Goal: Task Accomplishment & Management: Manage account settings

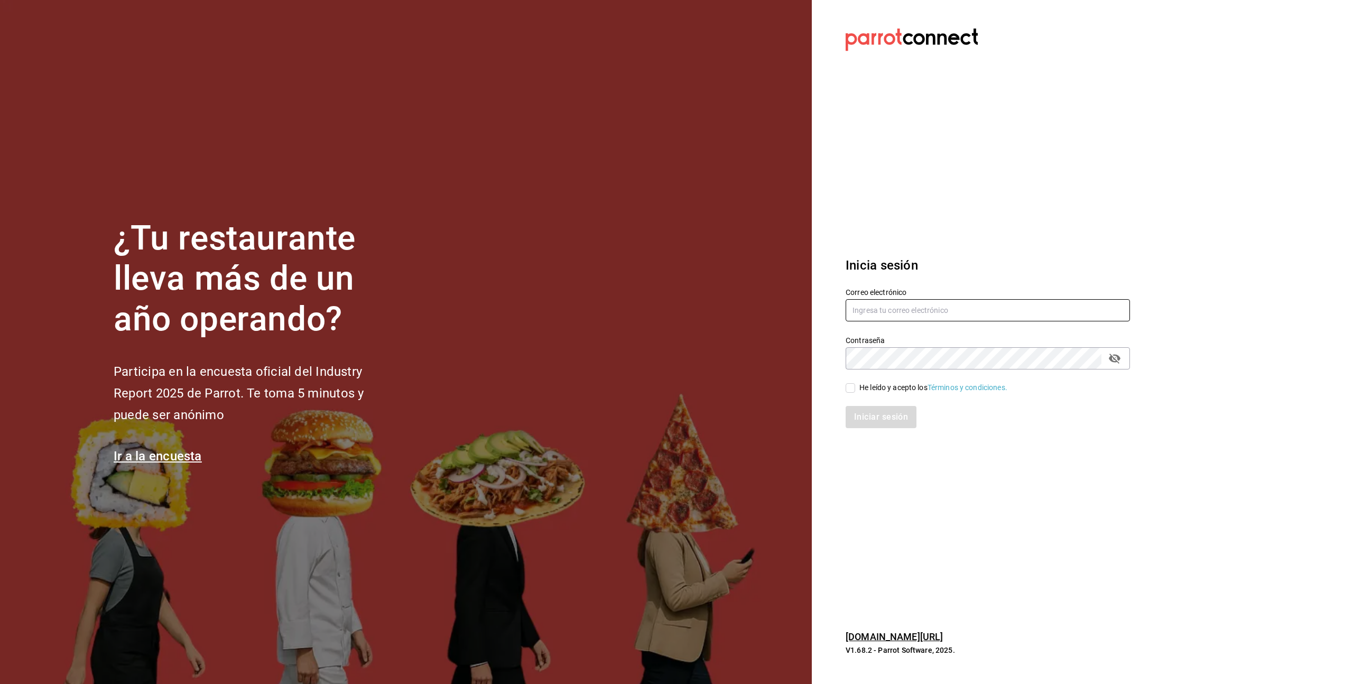
click at [923, 314] on input "text" at bounding box center [987, 310] width 284 height 22
click at [924, 314] on input "text" at bounding box center [987, 310] width 284 height 22
type input "[PERSON_NAME][EMAIL_ADDRESS][PERSON_NAME][DOMAIN_NAME]"
click at [849, 385] on input "He leído y acepto los Términos y condiciones." at bounding box center [850, 388] width 10 height 10
checkbox input "true"
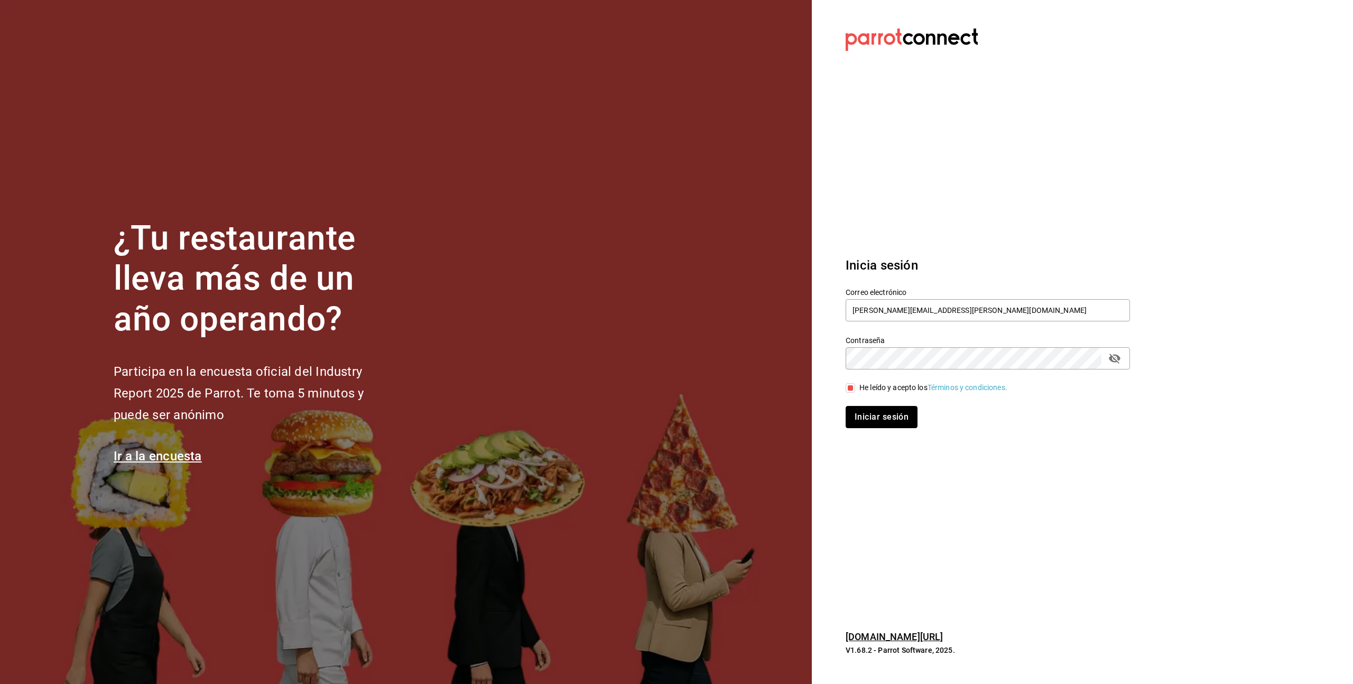
click at [876, 420] on button "Iniciar sesión" at bounding box center [881, 417] width 72 height 22
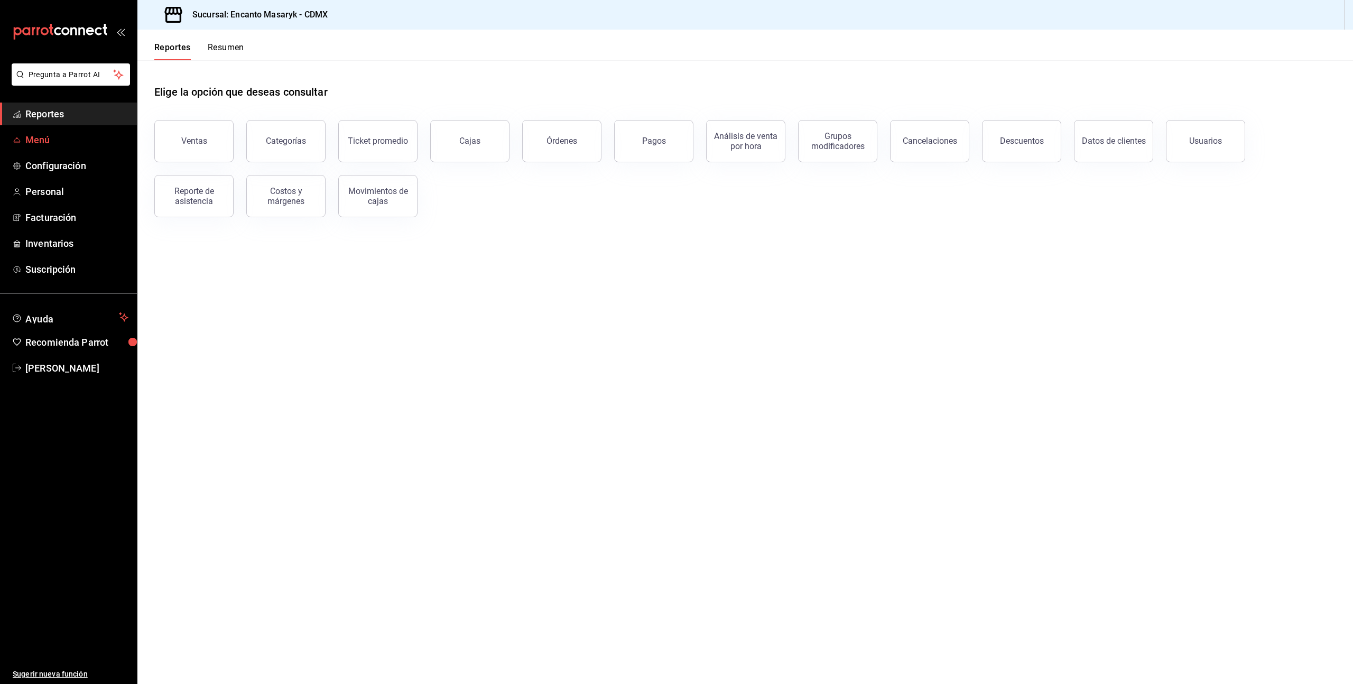
click at [52, 139] on span "Menú" at bounding box center [76, 140] width 103 height 14
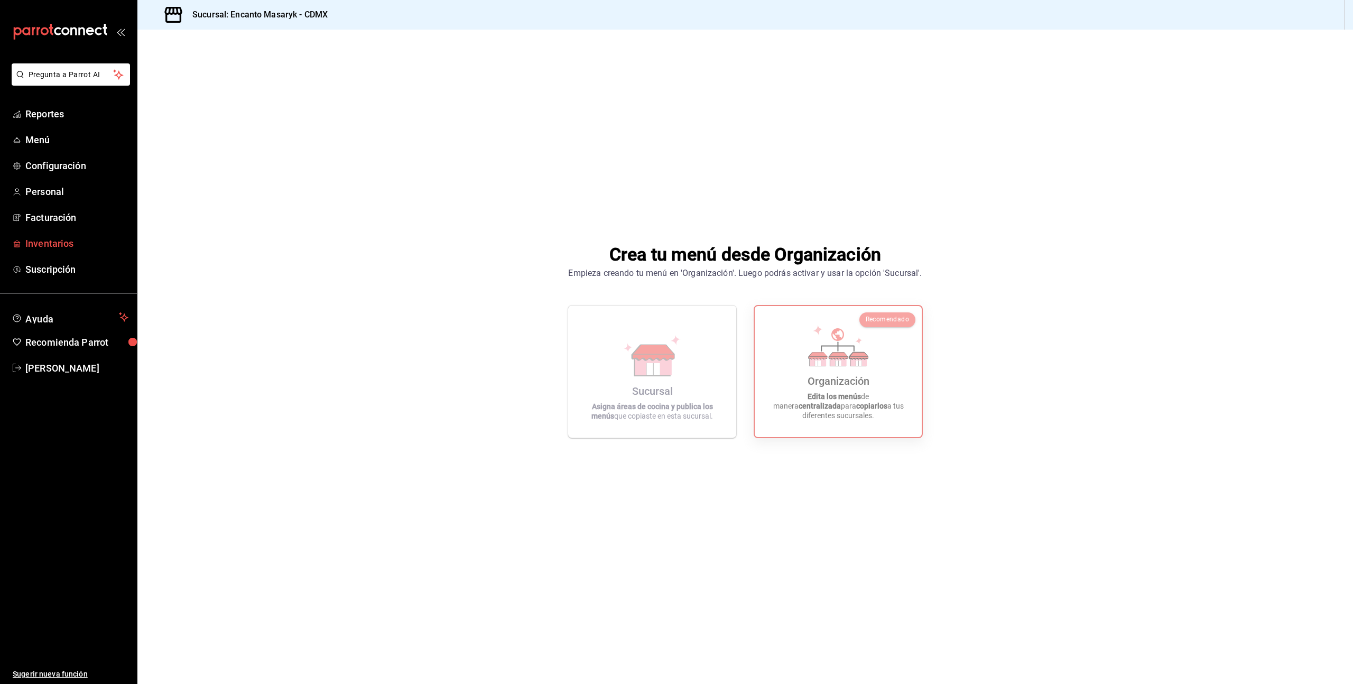
click at [67, 241] on span "Inventarios" at bounding box center [76, 243] width 103 height 14
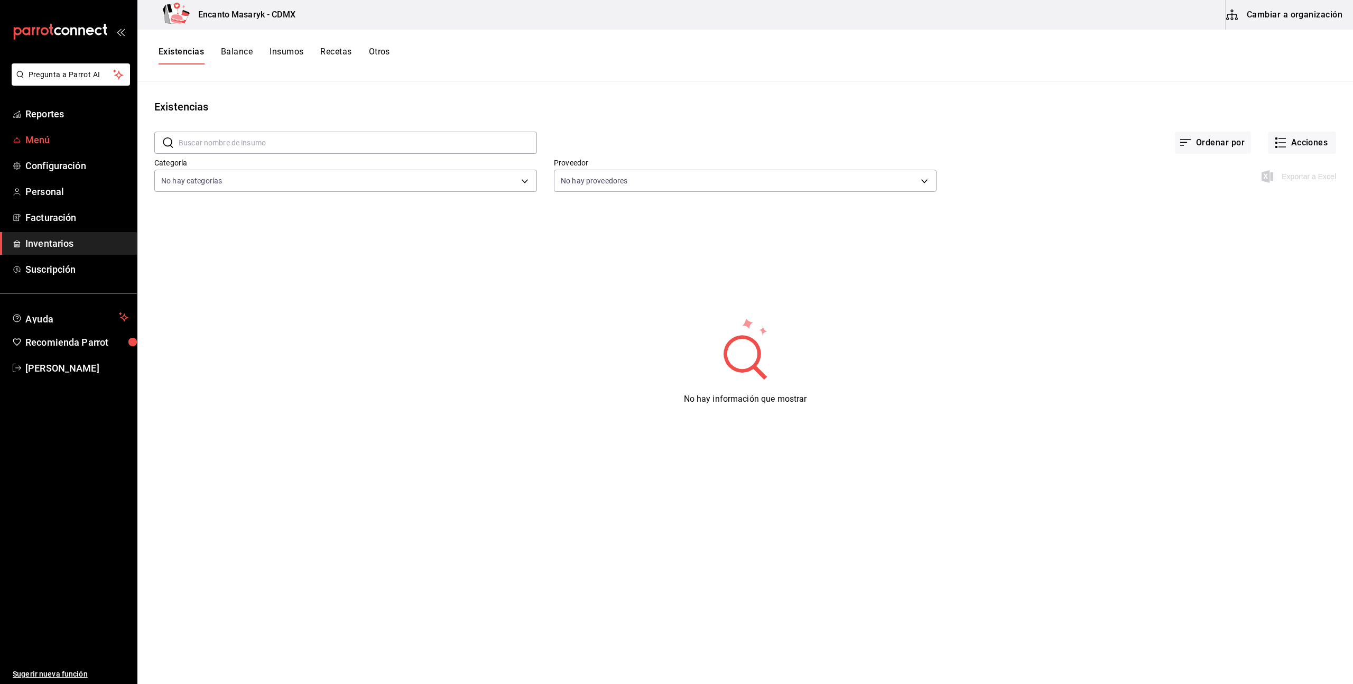
click at [25, 136] on span "Menú" at bounding box center [76, 140] width 103 height 14
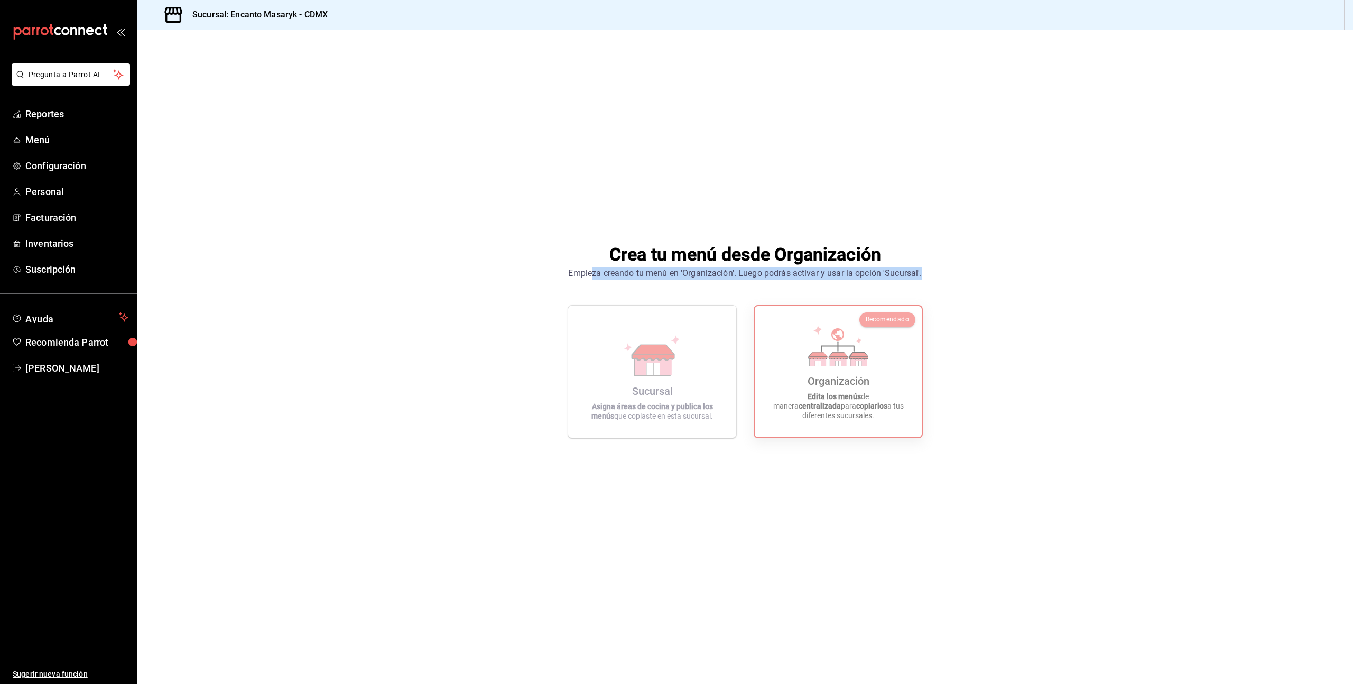
drag, startPoint x: 591, startPoint y: 274, endPoint x: 895, endPoint y: 285, distance: 304.6
click at [893, 285] on div "Crea tu menú desde Organización Empieza creando tu menú en 'Organización'. Lueg…" at bounding box center [744, 340] width 1215 height 620
click at [897, 285] on div "Crea tu menú desde Organización Empieza creando tu menú en 'Organización'. Lueg…" at bounding box center [744, 340] width 1215 height 620
click at [1350, 9] on div "Sucursal: Encanto Masaryk - CDMX" at bounding box center [744, 15] width 1215 height 30
click at [1341, 11] on div "Sucursal: Encanto Masaryk - CDMX" at bounding box center [744, 15] width 1215 height 30
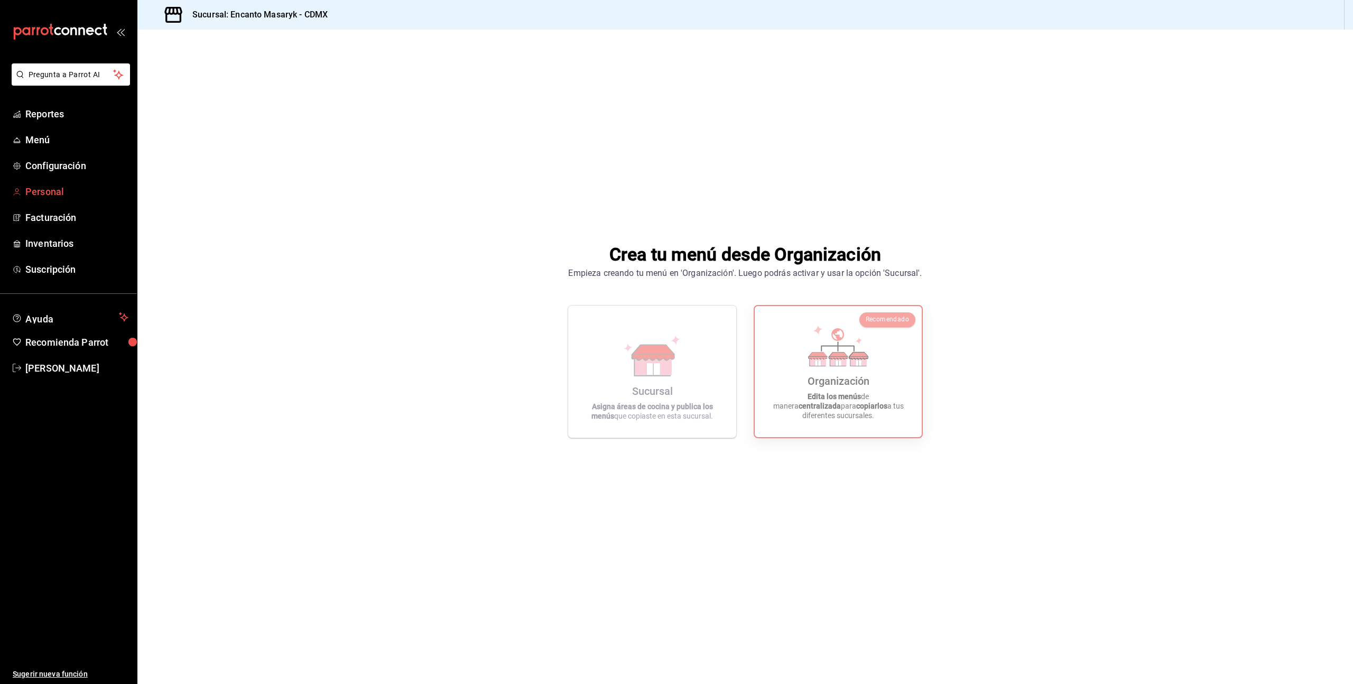
click at [58, 194] on span "Personal" at bounding box center [76, 191] width 103 height 14
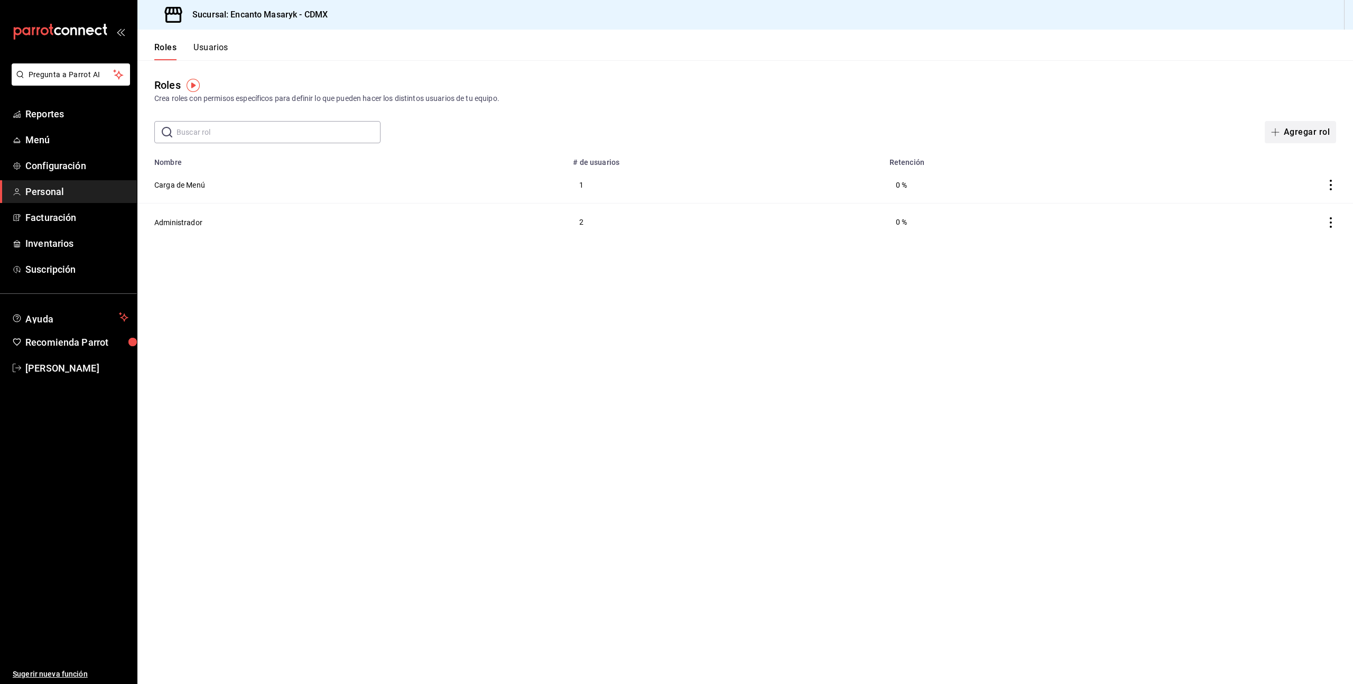
click at [1293, 127] on button "Agregar rol" at bounding box center [1300, 132] width 71 height 22
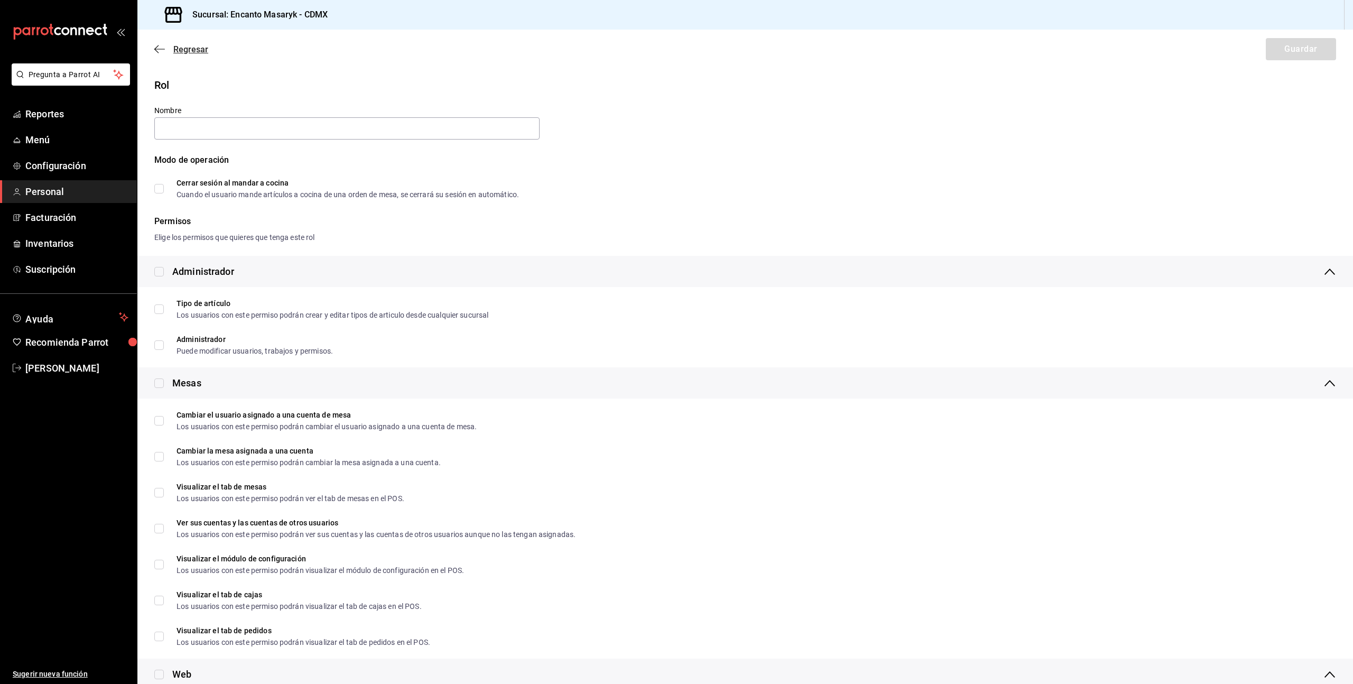
click at [158, 52] on icon "button" at bounding box center [156, 49] width 4 height 8
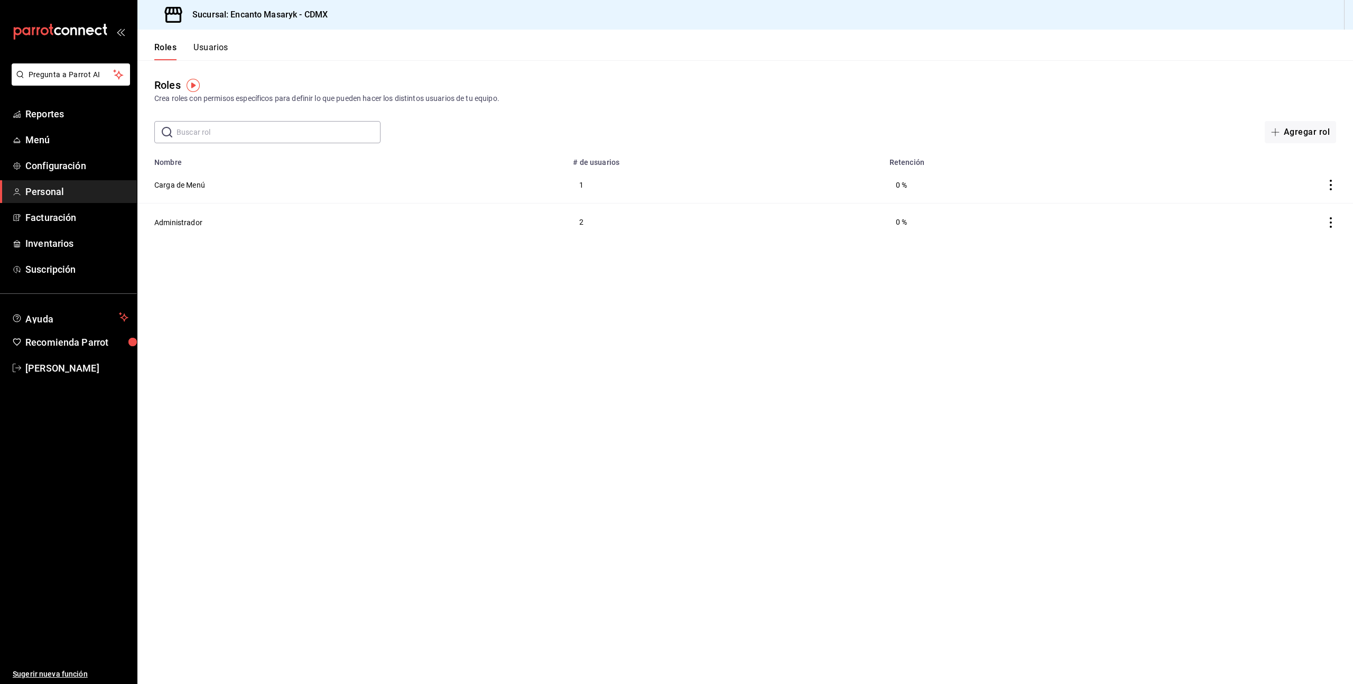
click at [203, 50] on button "Usuarios" at bounding box center [210, 51] width 35 height 18
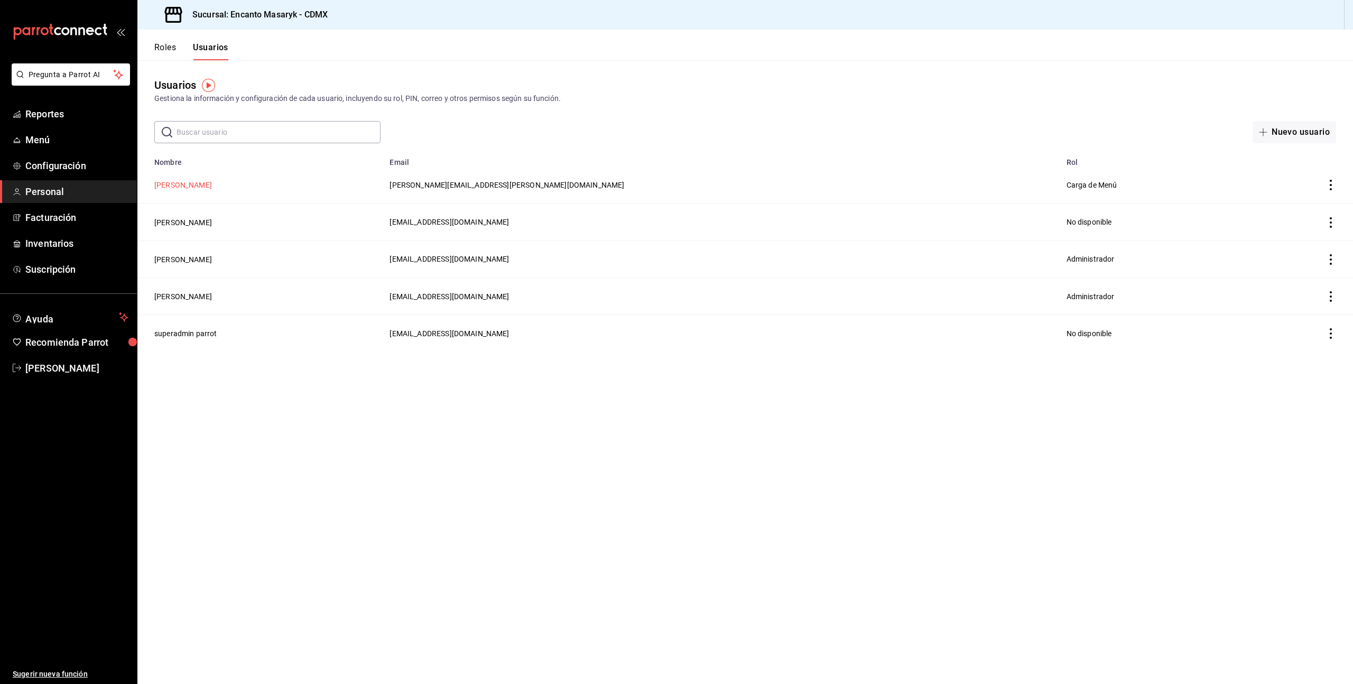
click at [174, 184] on button "[PERSON_NAME]" at bounding box center [183, 185] width 58 height 11
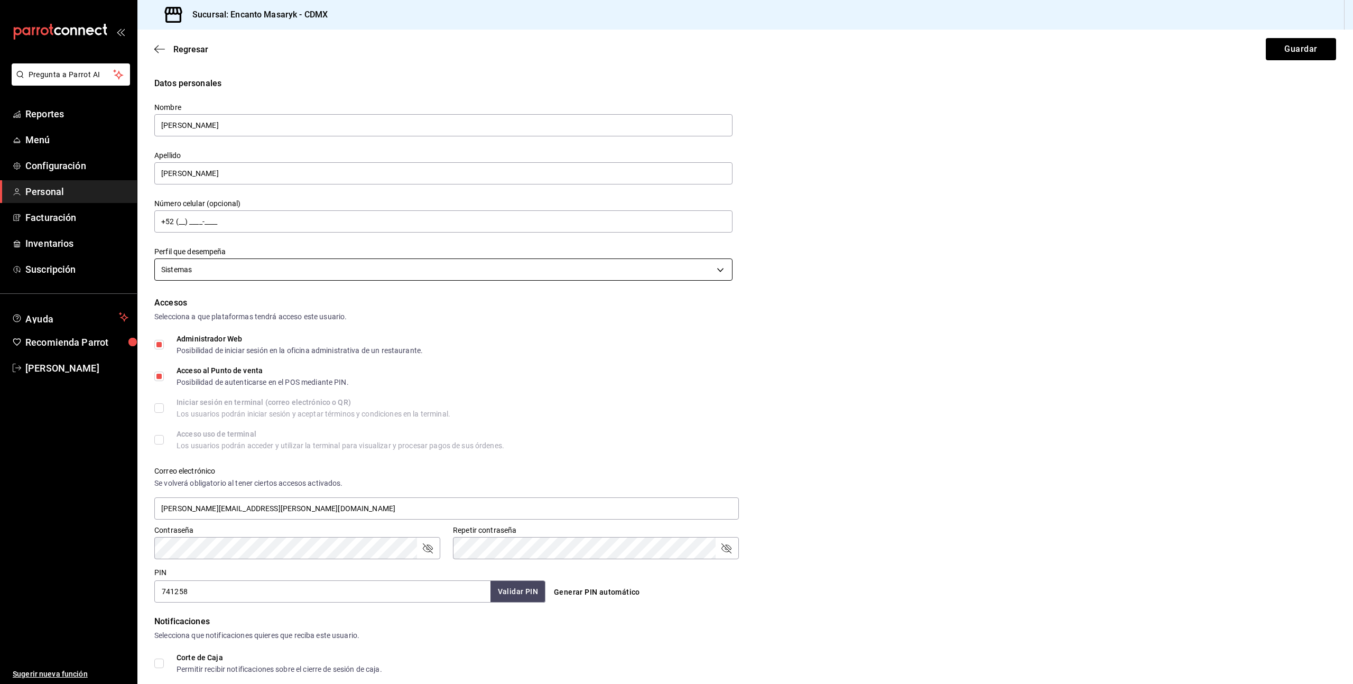
click at [333, 277] on body "Pregunta a Parrot AI Reportes Menú Configuración Personal Facturación Inventari…" at bounding box center [676, 342] width 1353 height 684
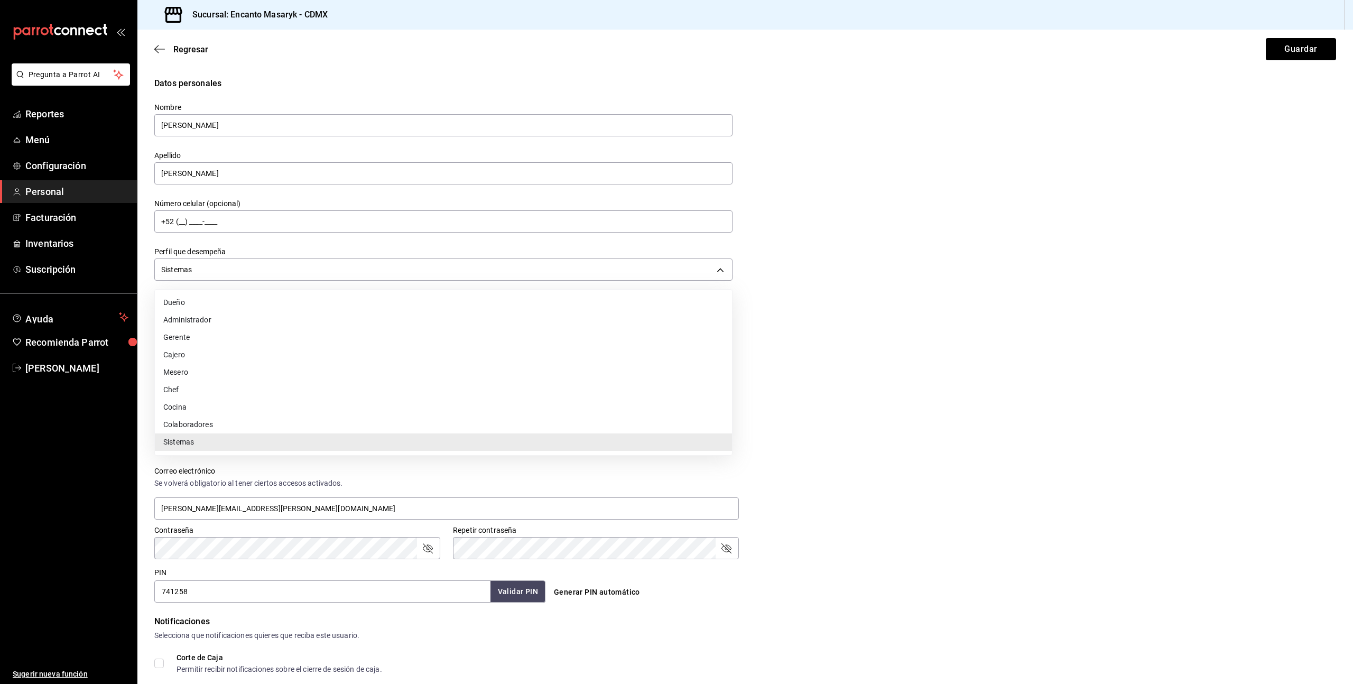
click at [293, 314] on li "Administrador" at bounding box center [443, 319] width 577 height 17
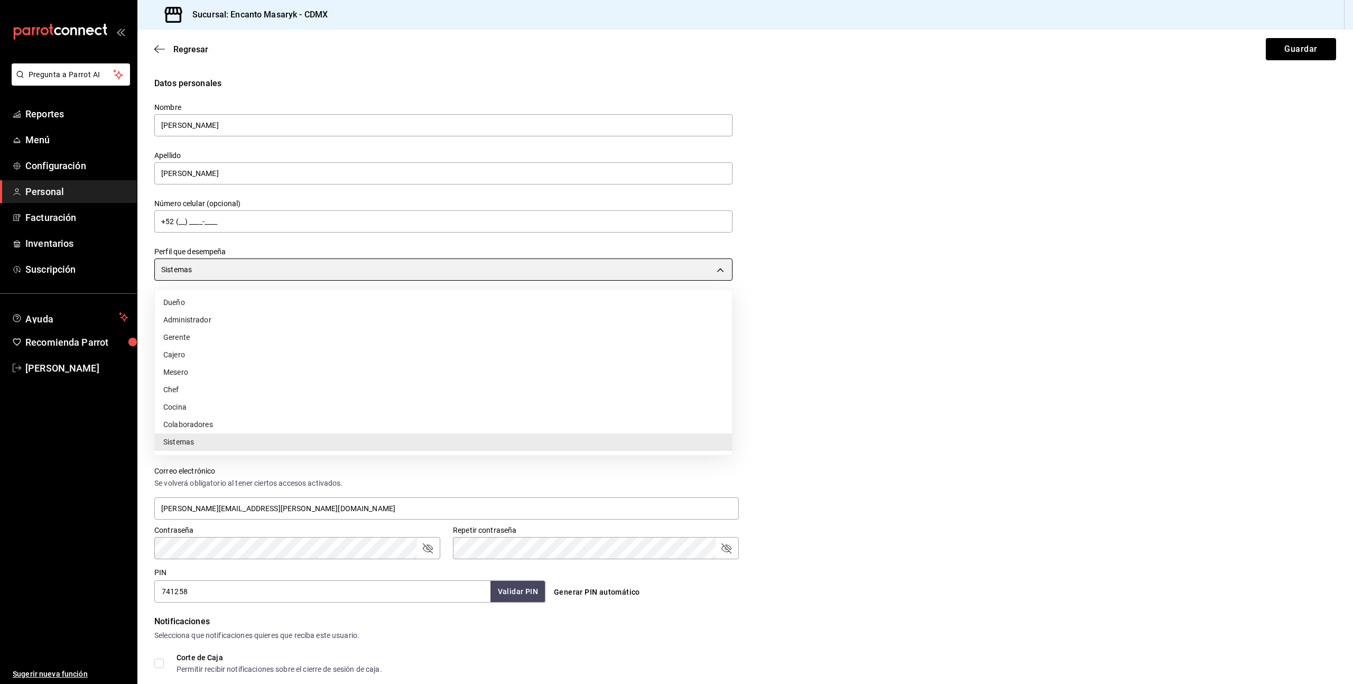
type input "ADMIN"
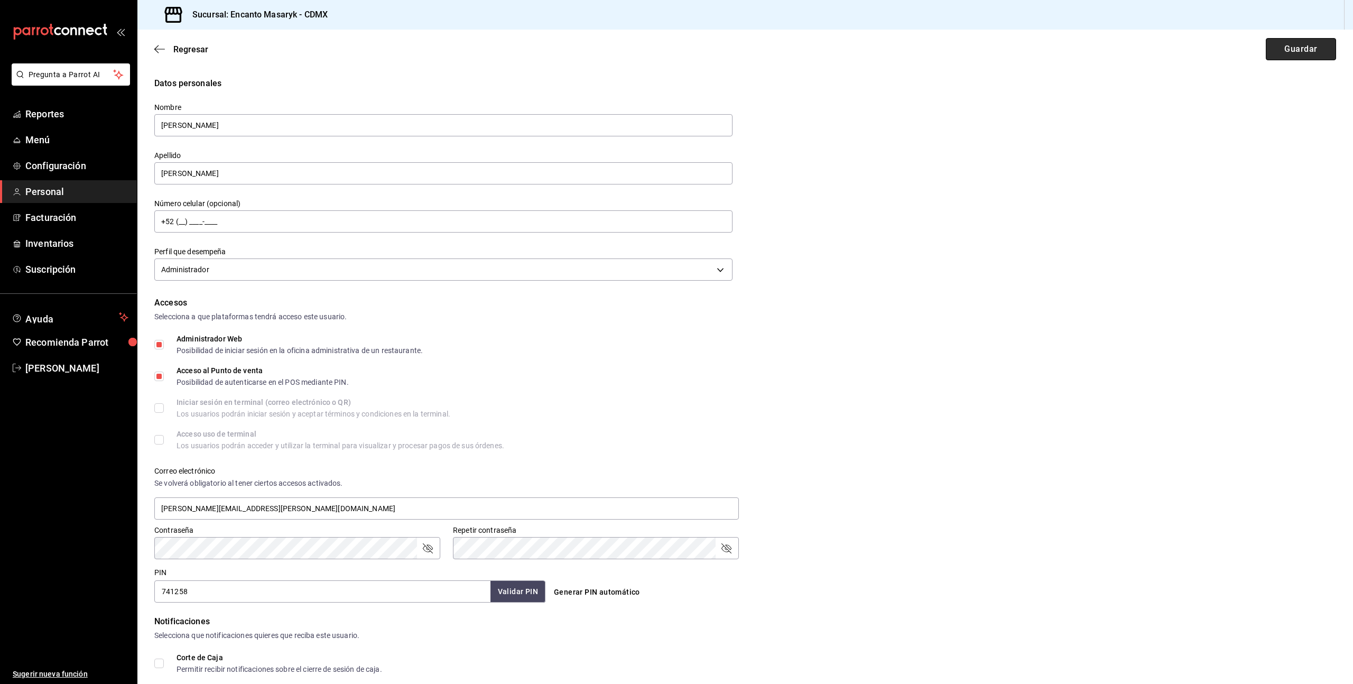
click at [1280, 52] on button "Guardar" at bounding box center [1301, 49] width 70 height 22
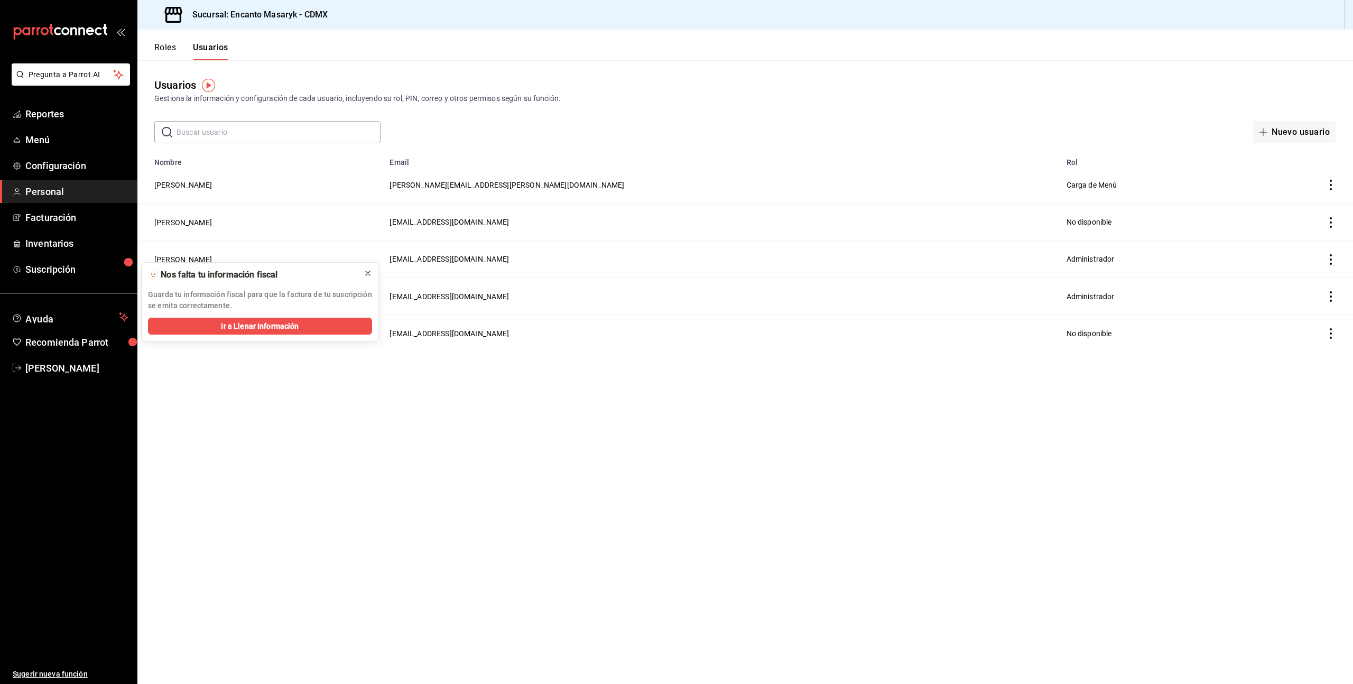
click at [365, 273] on icon at bounding box center [368, 273] width 8 height 8
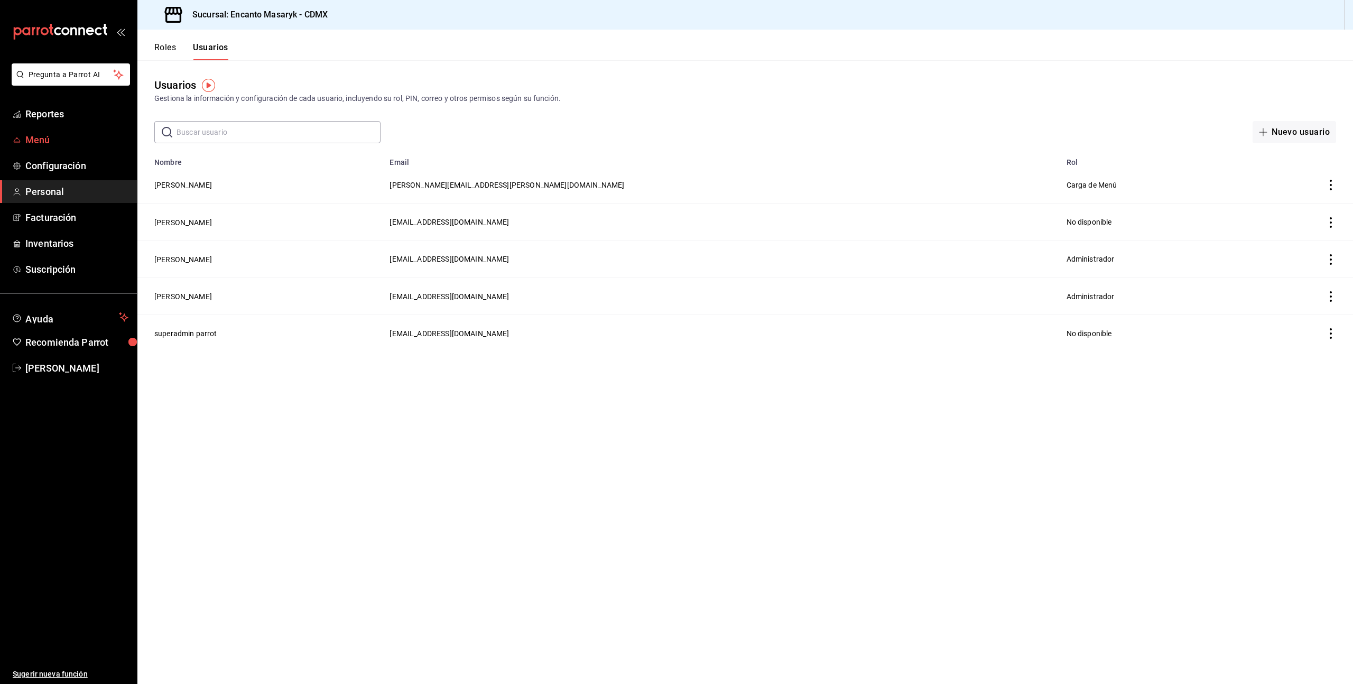
click at [39, 134] on span "Menú" at bounding box center [76, 140] width 103 height 14
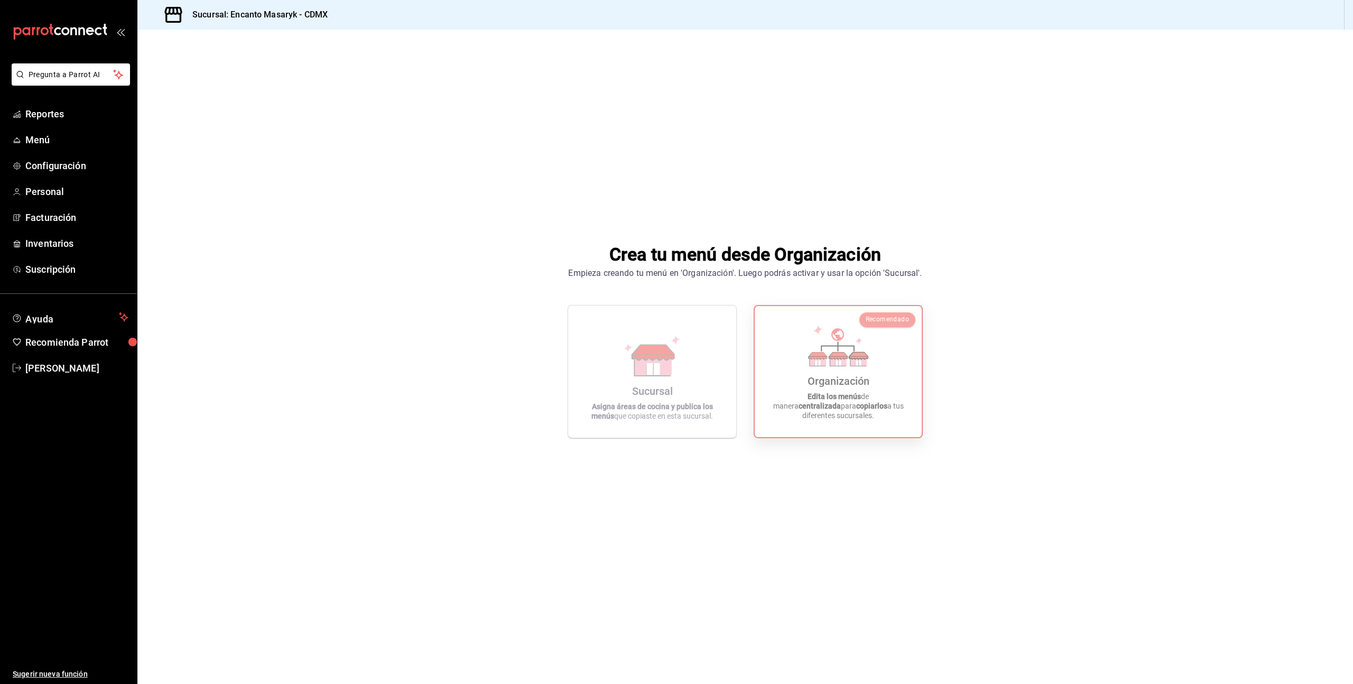
click at [882, 321] on span "Recomendado" at bounding box center [887, 318] width 43 height 7
click at [61, 164] on span "Configuración" at bounding box center [76, 166] width 103 height 14
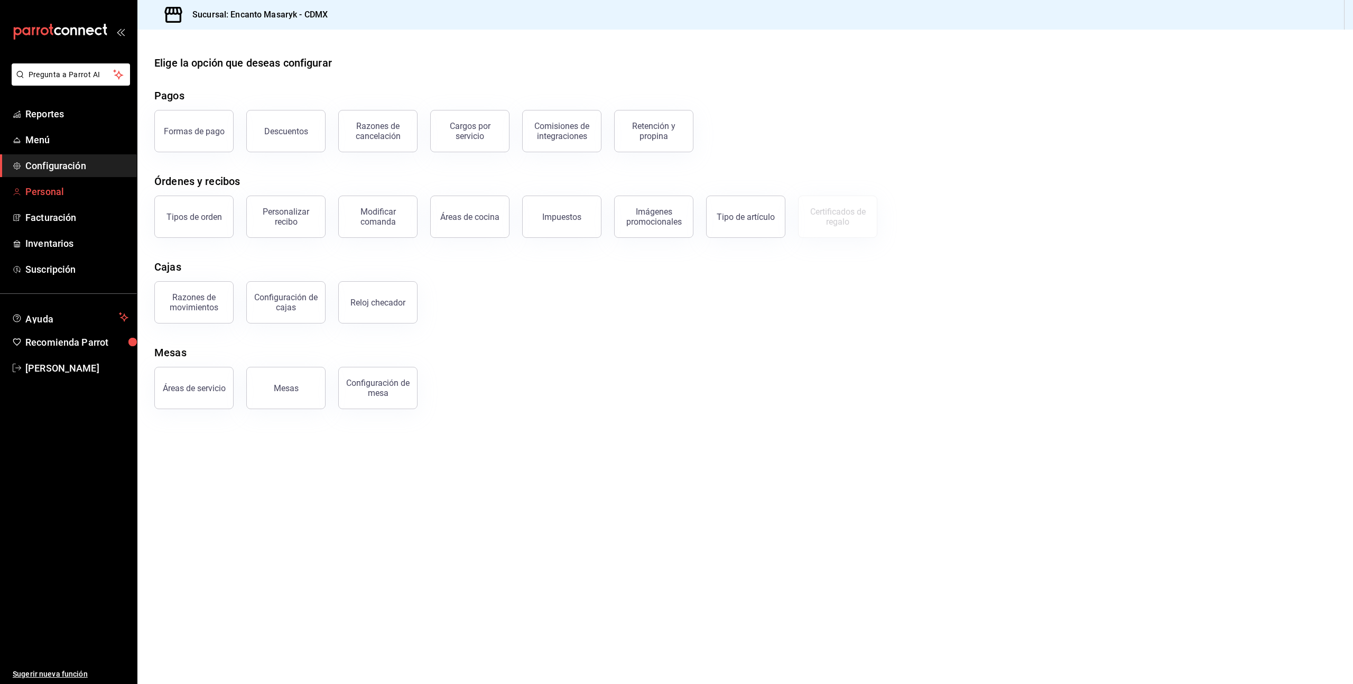
click at [53, 190] on span "Personal" at bounding box center [76, 191] width 103 height 14
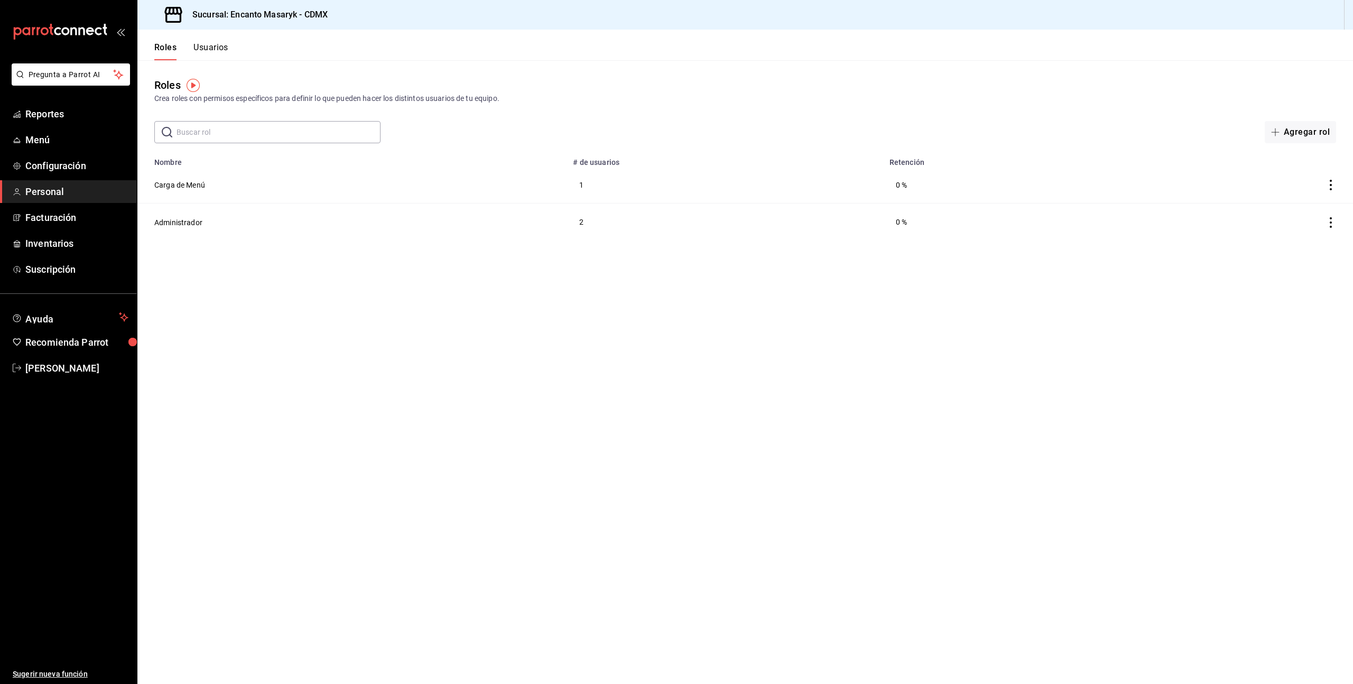
click at [204, 53] on button "Usuarios" at bounding box center [210, 51] width 35 height 18
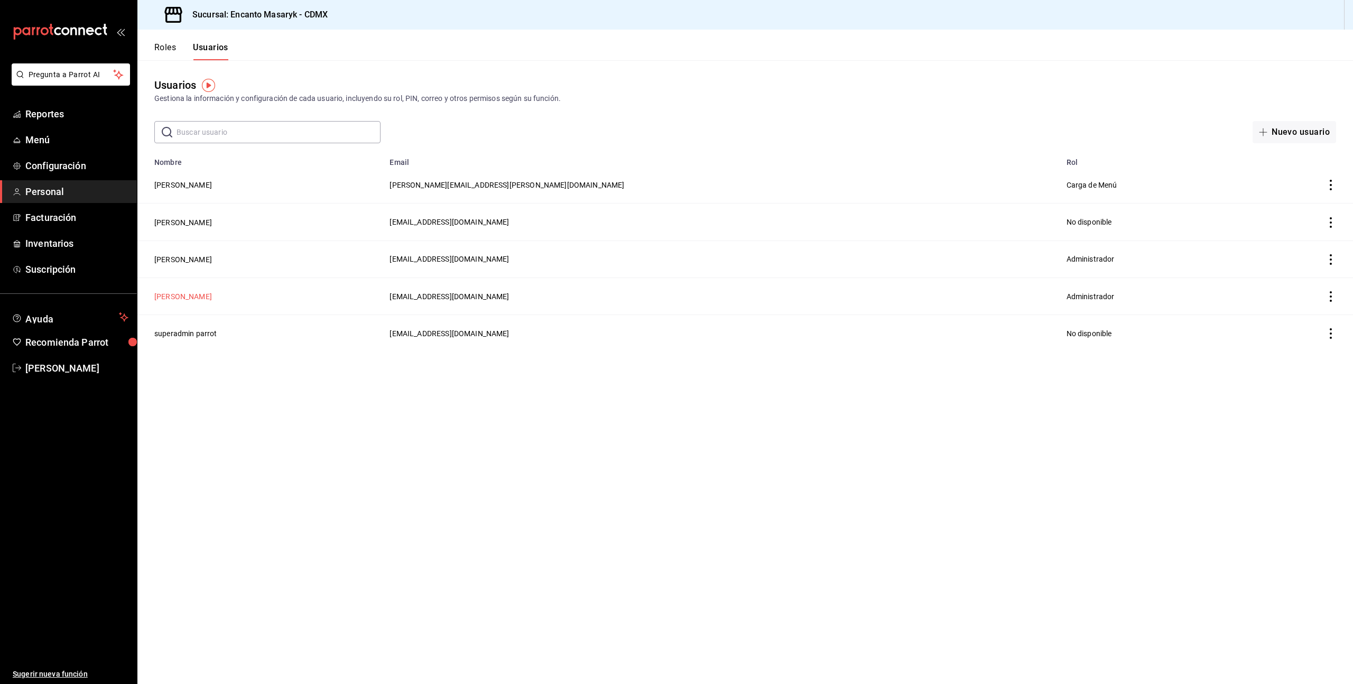
click at [182, 293] on button "[PERSON_NAME]" at bounding box center [183, 296] width 58 height 11
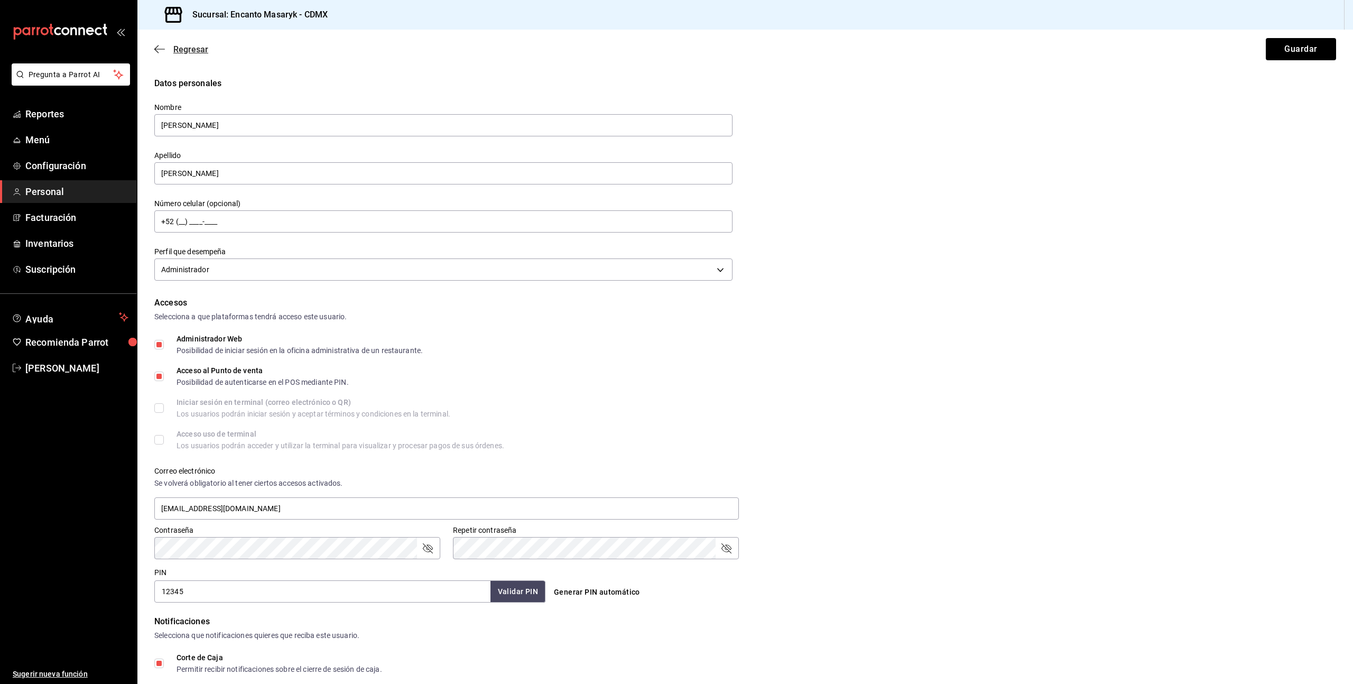
click at [190, 53] on span "Regresar" at bounding box center [190, 49] width 35 height 10
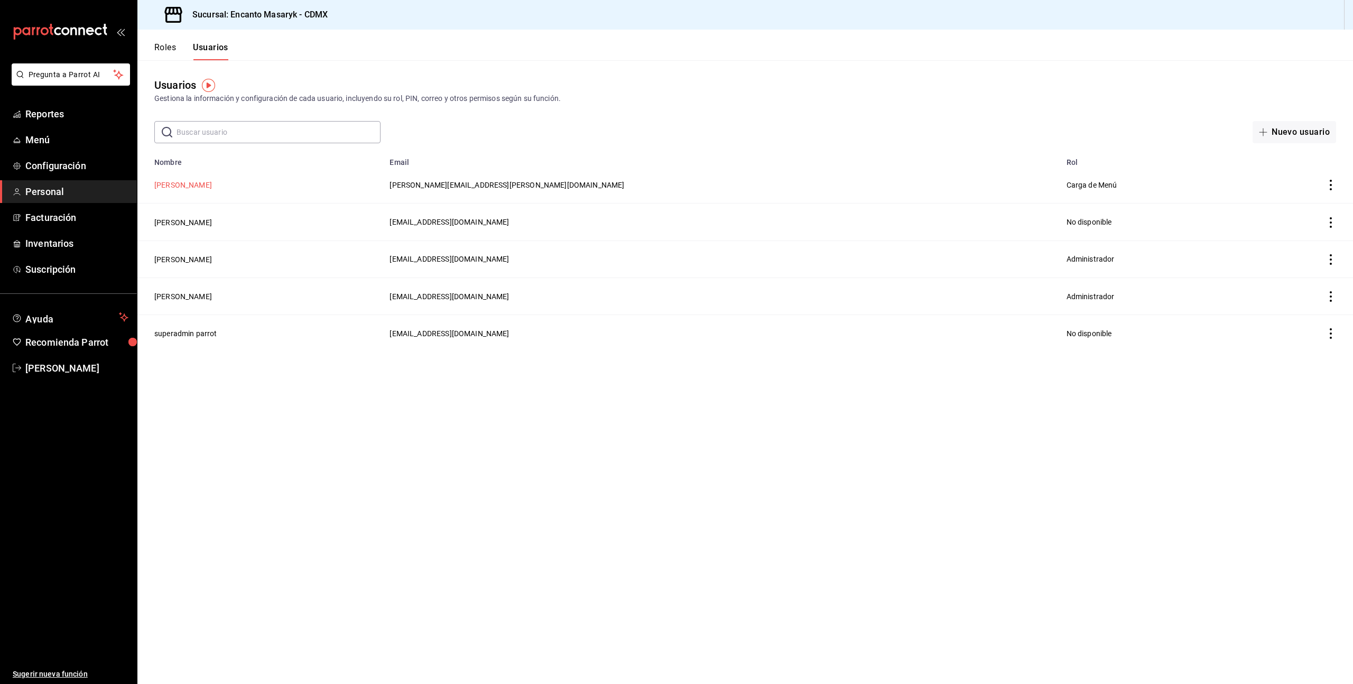
click at [188, 188] on button "[PERSON_NAME]" at bounding box center [183, 185] width 58 height 11
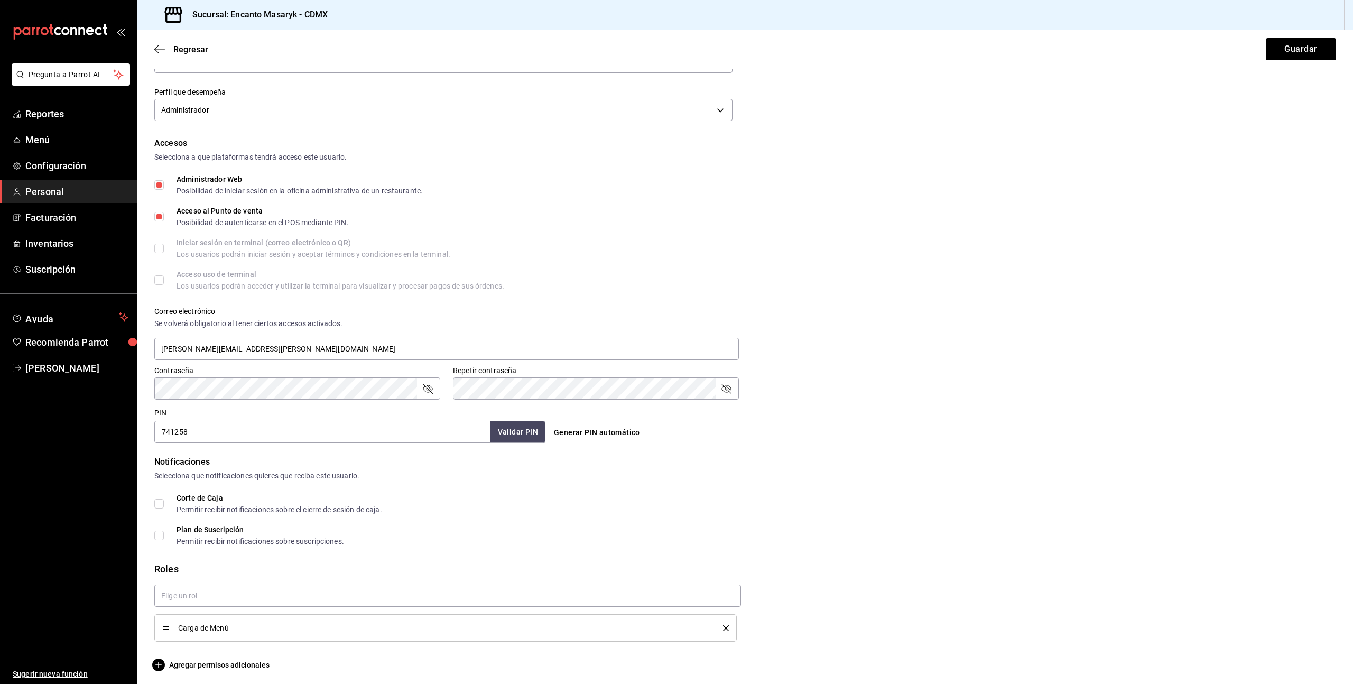
scroll to position [164, 0]
click at [376, 589] on input "text" at bounding box center [447, 591] width 587 height 22
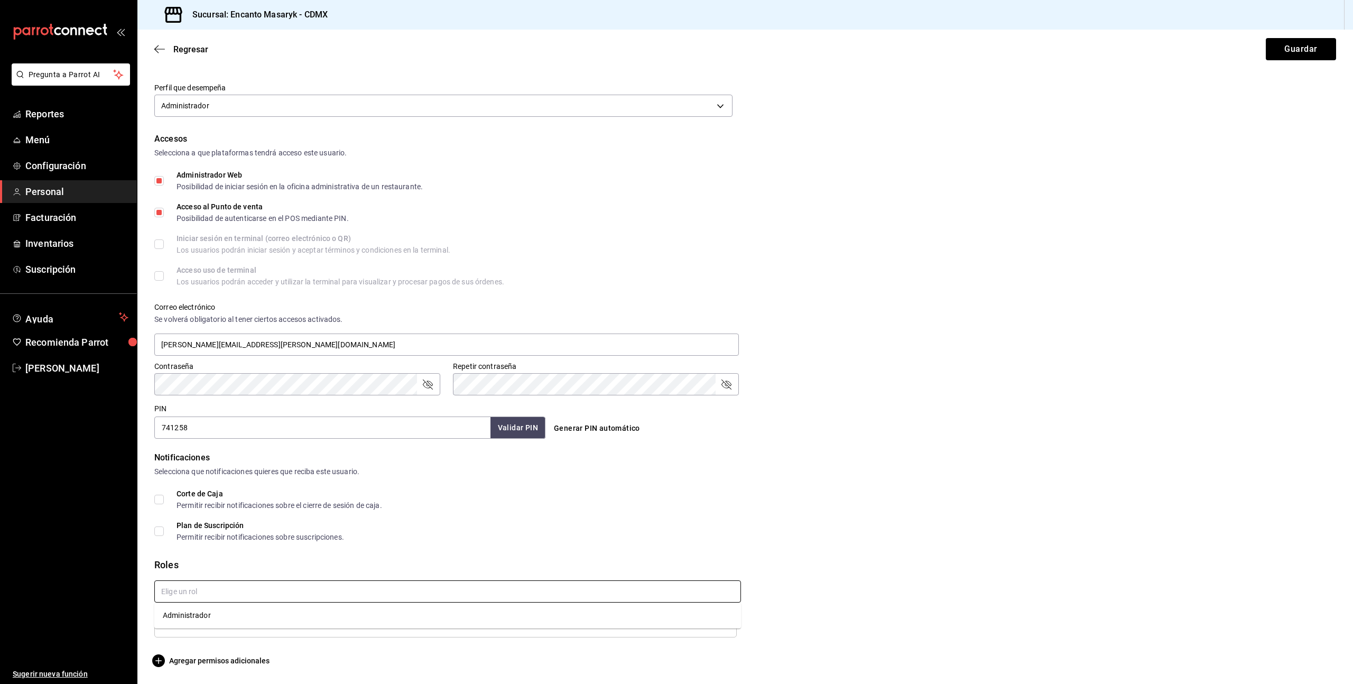
click at [336, 610] on li "Administrador" at bounding box center [447, 615] width 587 height 17
checkbox input "true"
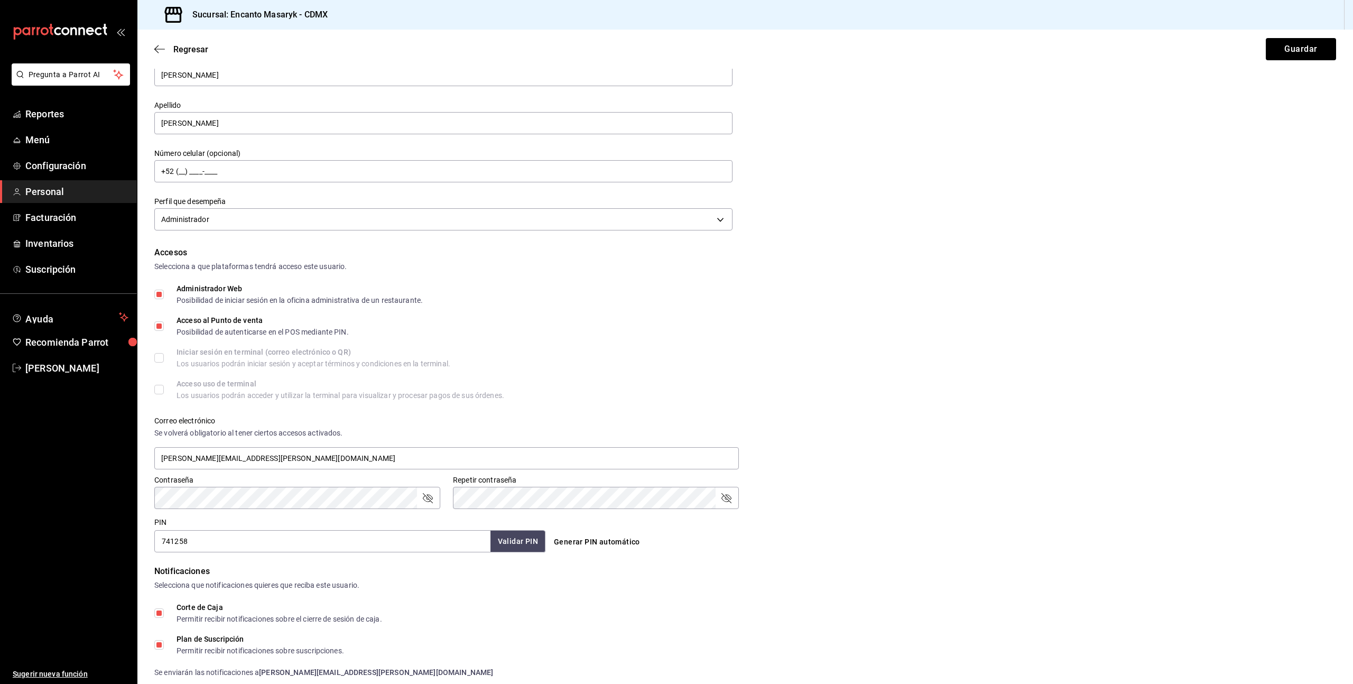
scroll to position [215, 0]
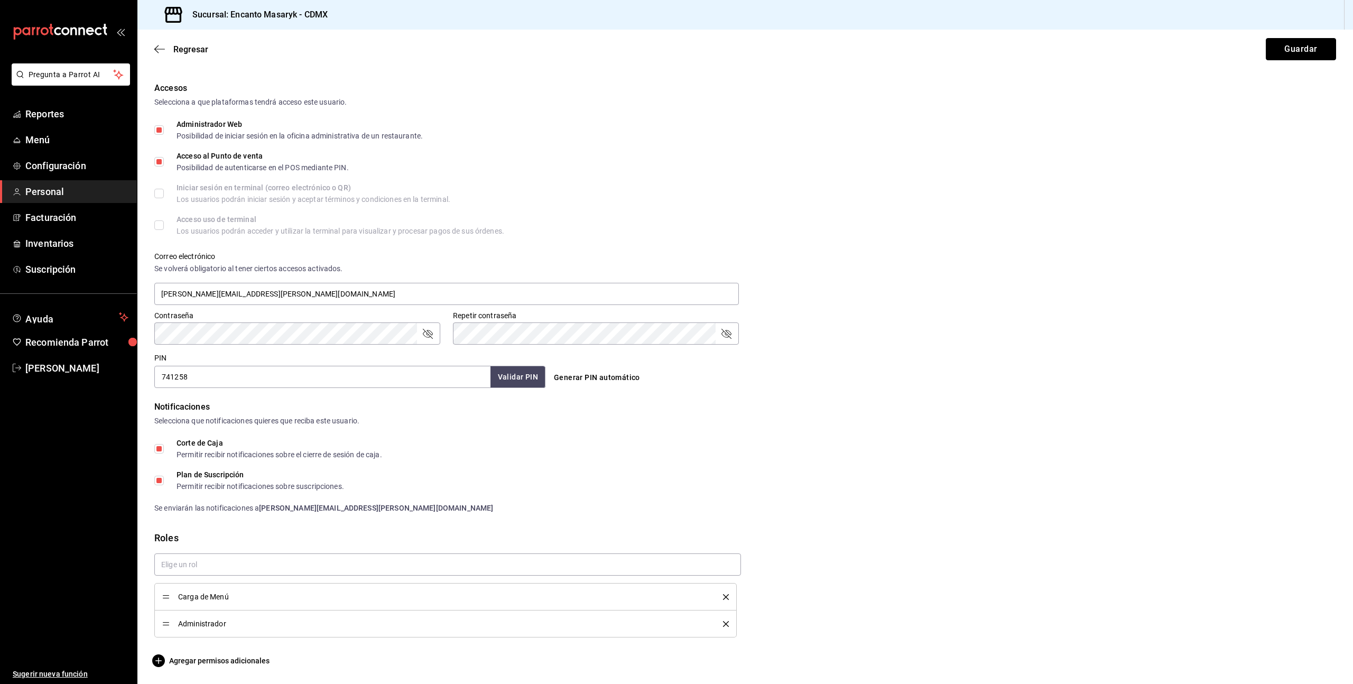
click at [1278, 54] on button "Guardar" at bounding box center [1301, 49] width 70 height 22
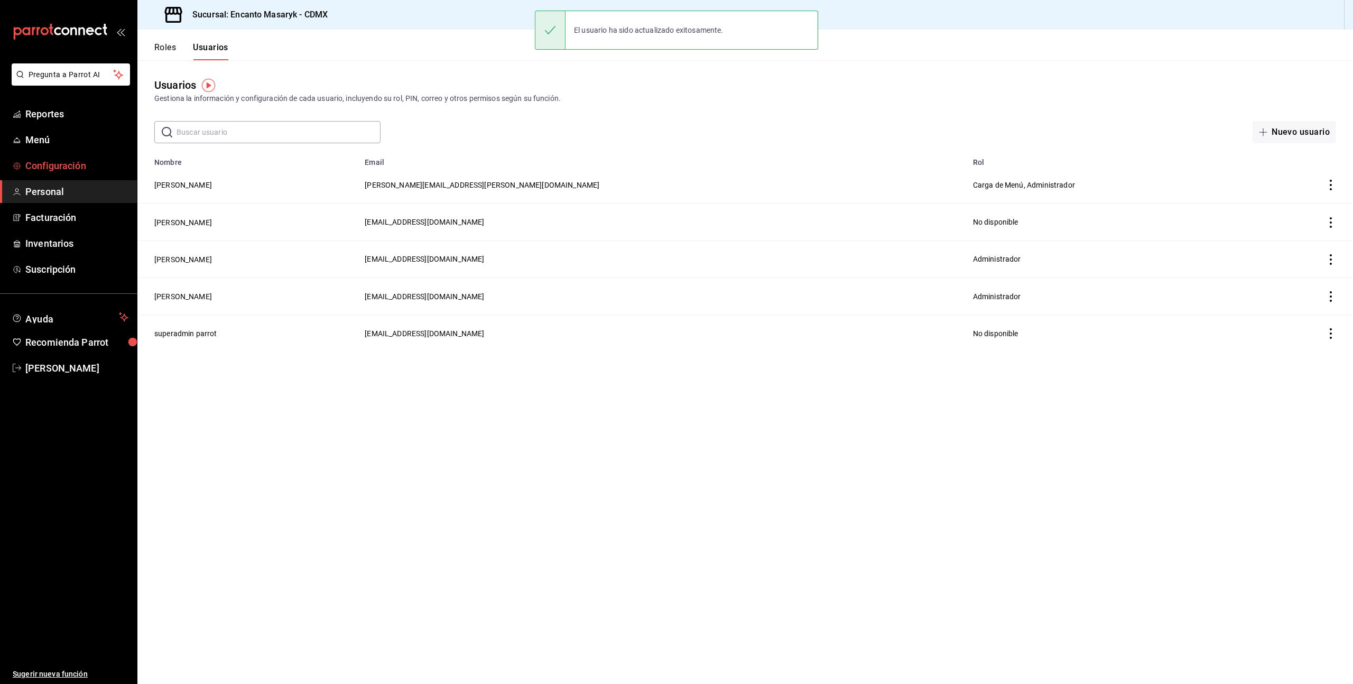
click at [57, 166] on span "Configuración" at bounding box center [76, 166] width 103 height 14
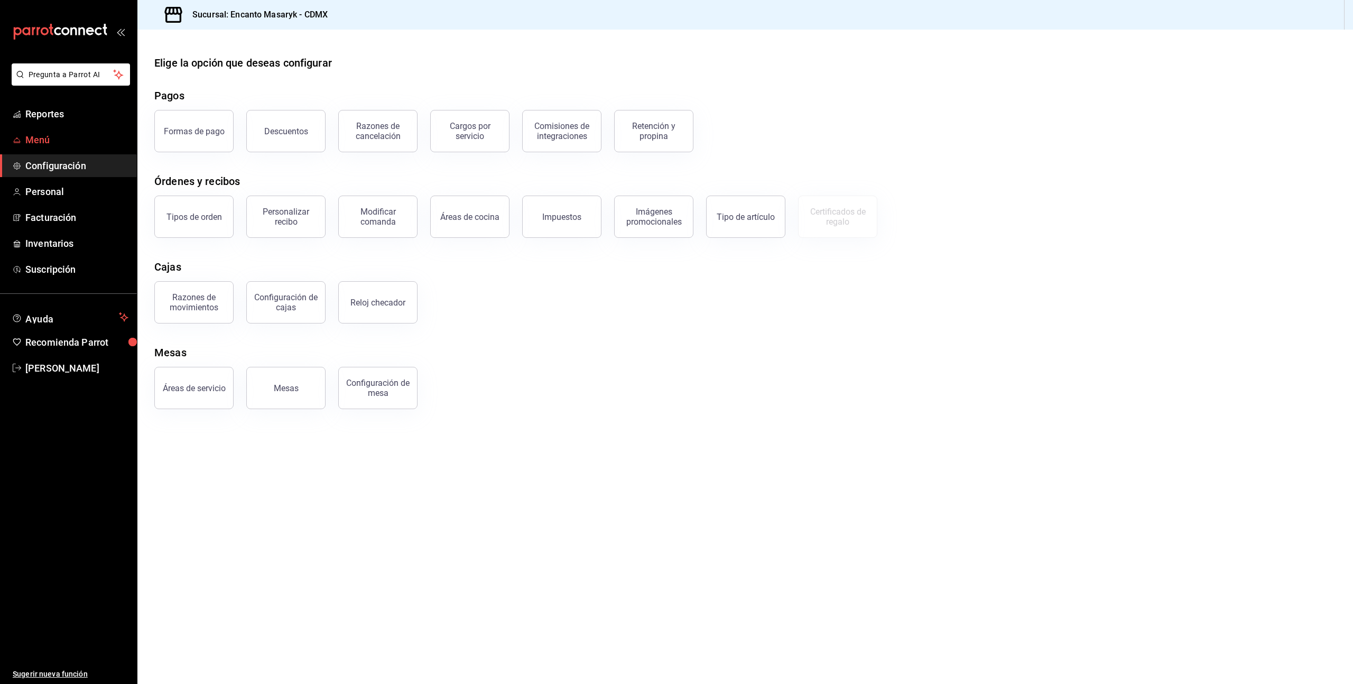
click at [53, 143] on span "Menú" at bounding box center [76, 140] width 103 height 14
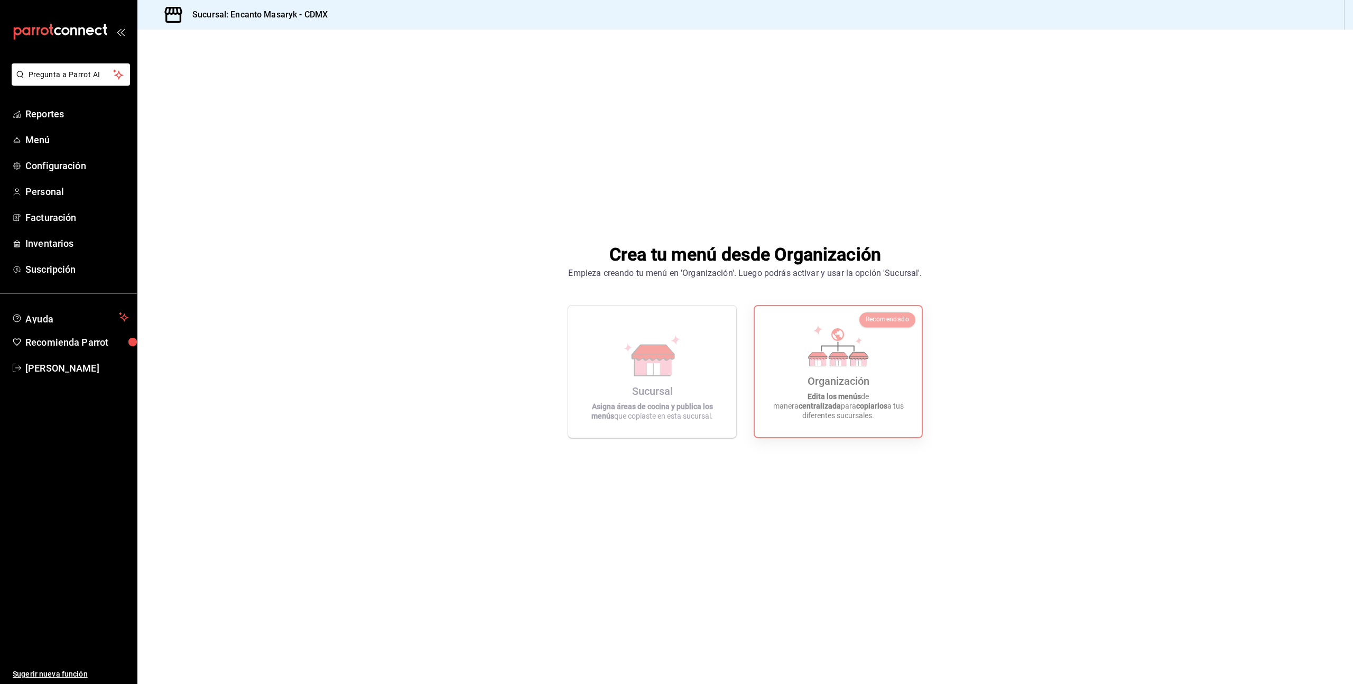
click at [248, 15] on h3 "Sucursal: Encanto Masaryk - CDMX" at bounding box center [256, 14] width 144 height 13
click at [44, 162] on span "Configuración" at bounding box center [76, 166] width 103 height 14
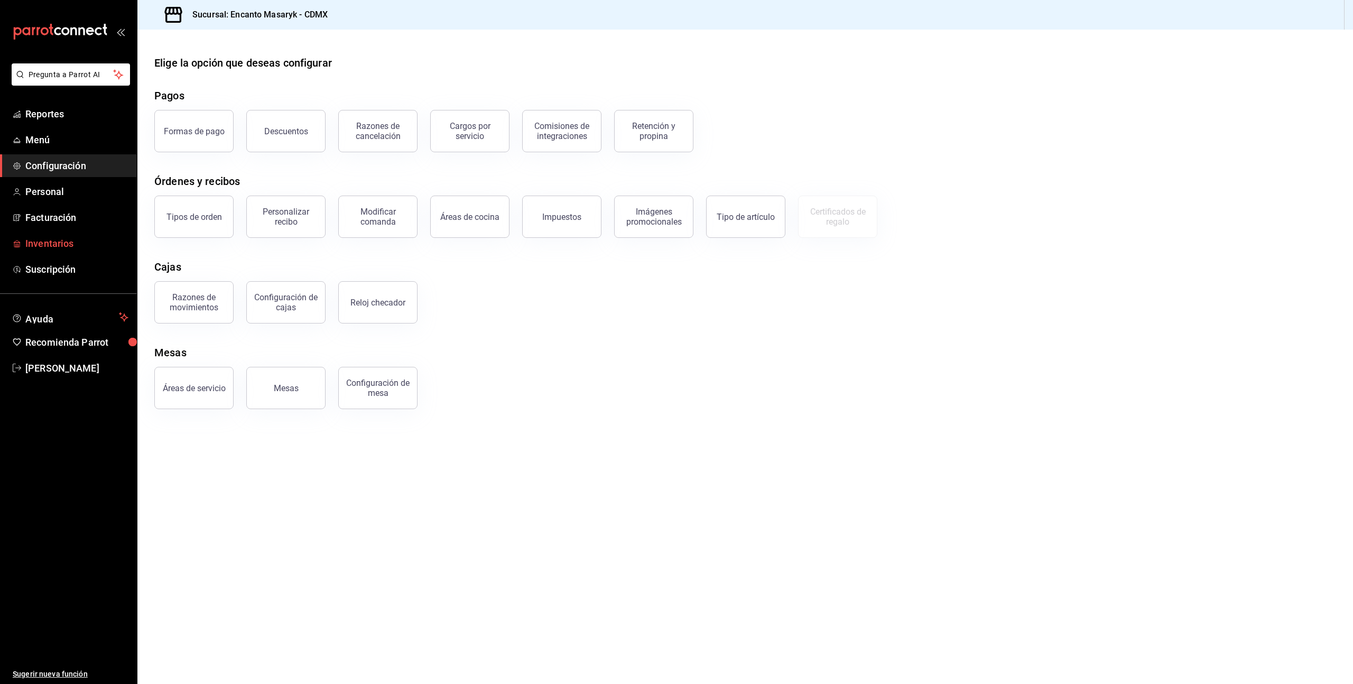
click at [51, 242] on span "Inventarios" at bounding box center [76, 243] width 103 height 14
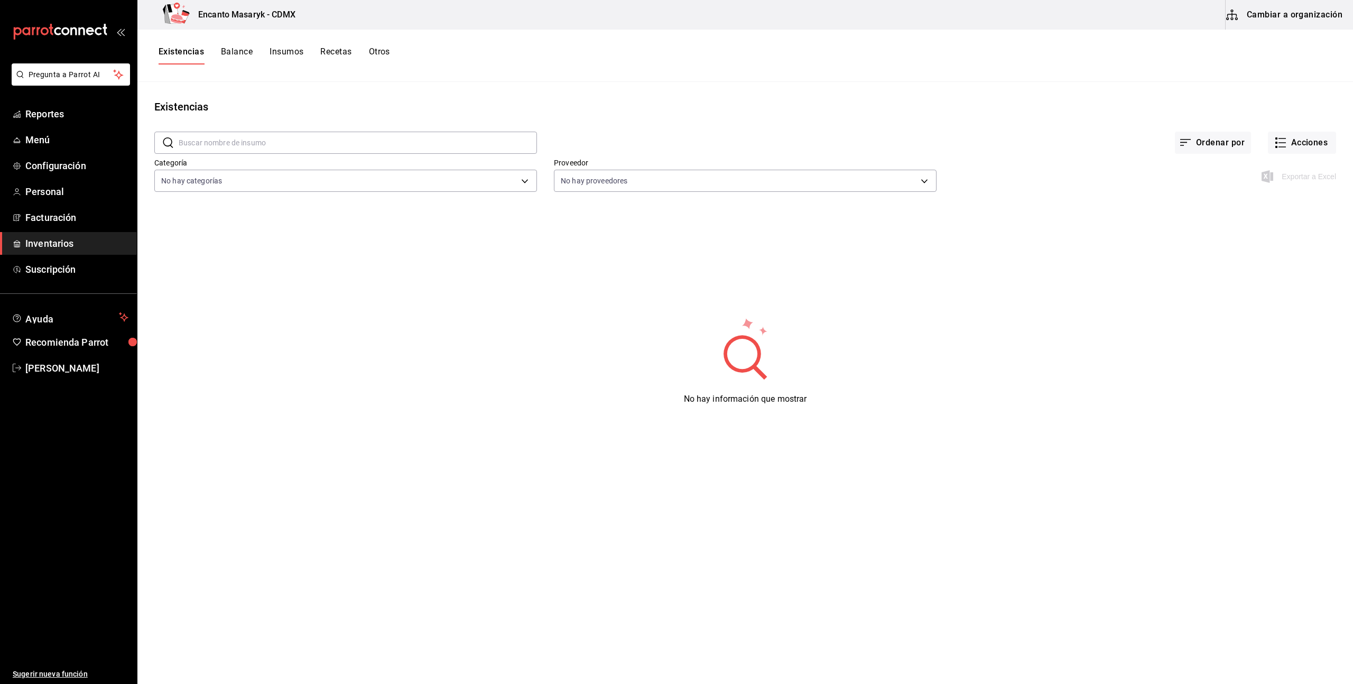
click at [1244, 20] on button "Cambiar a organización" at bounding box center [1284, 15] width 119 height 30
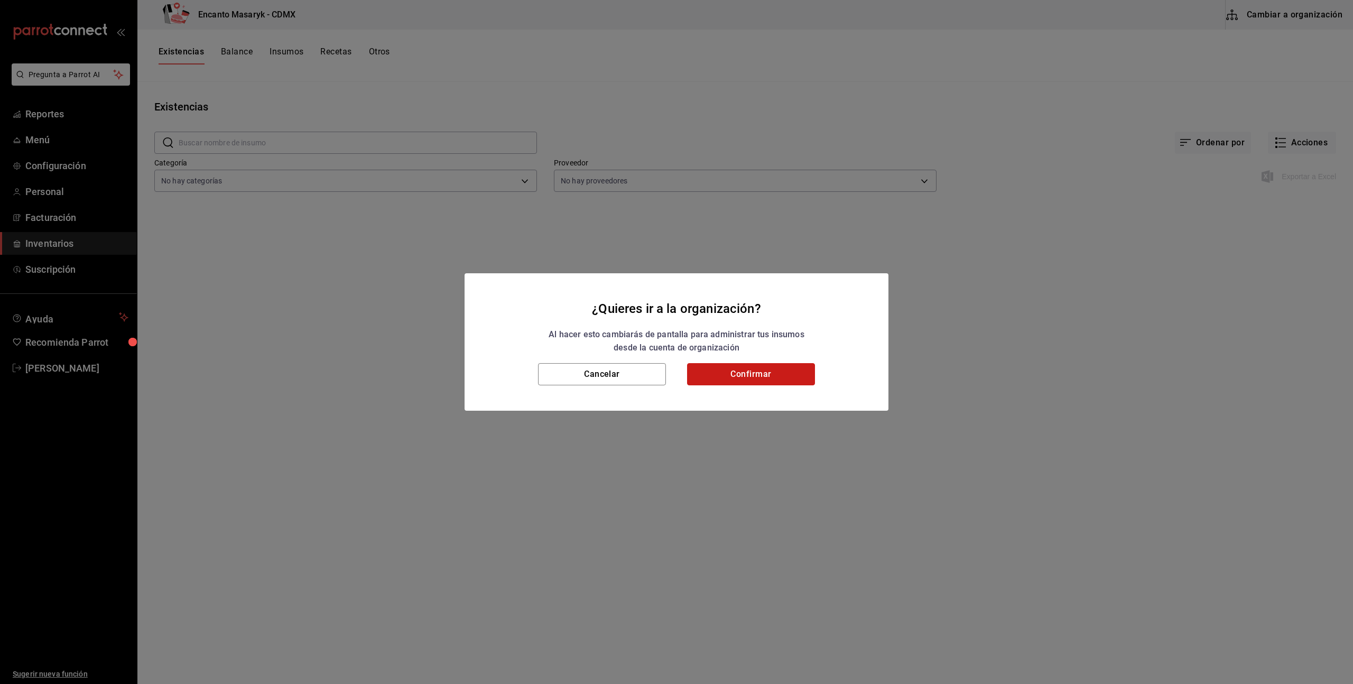
click at [745, 377] on button "Confirmar" at bounding box center [751, 374] width 128 height 22
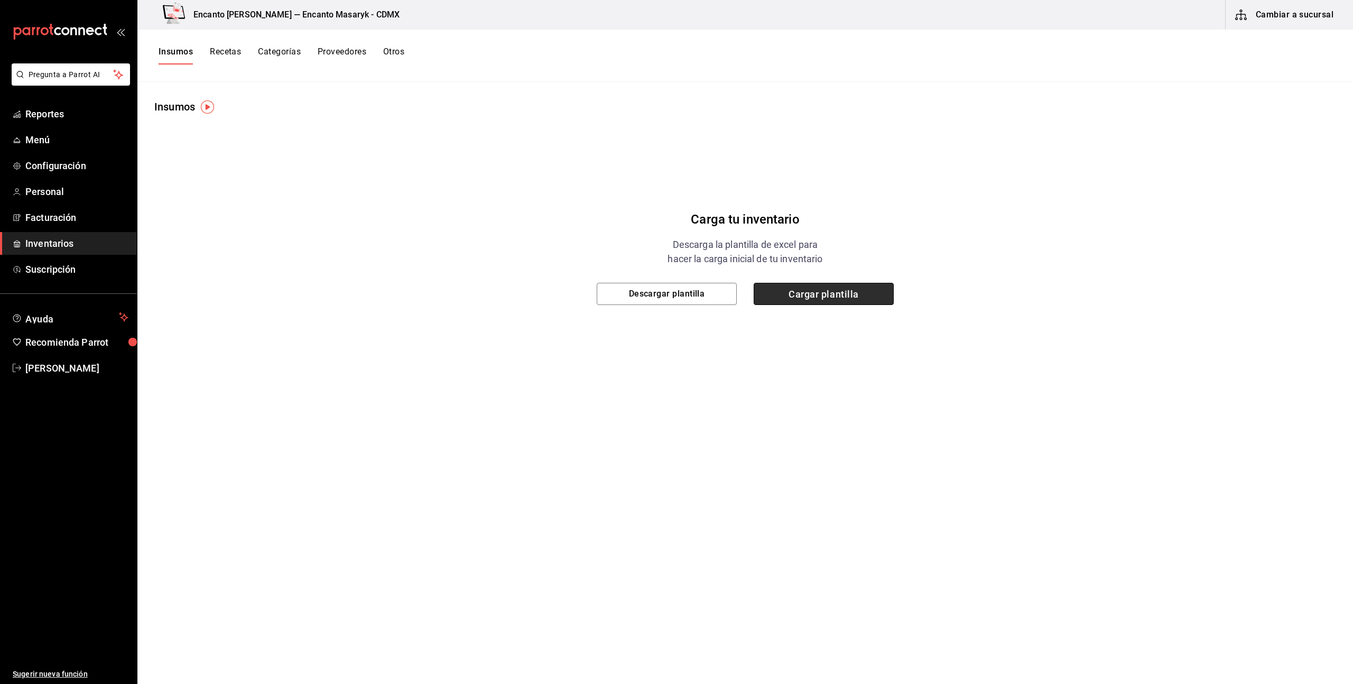
click at [805, 298] on span "Cargar plantilla" at bounding box center [824, 294] width 140 height 22
click at [0, 0] on input "Cargar plantilla" at bounding box center [0, 0] width 0 height 0
click at [217, 52] on button "Recetas" at bounding box center [225, 56] width 31 height 18
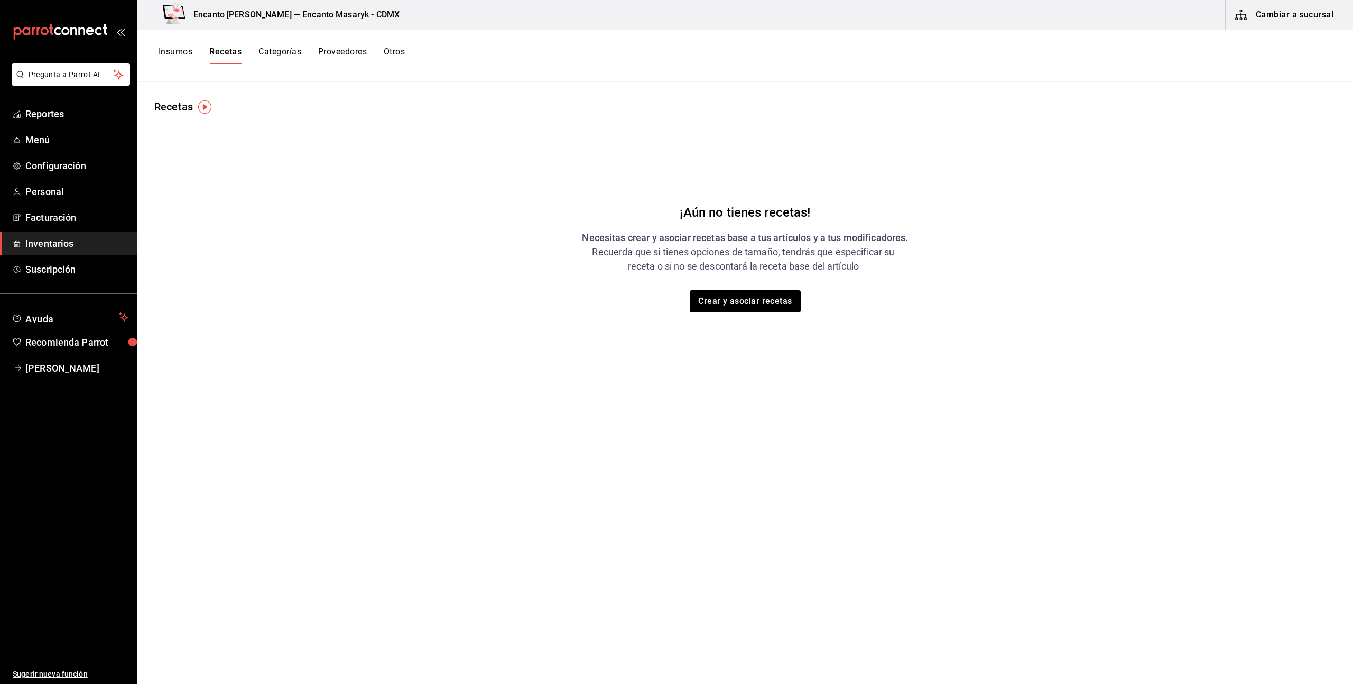
click at [280, 58] on button "Categorías" at bounding box center [279, 56] width 43 height 18
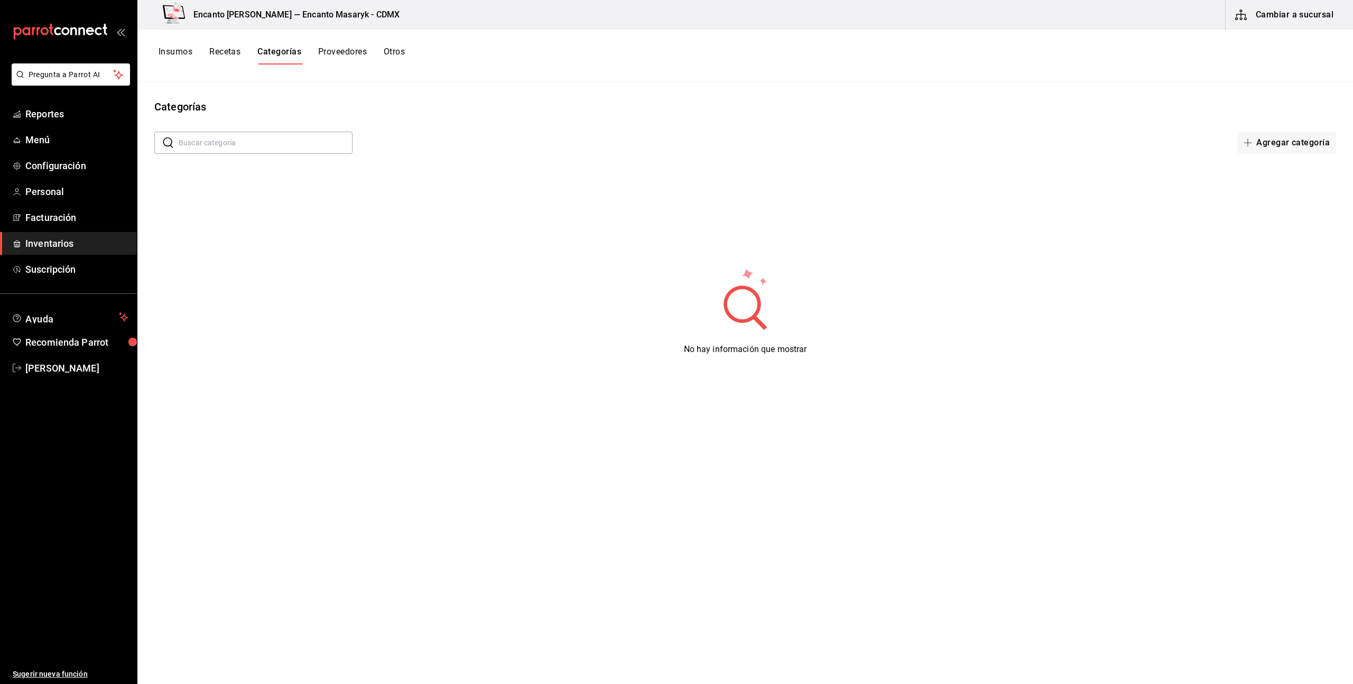
click at [345, 56] on button "Proveedores" at bounding box center [342, 56] width 49 height 18
click at [172, 54] on button "Insumos" at bounding box center [176, 56] width 34 height 18
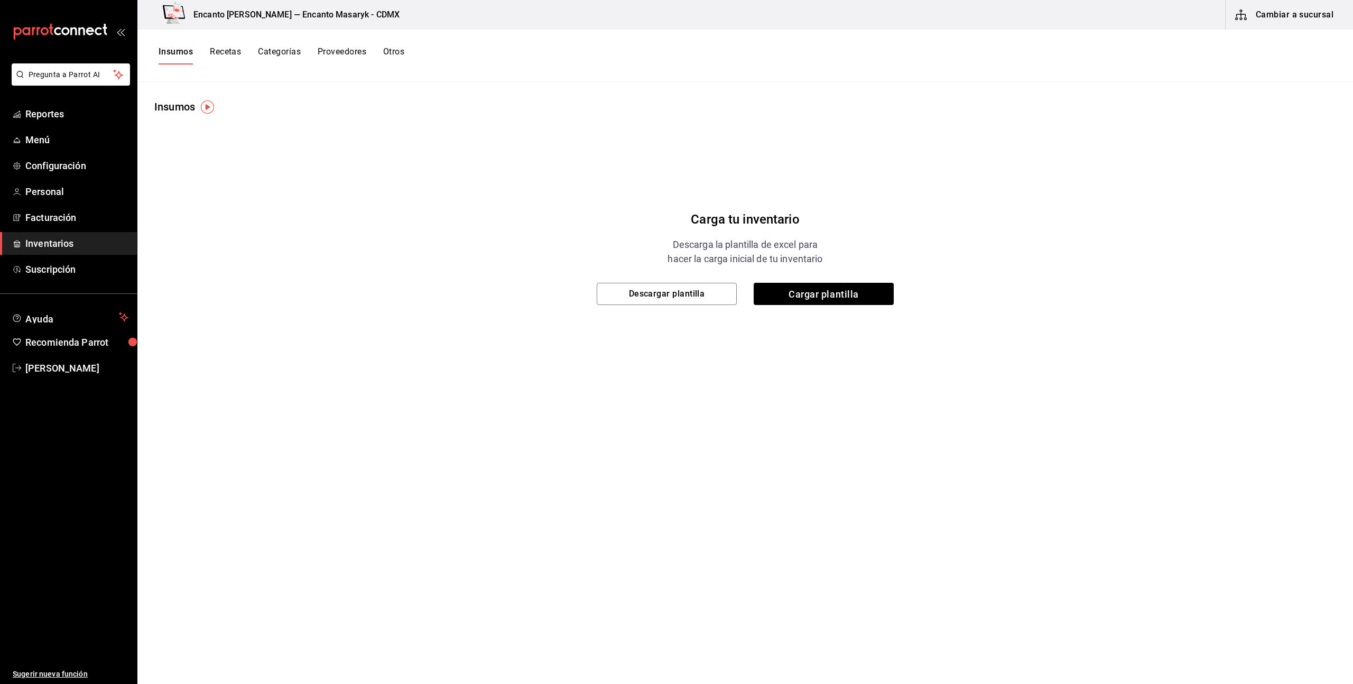
click at [239, 55] on button "Recetas" at bounding box center [225, 56] width 31 height 18
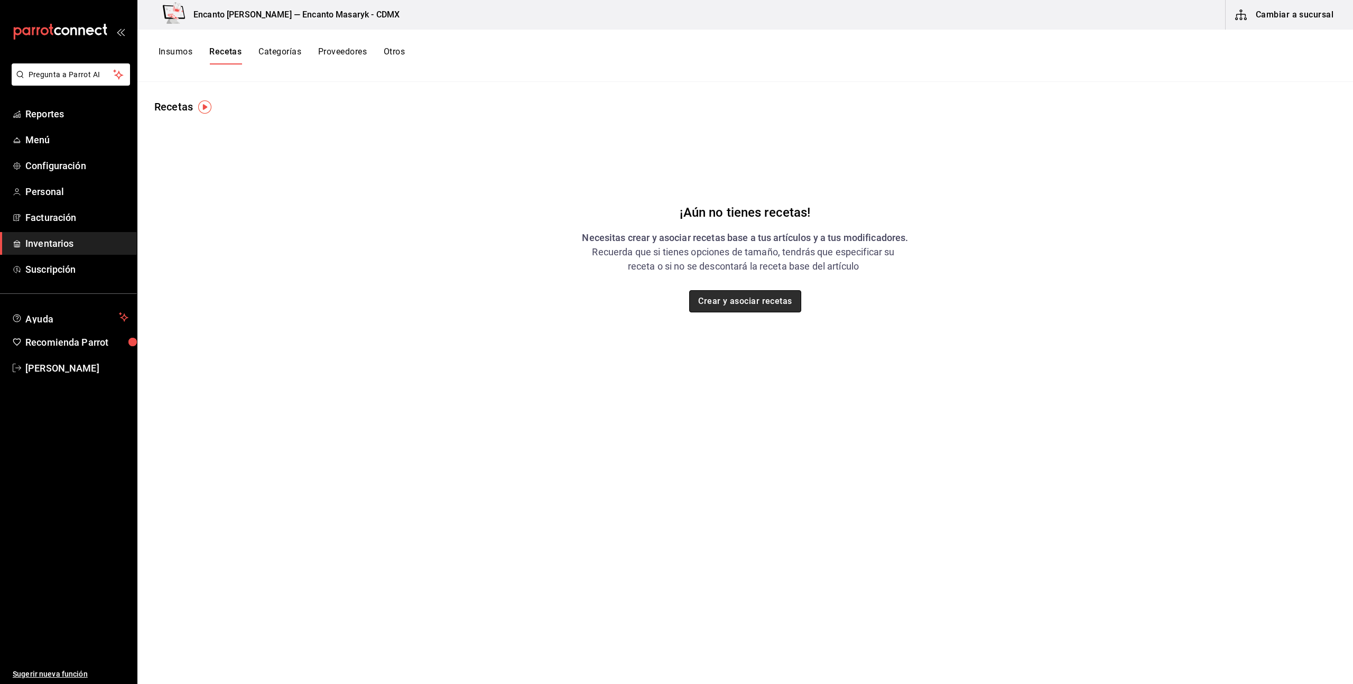
click at [766, 305] on button "Crear y asociar recetas" at bounding box center [745, 301] width 112 height 22
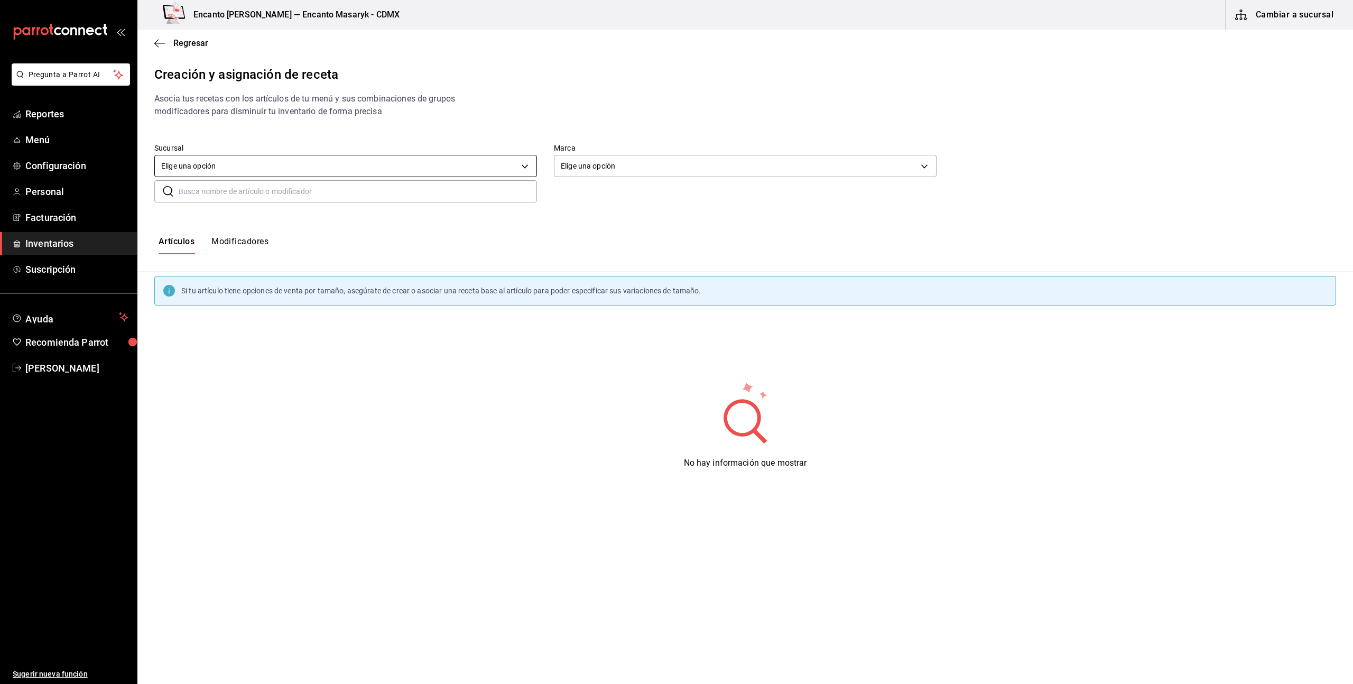
click at [223, 167] on body "Pregunta a Parrot AI Reportes Menú Configuración Personal Facturación Inventari…" at bounding box center [676, 333] width 1353 height 666
click at [238, 216] on li "Encanto Masaryk - CDMX" at bounding box center [346, 216] width 382 height 17
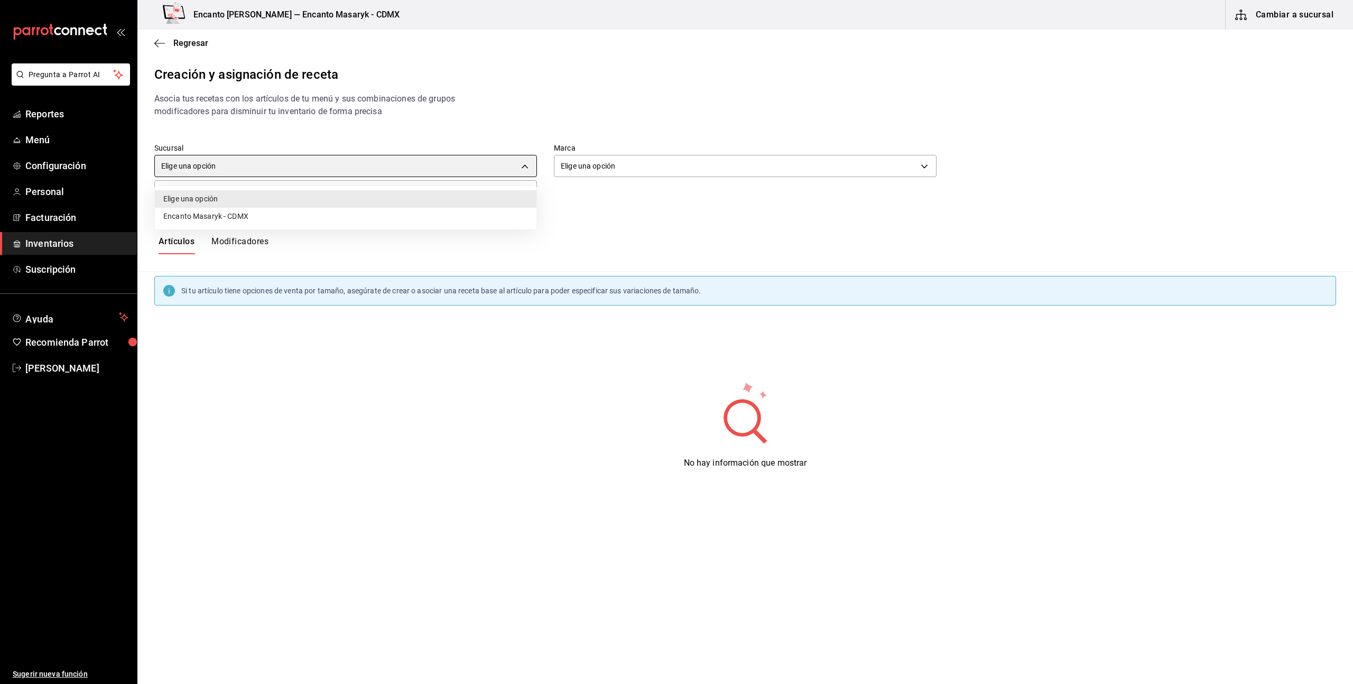
type input "2ca7f928-df30-4057-9e0f-087ab61d721c"
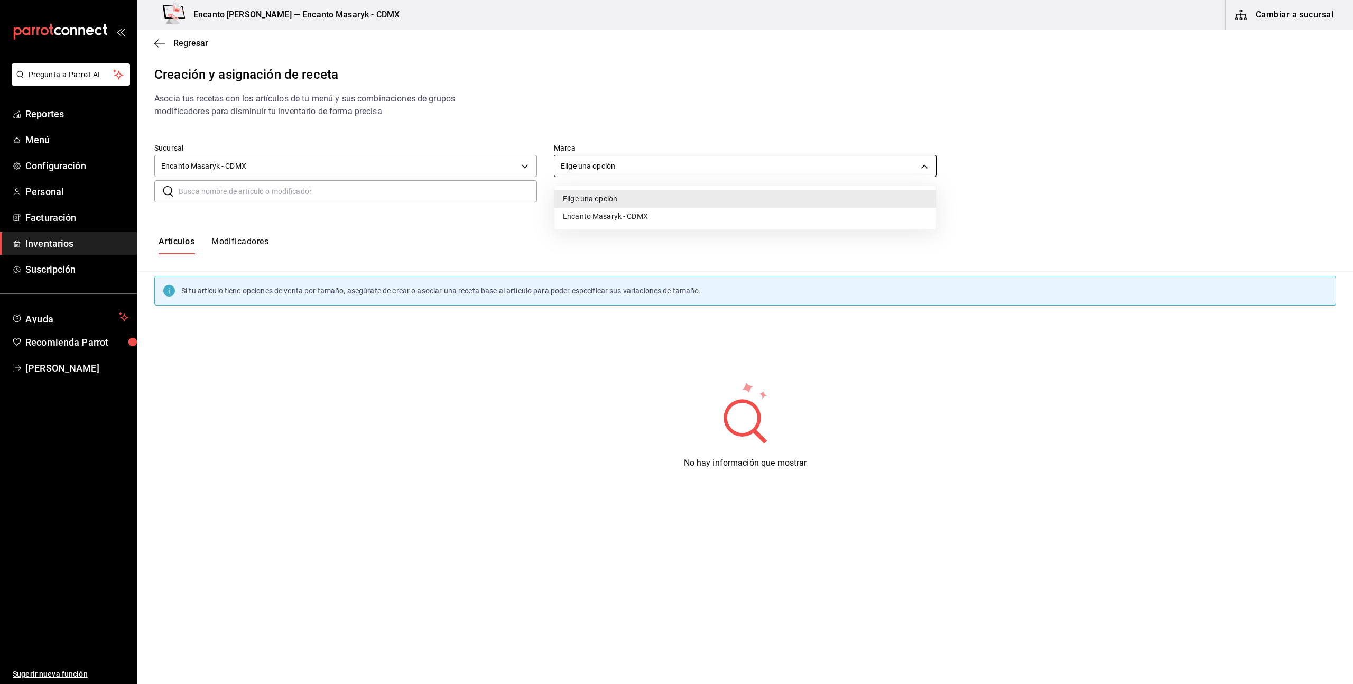
click at [611, 168] on body "Pregunta a Parrot AI Reportes Menú Configuración Personal Facturación Inventari…" at bounding box center [676, 333] width 1353 height 666
click at [605, 222] on li "Encanto Masaryk - CDMX" at bounding box center [745, 216] width 382 height 17
type input "695a2f07-c127-4e2f-a901-334bb8e3f3f8"
click at [163, 45] on icon "button" at bounding box center [159, 44] width 11 height 10
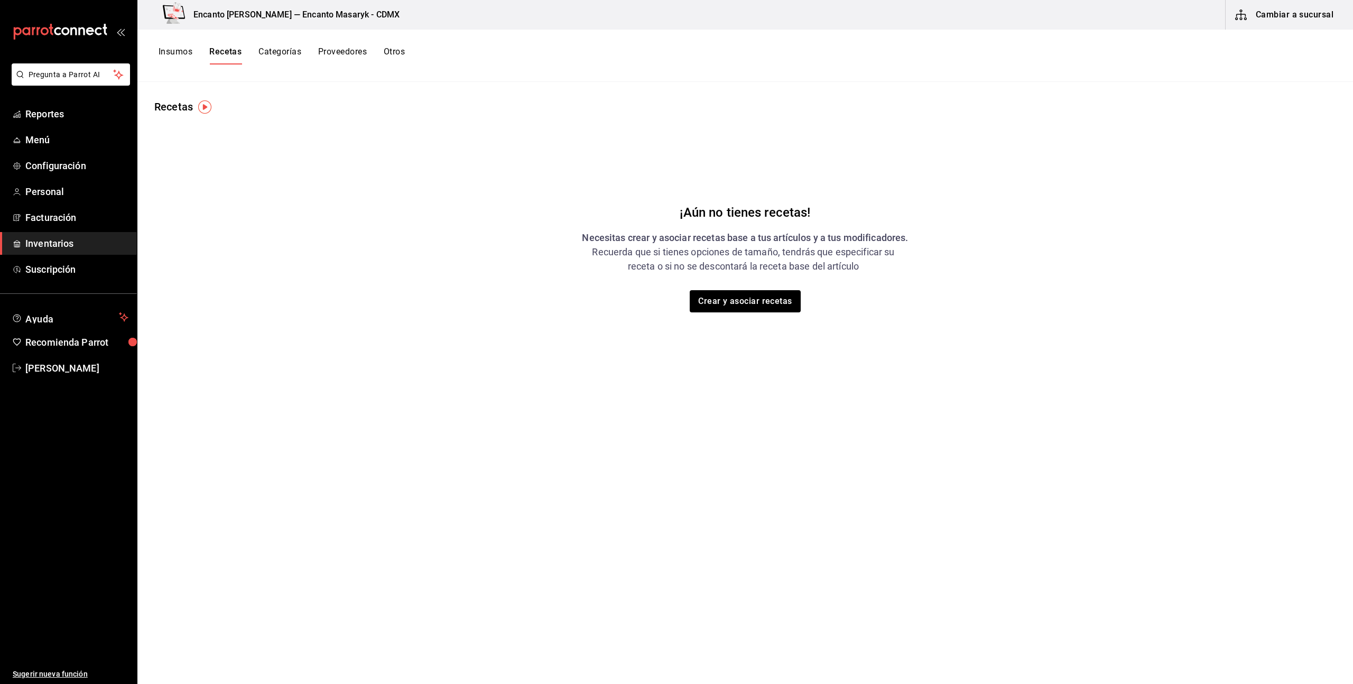
click at [168, 50] on button "Insumos" at bounding box center [176, 56] width 34 height 18
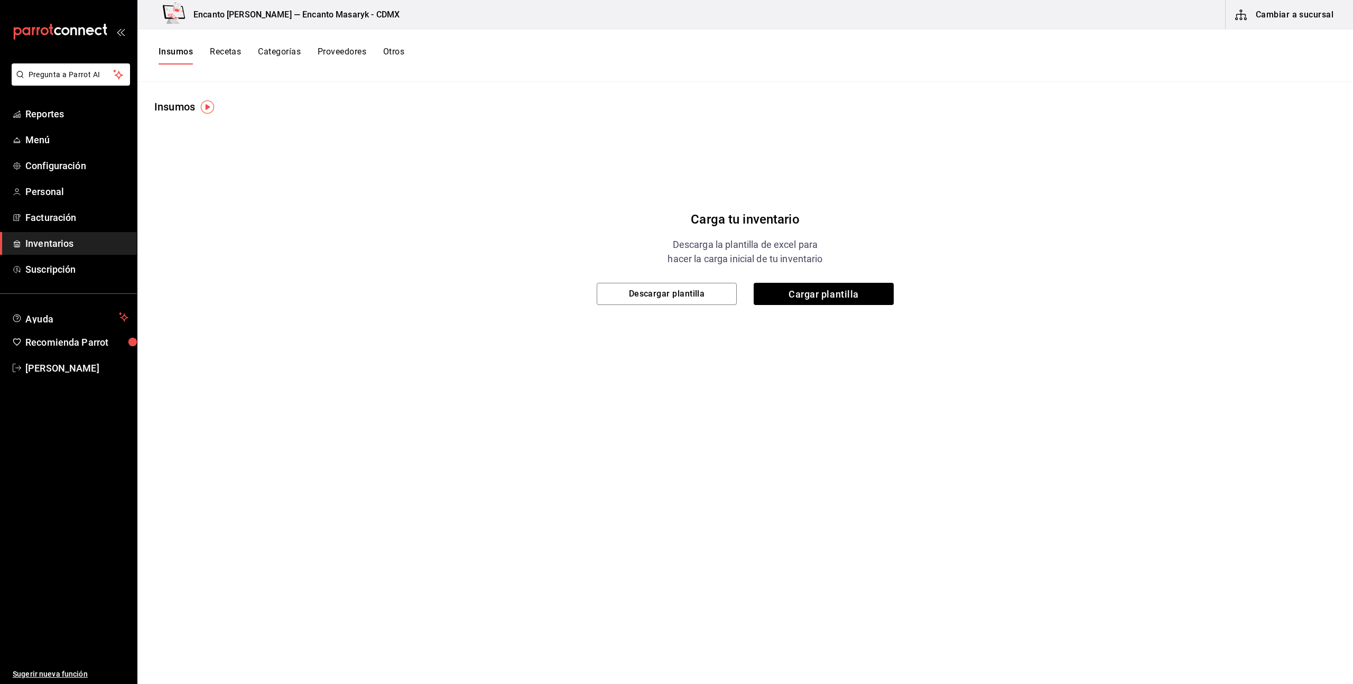
click at [362, 49] on button "Proveedores" at bounding box center [342, 56] width 49 height 18
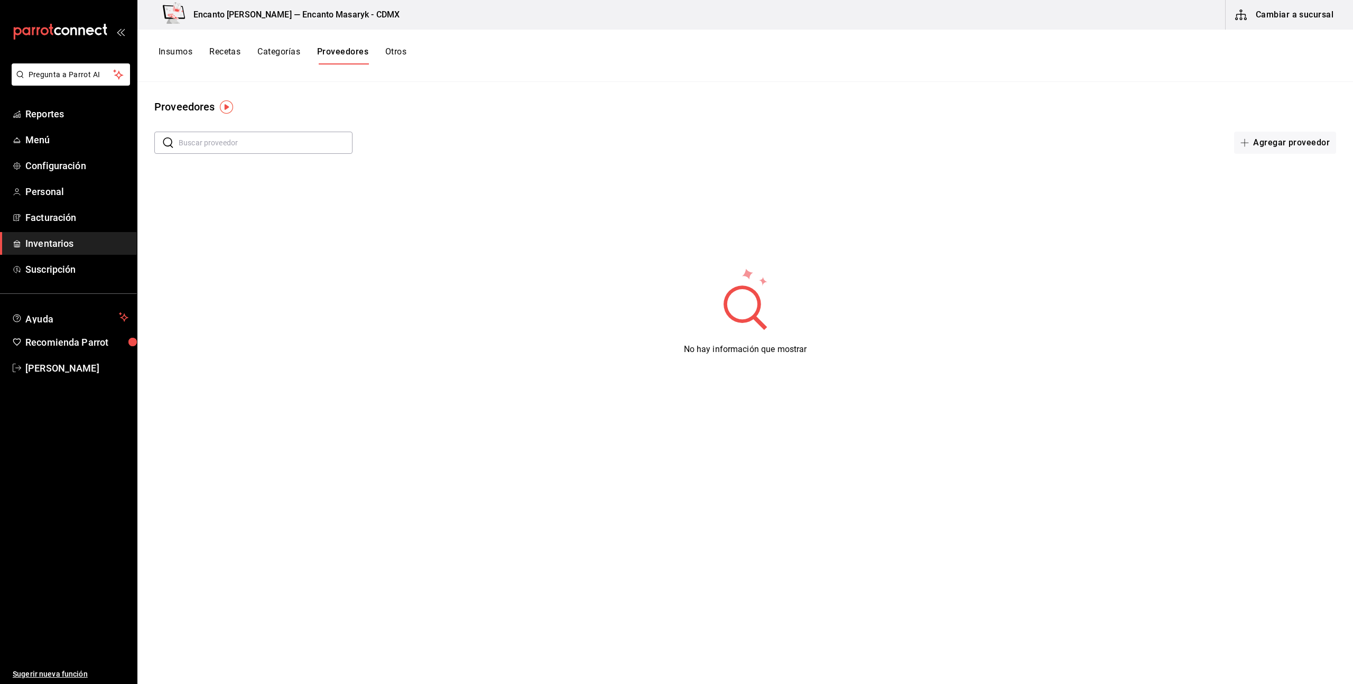
click at [396, 51] on button "Otros" at bounding box center [395, 56] width 21 height 18
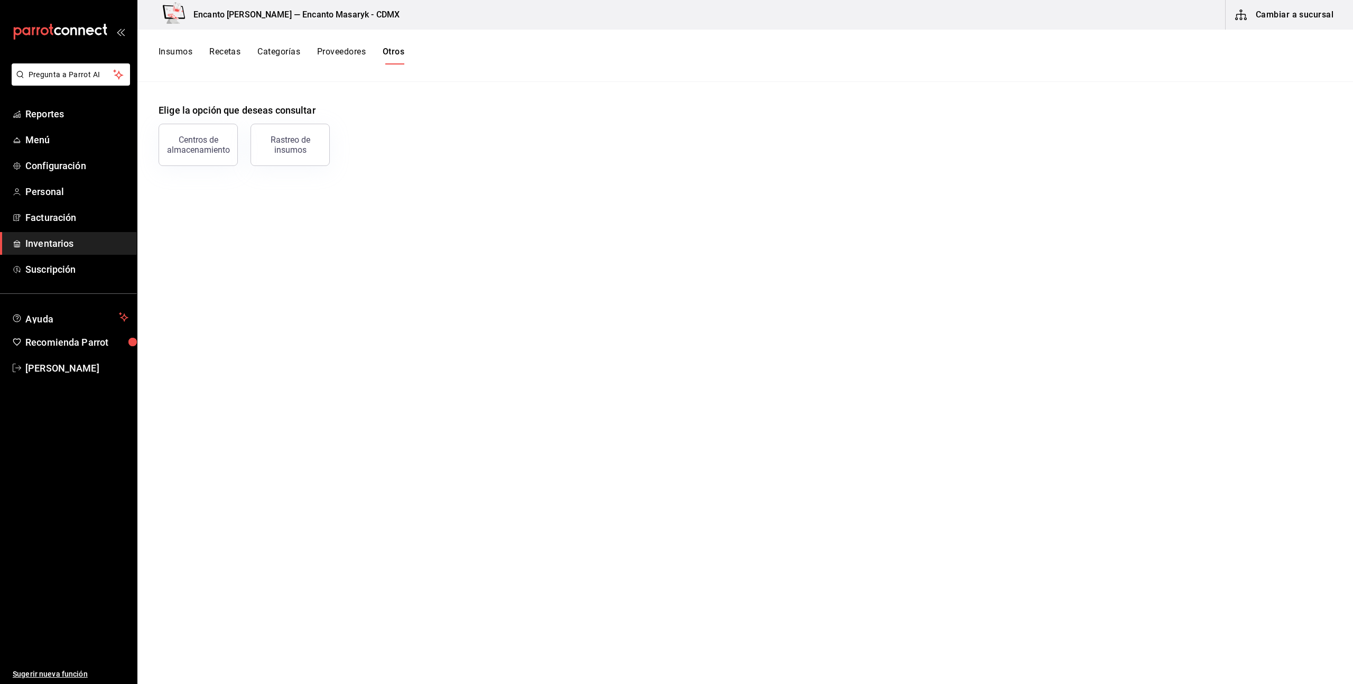
click at [204, 156] on button "Centros de almacenamiento" at bounding box center [198, 145] width 79 height 42
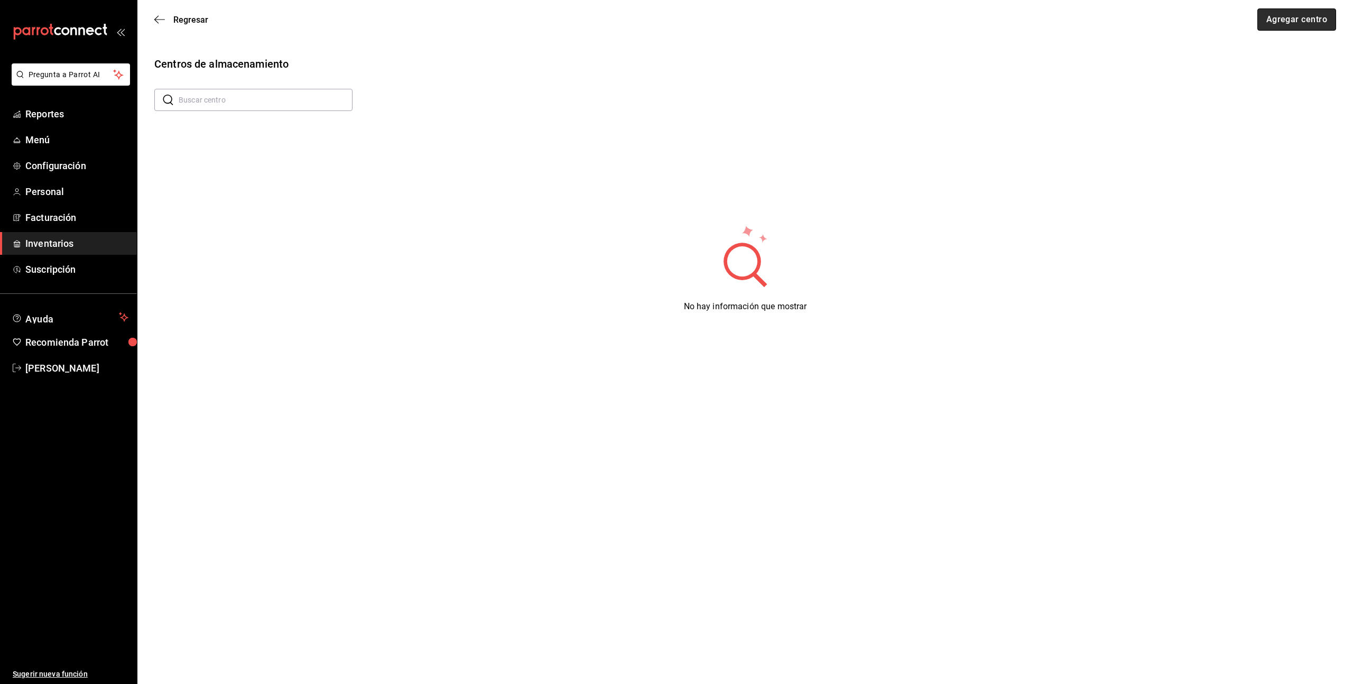
click at [1309, 25] on button "Agregar centro" at bounding box center [1296, 19] width 79 height 22
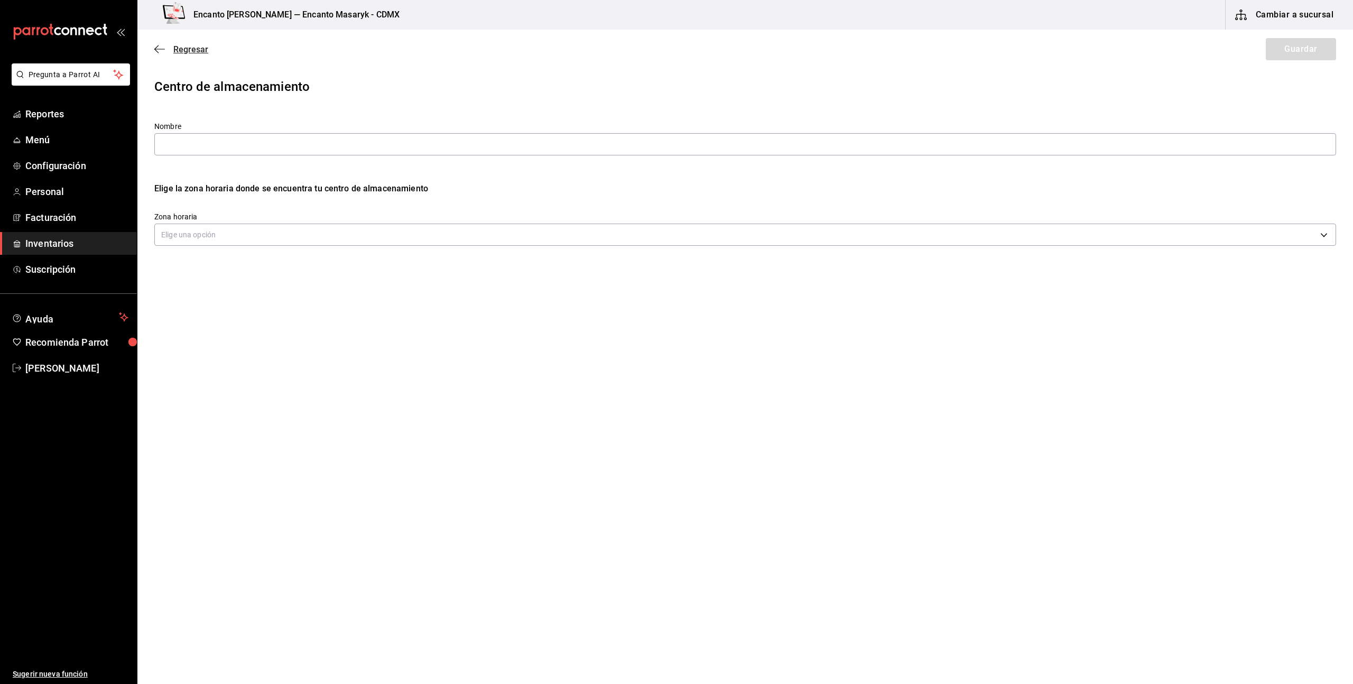
click at [178, 48] on span "Regresar" at bounding box center [190, 49] width 35 height 10
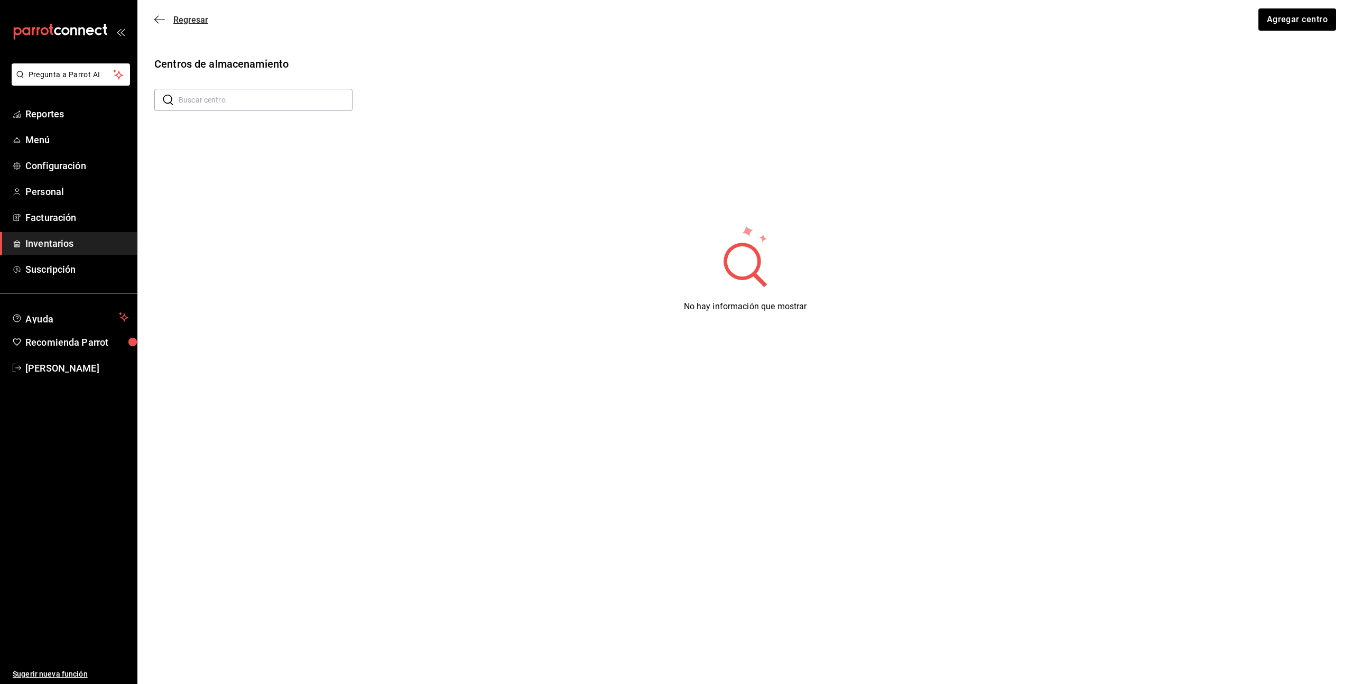
click at [181, 17] on span "Regresar" at bounding box center [190, 20] width 35 height 10
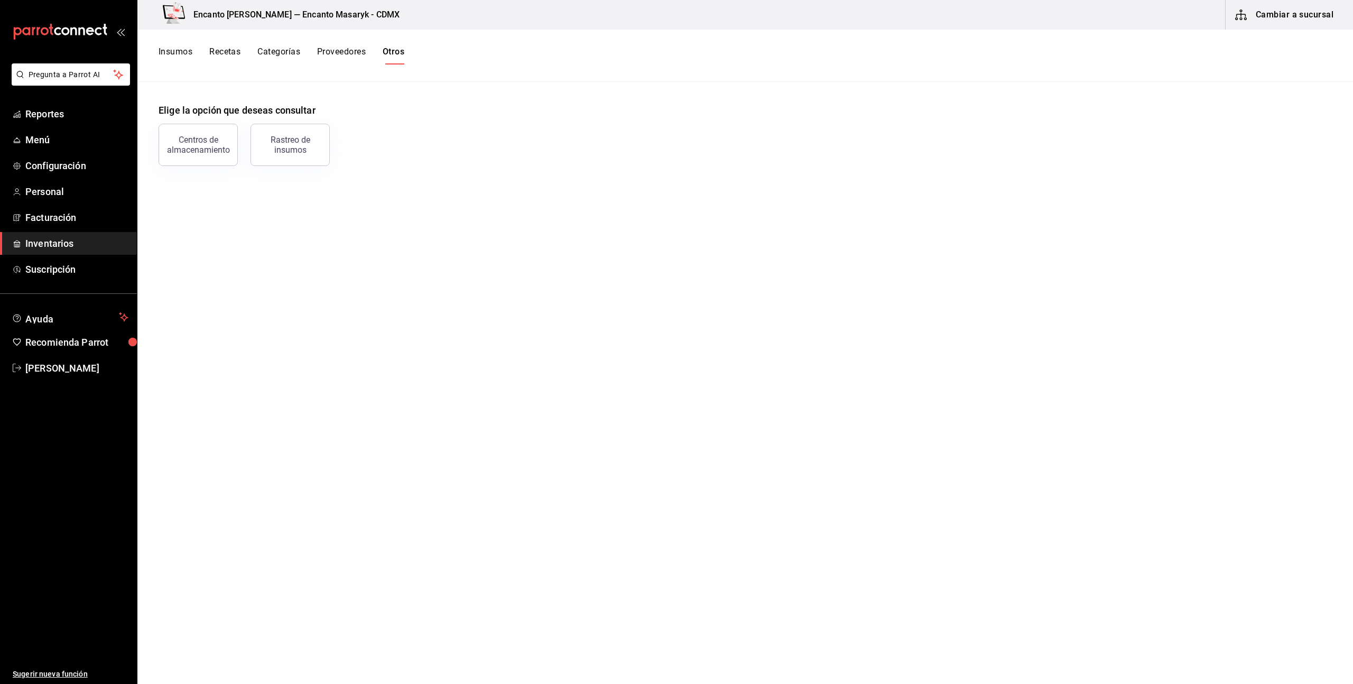
click at [297, 52] on button "Categorías" at bounding box center [278, 56] width 43 height 18
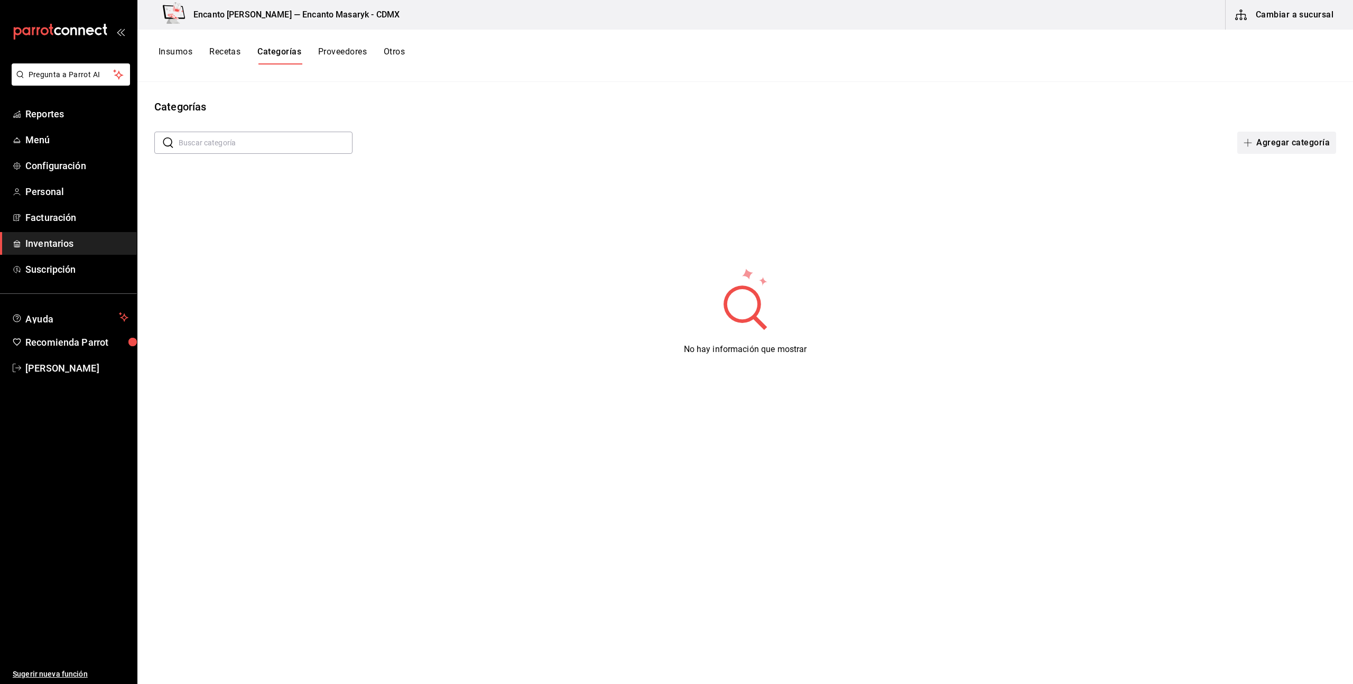
click at [1278, 145] on button "Agregar categoría" at bounding box center [1286, 143] width 99 height 22
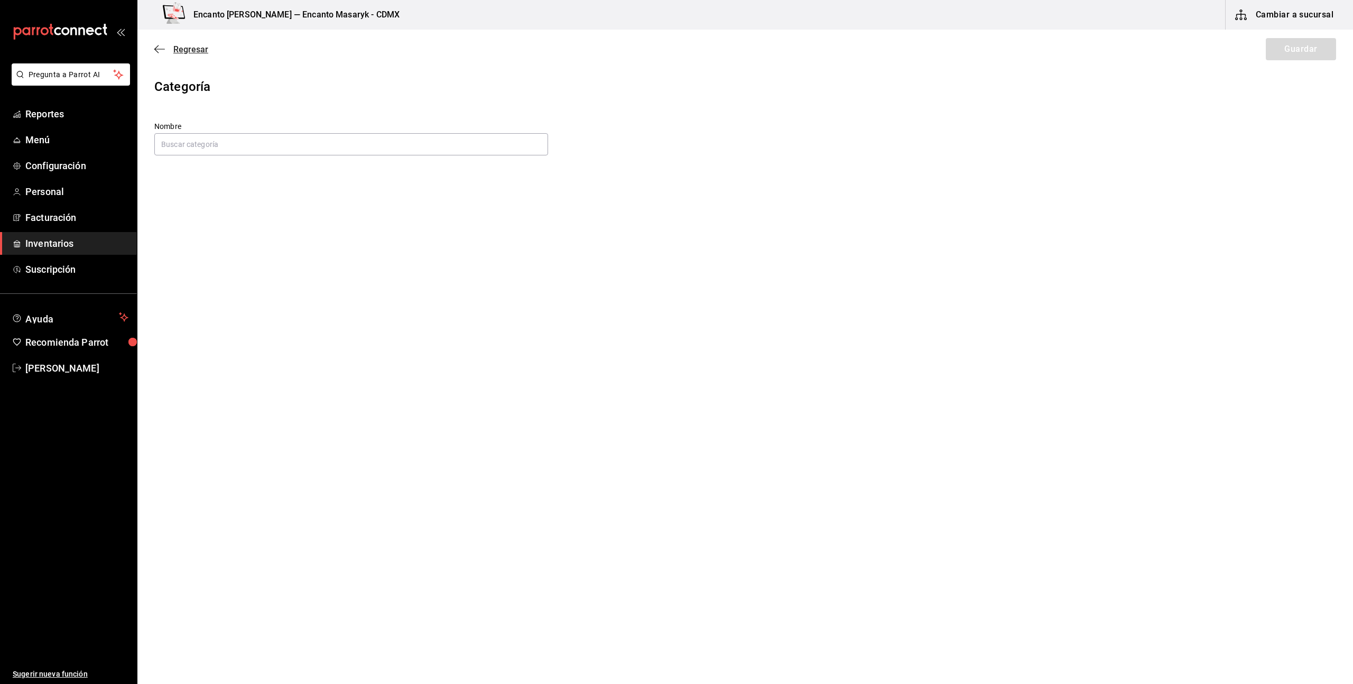
click at [184, 49] on span "Regresar" at bounding box center [190, 49] width 35 height 10
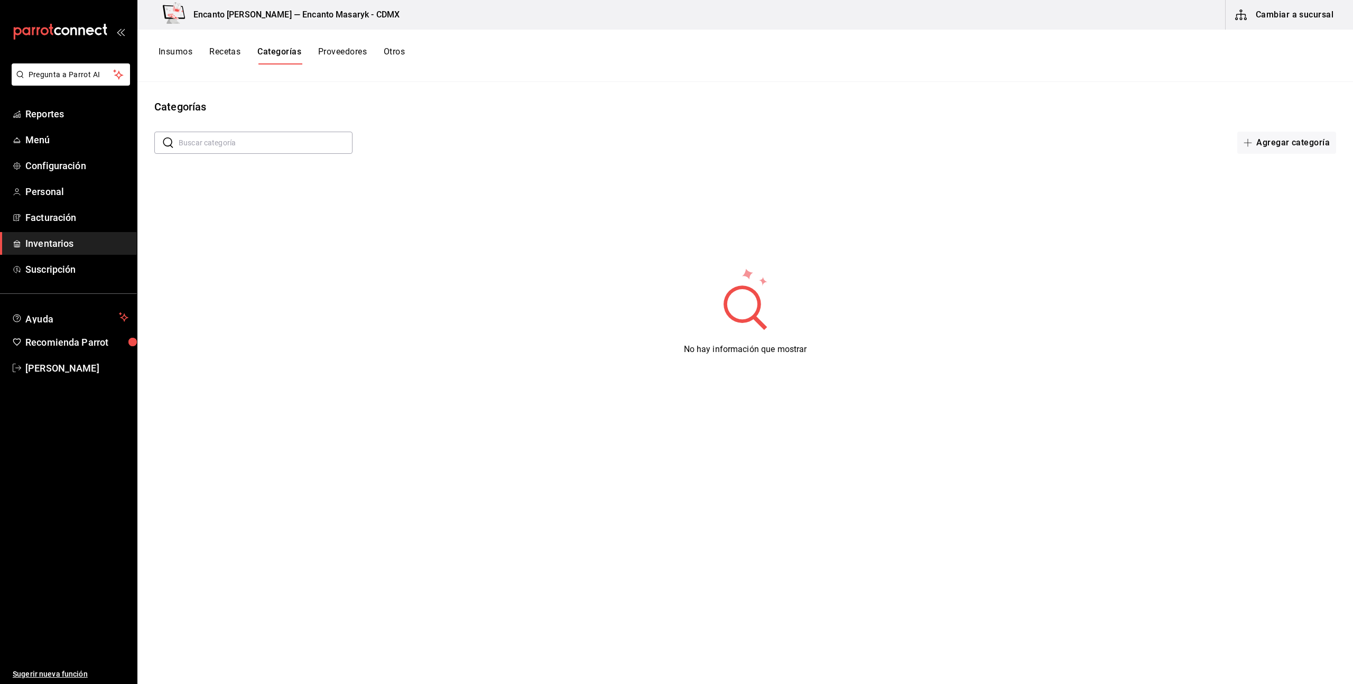
click at [214, 54] on button "Recetas" at bounding box center [224, 56] width 31 height 18
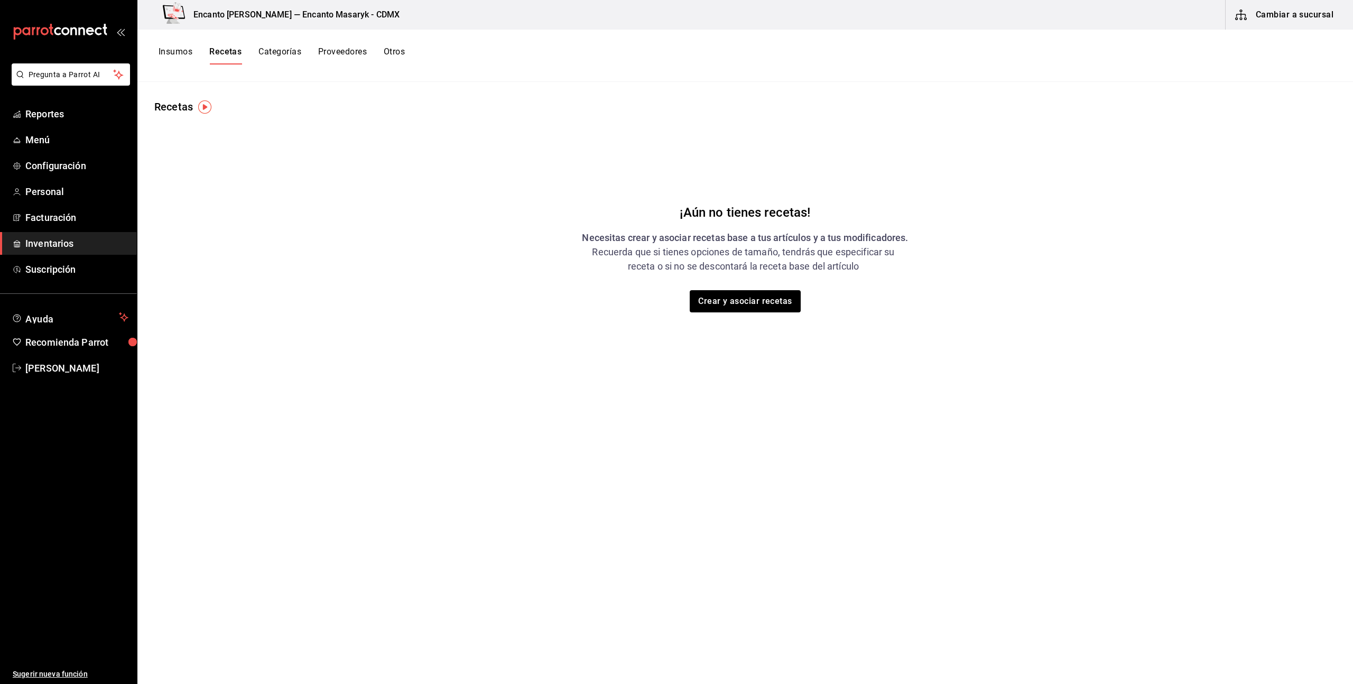
click at [179, 52] on button "Insumos" at bounding box center [176, 56] width 34 height 18
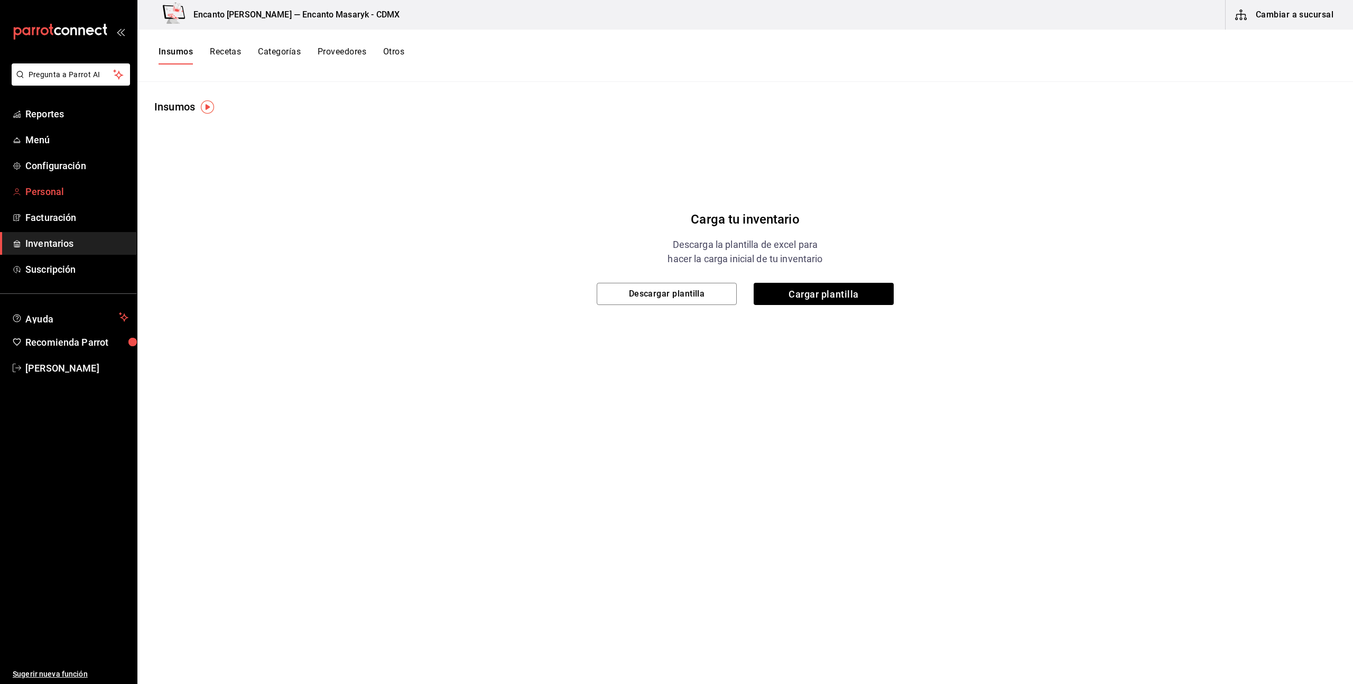
click at [33, 200] on link "Personal" at bounding box center [68, 191] width 137 height 23
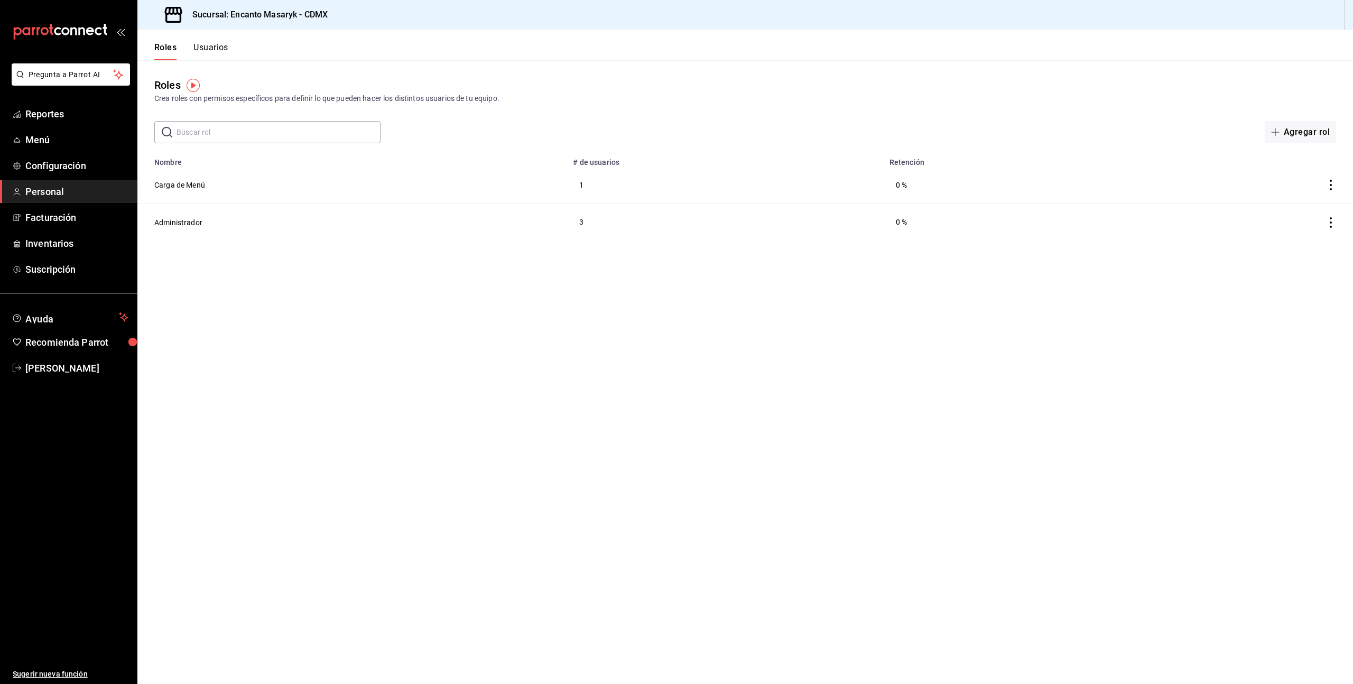
click at [221, 51] on button "Usuarios" at bounding box center [210, 51] width 35 height 18
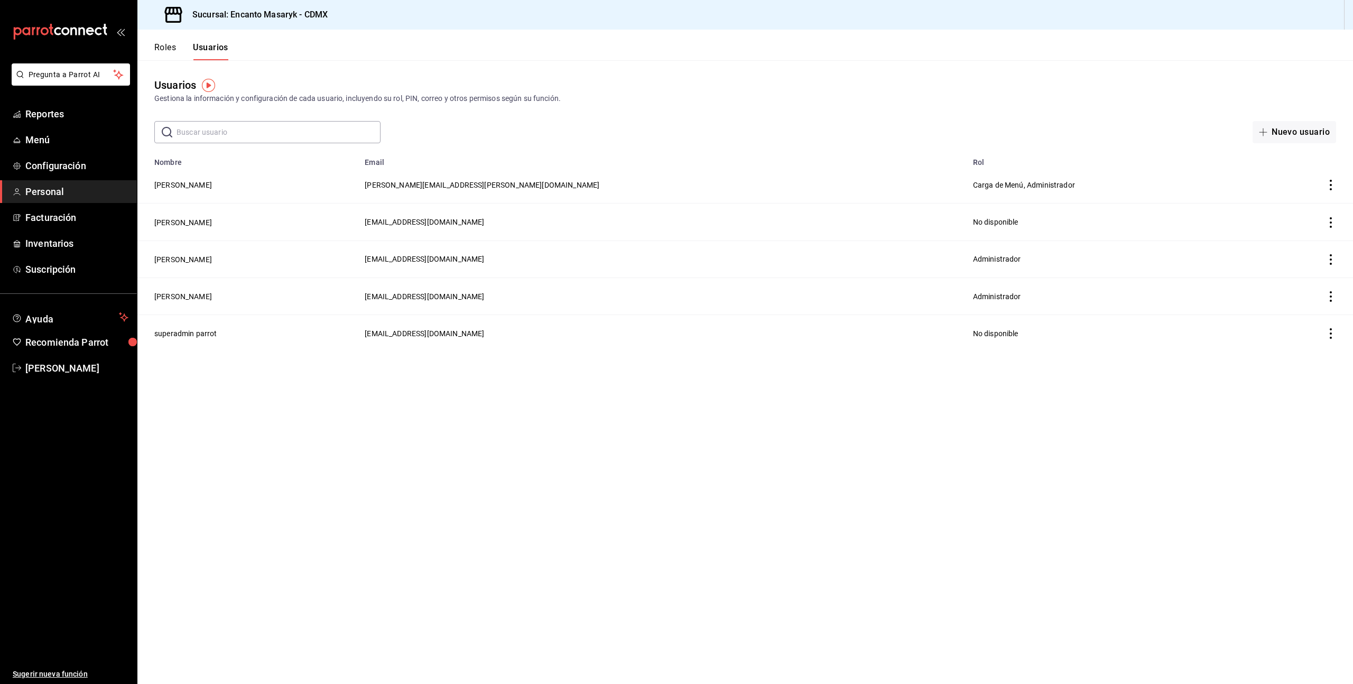
click at [210, 179] on td "[PERSON_NAME]" at bounding box center [247, 184] width 221 height 37
click at [207, 182] on button "[PERSON_NAME]" at bounding box center [183, 185] width 58 height 11
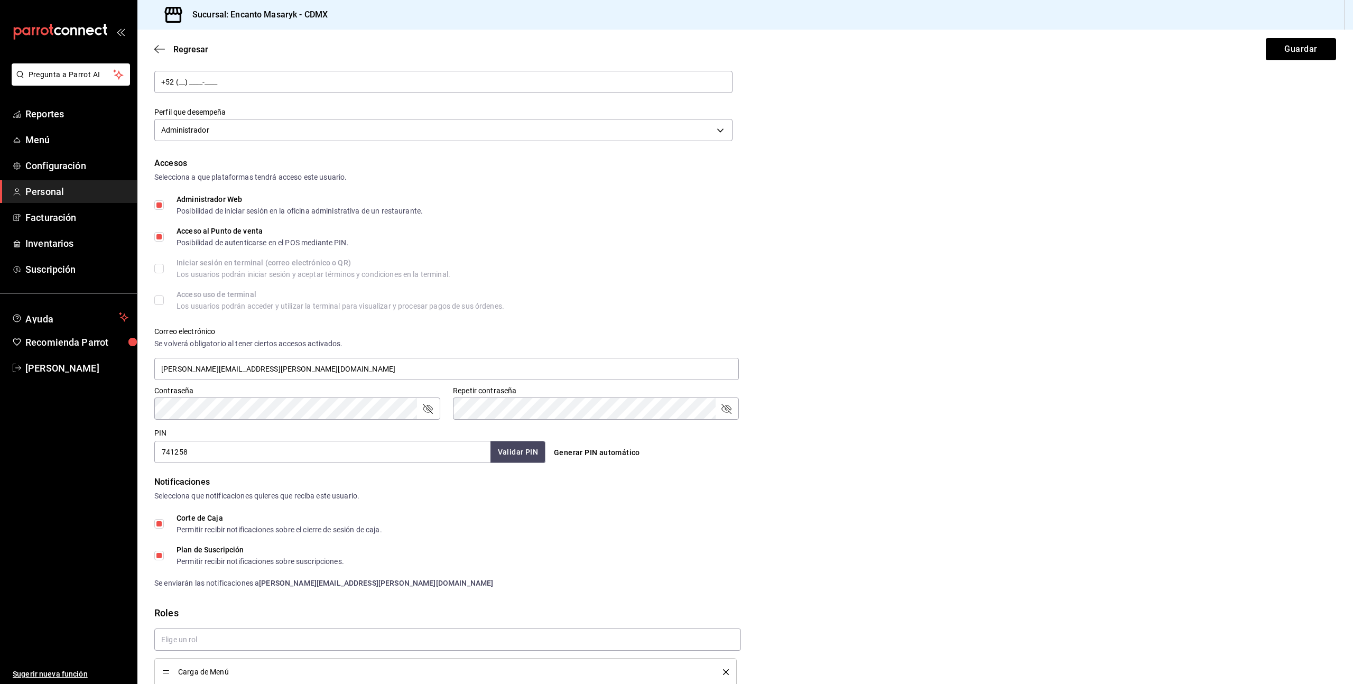
scroll to position [215, 0]
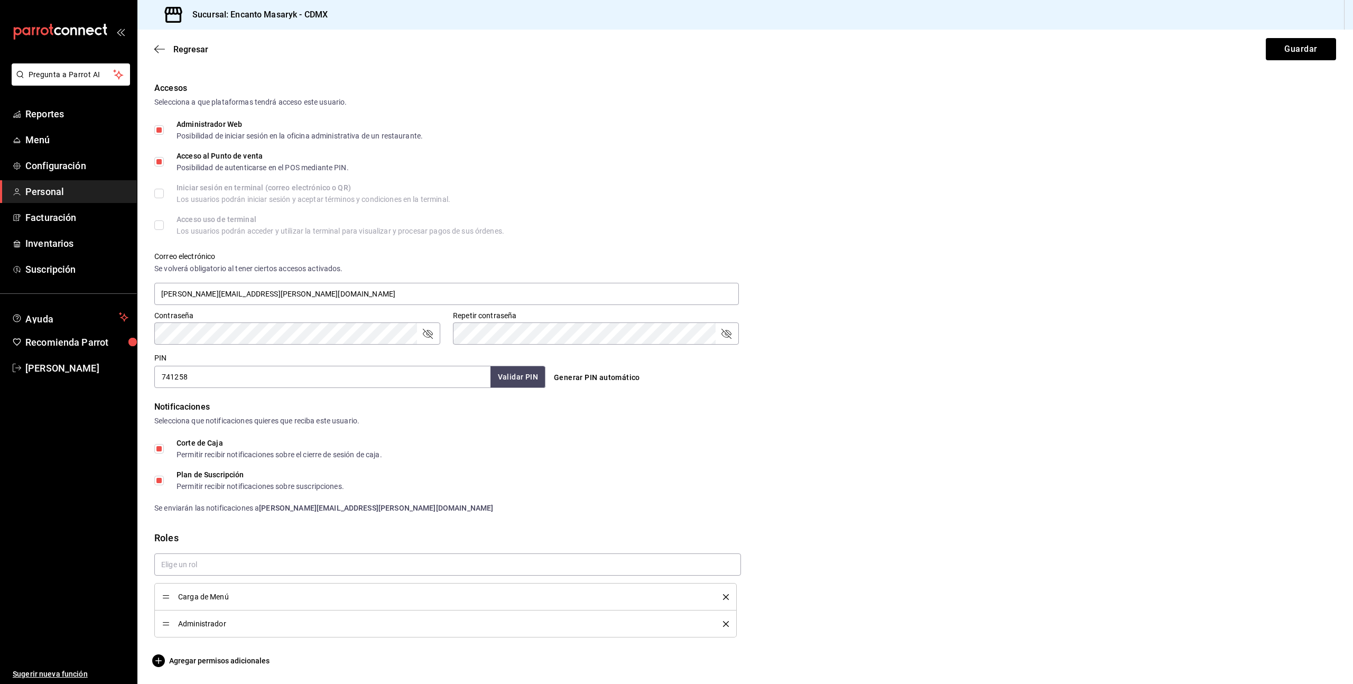
click at [724, 594] on icon "delete" at bounding box center [726, 597] width 6 height 6
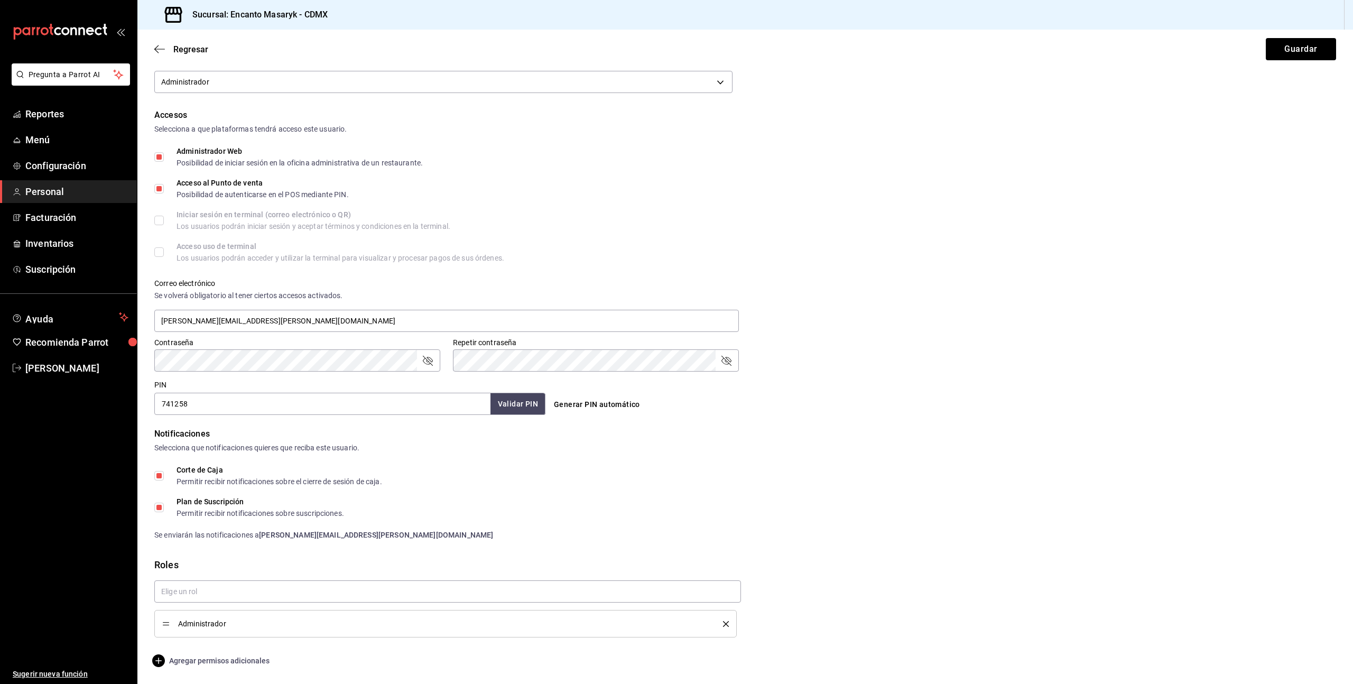
click at [234, 659] on span "Agregar permisos adicionales" at bounding box center [211, 660] width 115 height 13
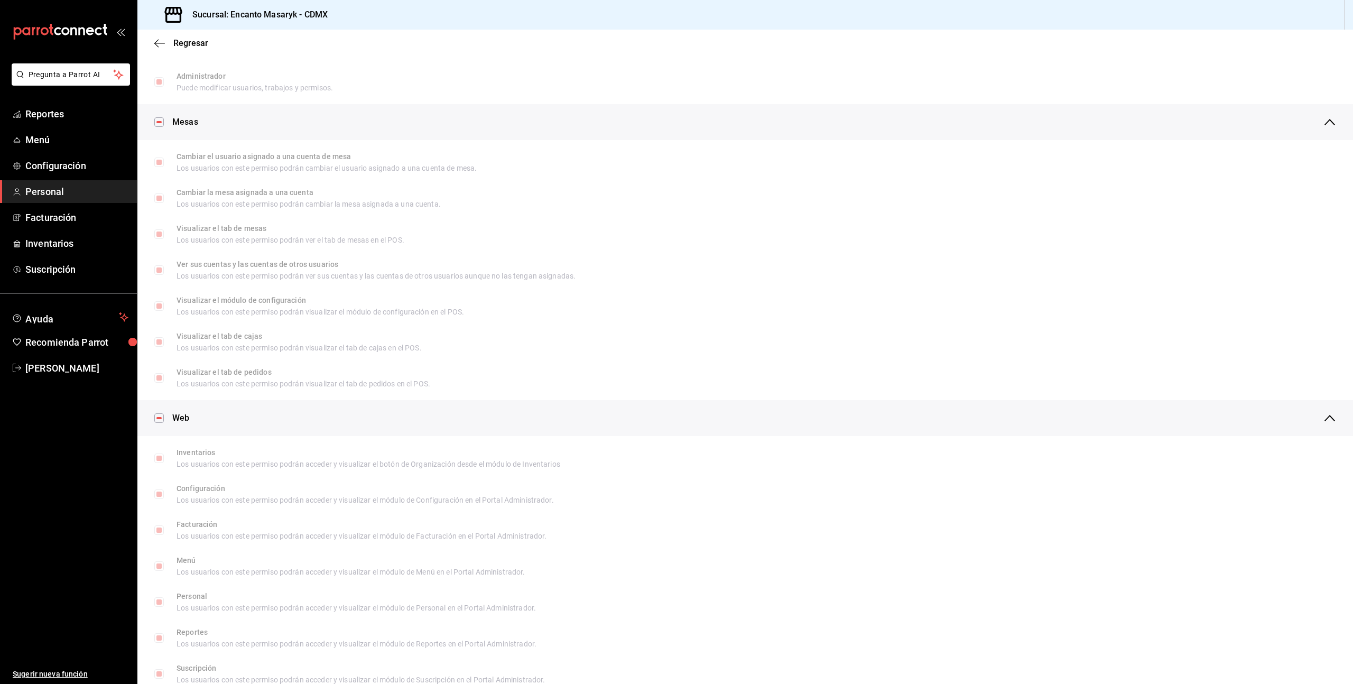
scroll to position [0, 0]
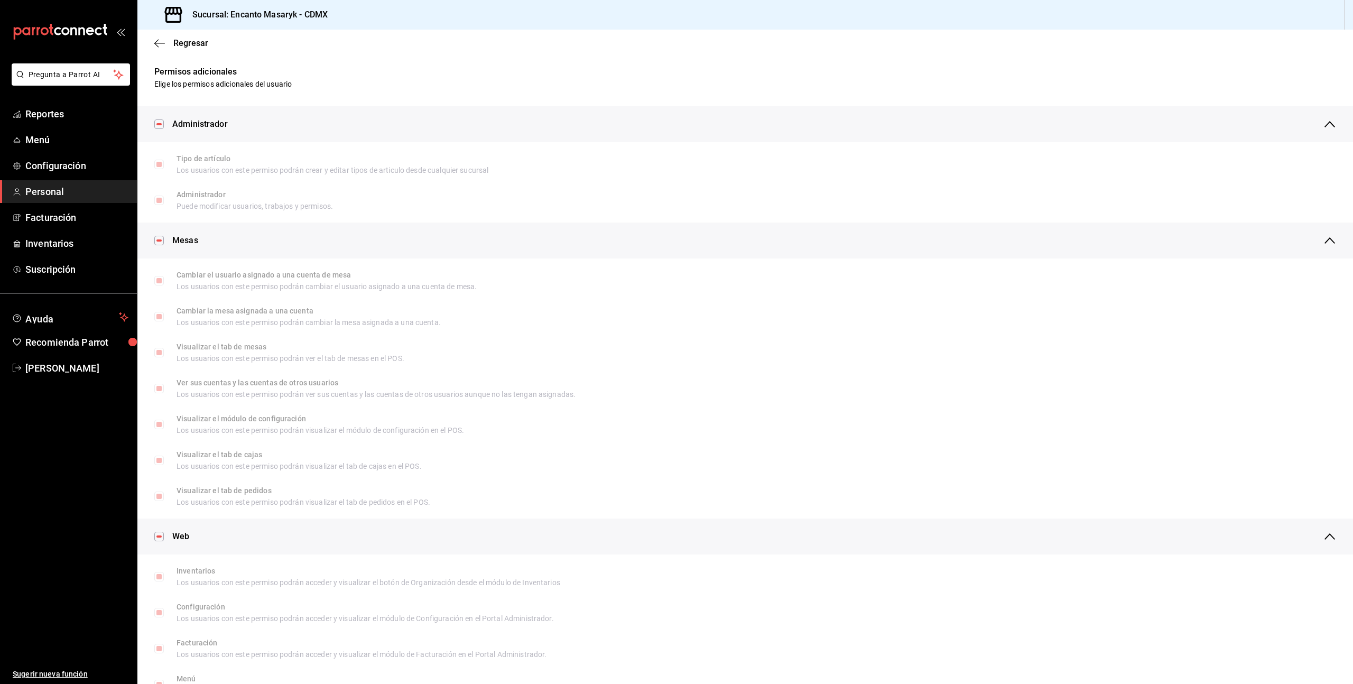
click at [157, 122] on input "checkbox" at bounding box center [159, 124] width 10 height 10
click at [159, 123] on div "Administrador" at bounding box center [744, 116] width 1215 height 36
click at [160, 119] on input "checkbox" at bounding box center [159, 115] width 10 height 10
click at [160, 119] on input "checkbox" at bounding box center [159, 117] width 10 height 10
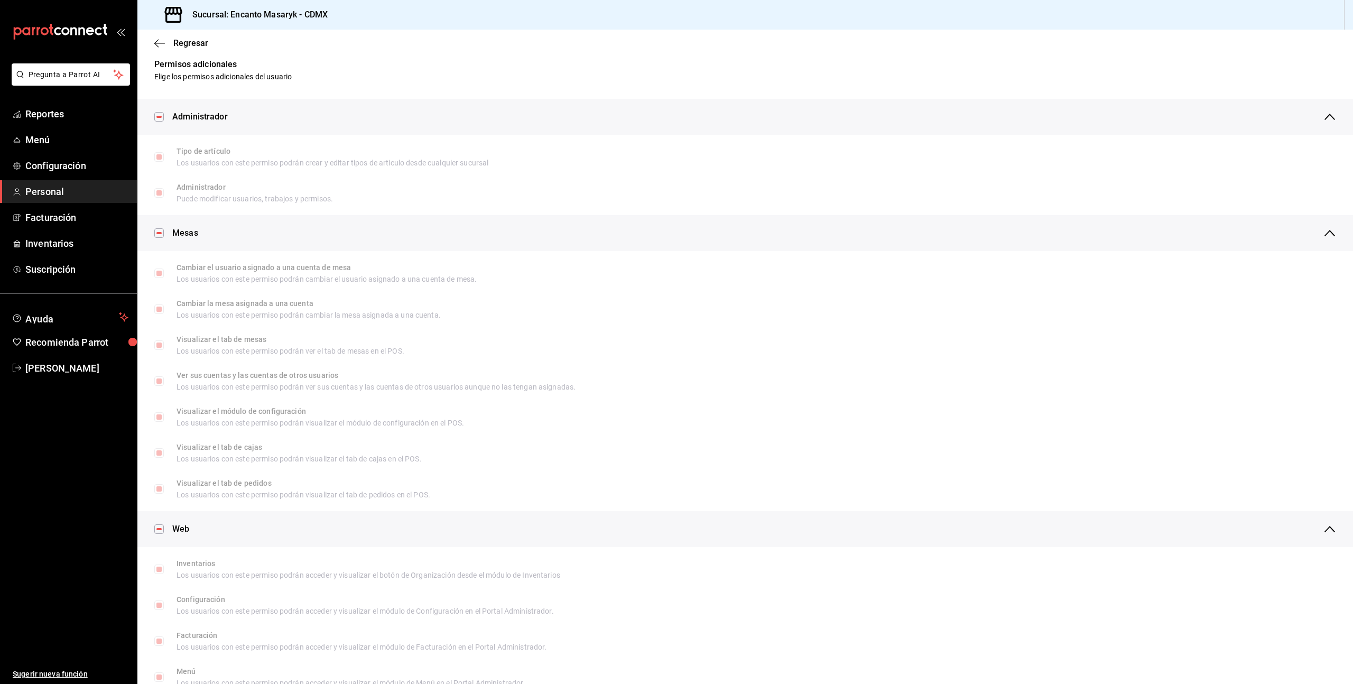
click at [159, 116] on input "checkbox" at bounding box center [159, 117] width 10 height 10
checkbox input "true"
click at [193, 118] on span "Administrador" at bounding box center [199, 116] width 55 height 13
click at [195, 152] on span "Mesas" at bounding box center [185, 152] width 26 height 13
click at [208, 185] on div "Web" at bounding box center [754, 189] width 1164 height 36
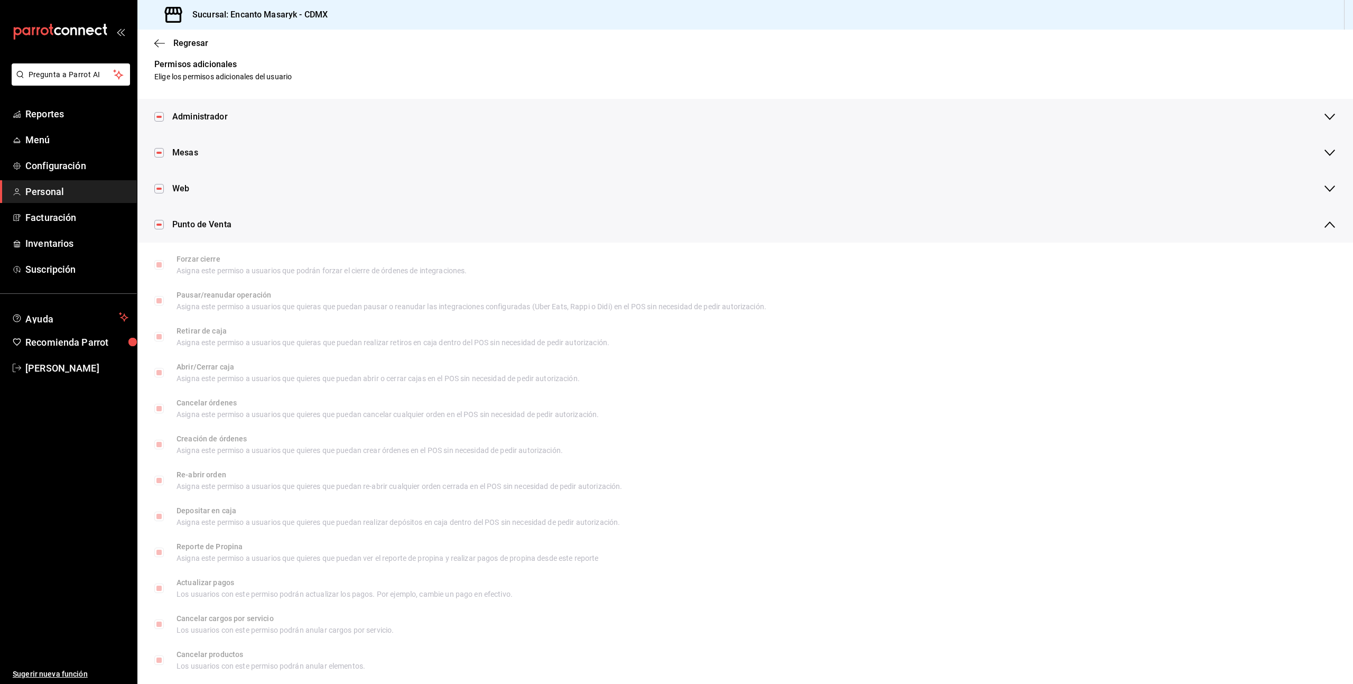
click at [224, 225] on span "Punto de Venta" at bounding box center [201, 224] width 59 height 13
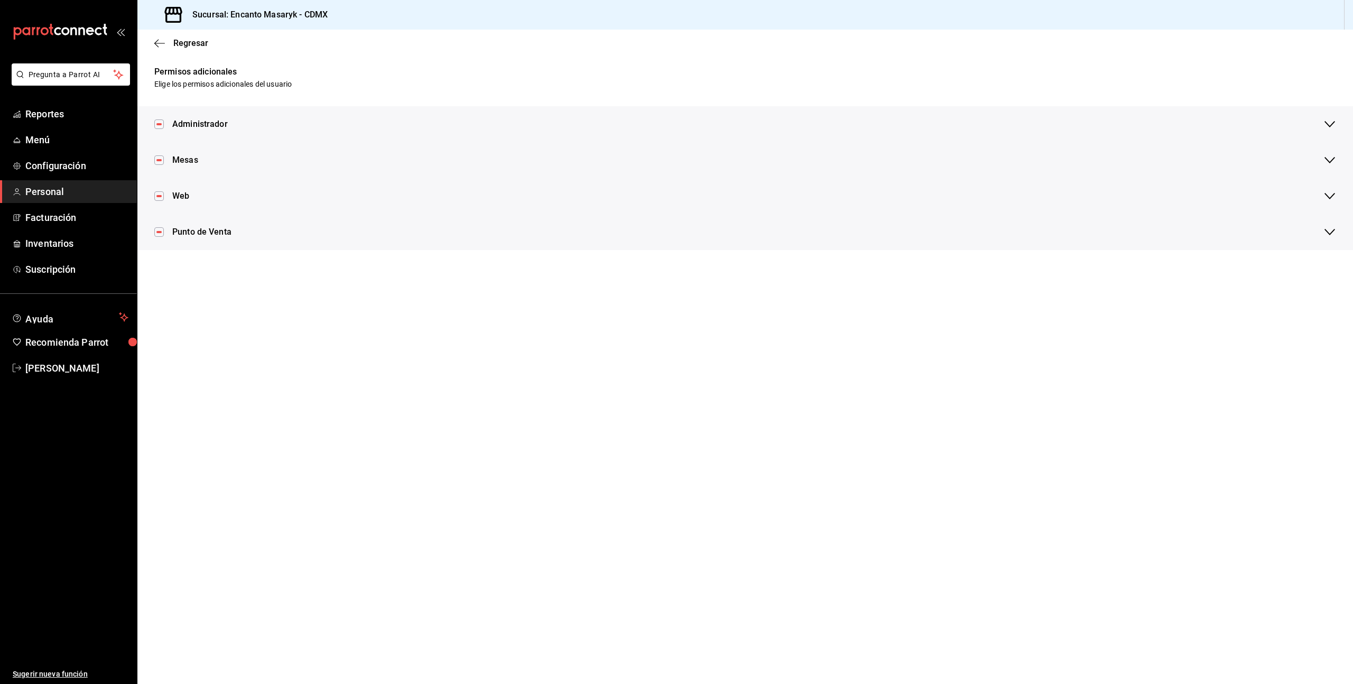
scroll to position [0, 0]
click at [184, 42] on span "Regresar" at bounding box center [190, 43] width 35 height 10
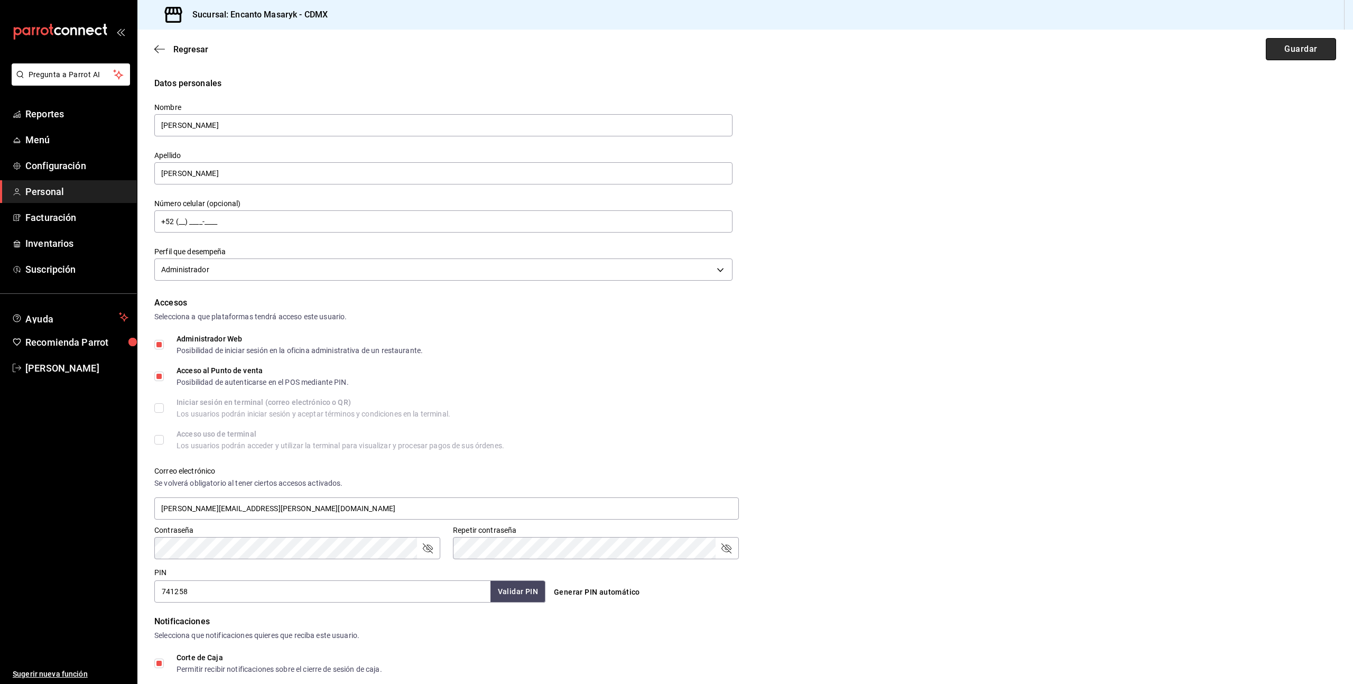
click at [1291, 52] on button "Guardar" at bounding box center [1301, 49] width 70 height 22
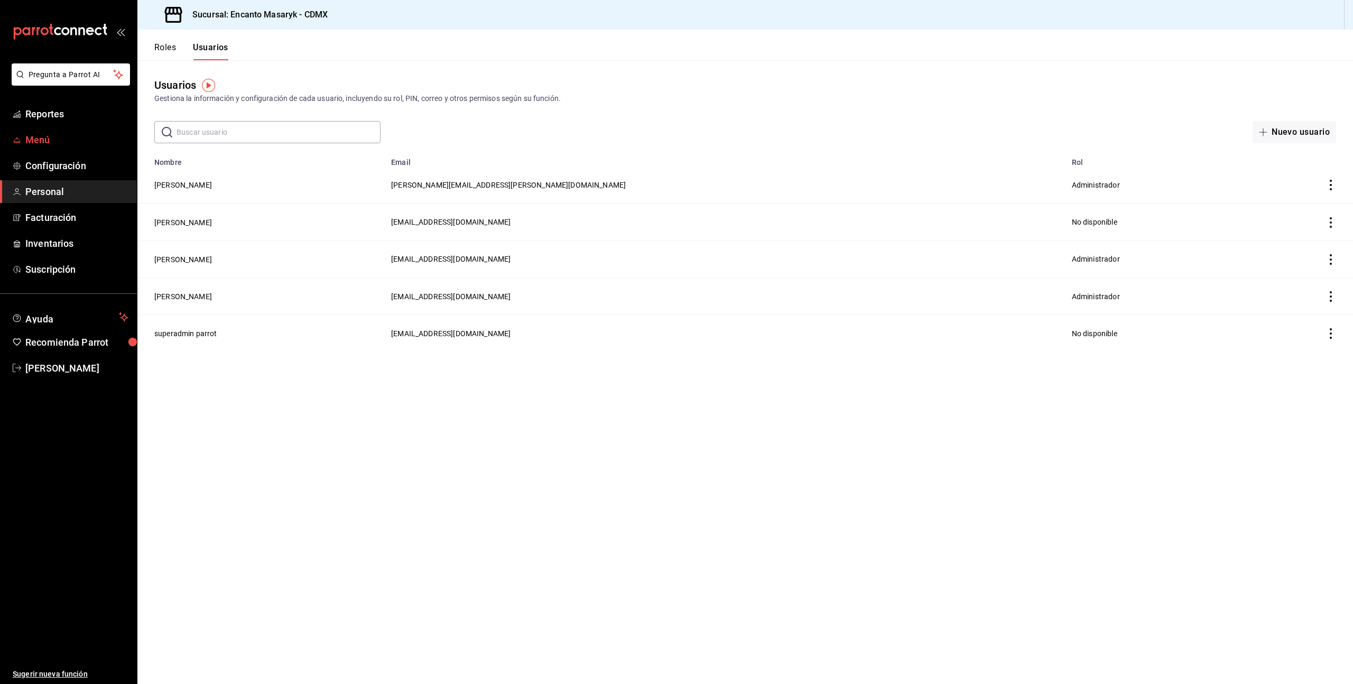
click at [40, 145] on span "Menú" at bounding box center [76, 140] width 103 height 14
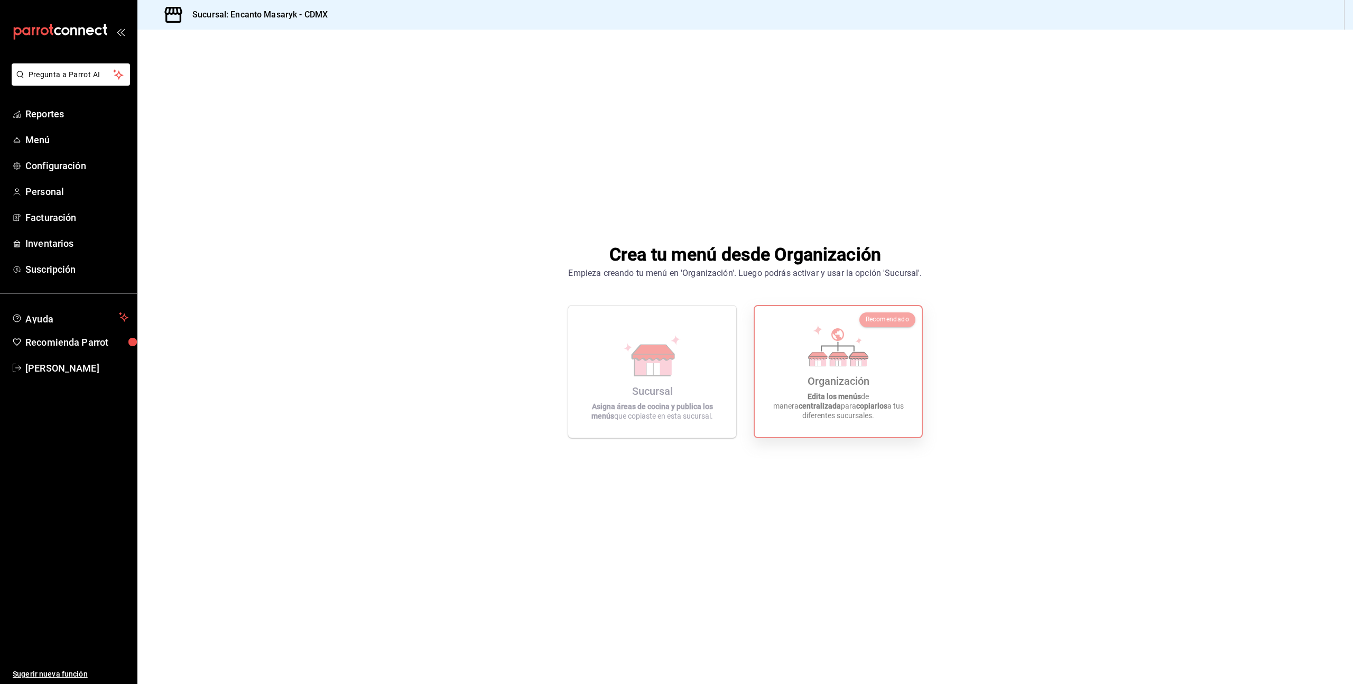
click at [889, 320] on span "Recomendado" at bounding box center [887, 318] width 43 height 7
click at [842, 381] on div "Organización Edita los menús de manera centralizada para copiarlos a tus difere…" at bounding box center [838, 371] width 142 height 114
drag, startPoint x: 573, startPoint y: 273, endPoint x: 916, endPoint y: 286, distance: 343.8
click at [916, 286] on div "Crea tu menú desde Organización Empieza creando tu menú en 'Organización'. Lueg…" at bounding box center [744, 340] width 1215 height 620
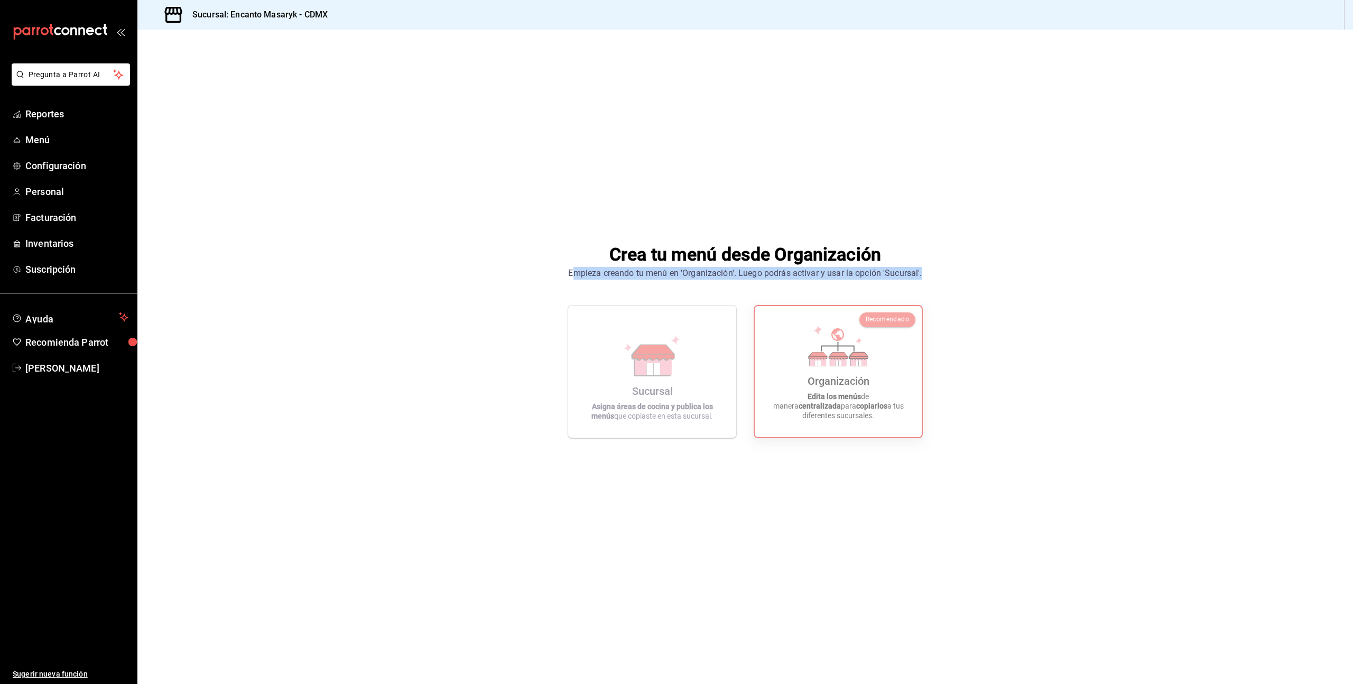
click at [916, 286] on div "Crea tu menú desde Organización Empieza creando tu menú en 'Organización'. Lueg…" at bounding box center [744, 340] width 1215 height 620
click at [713, 350] on div "Sucursal Asigna áreas de cocina y publica los menús que copiaste en esta sucurs…" at bounding box center [652, 371] width 143 height 115
click at [49, 143] on span "Menú" at bounding box center [76, 140] width 103 height 14
click at [90, 367] on span "[PERSON_NAME]" at bounding box center [76, 368] width 103 height 14
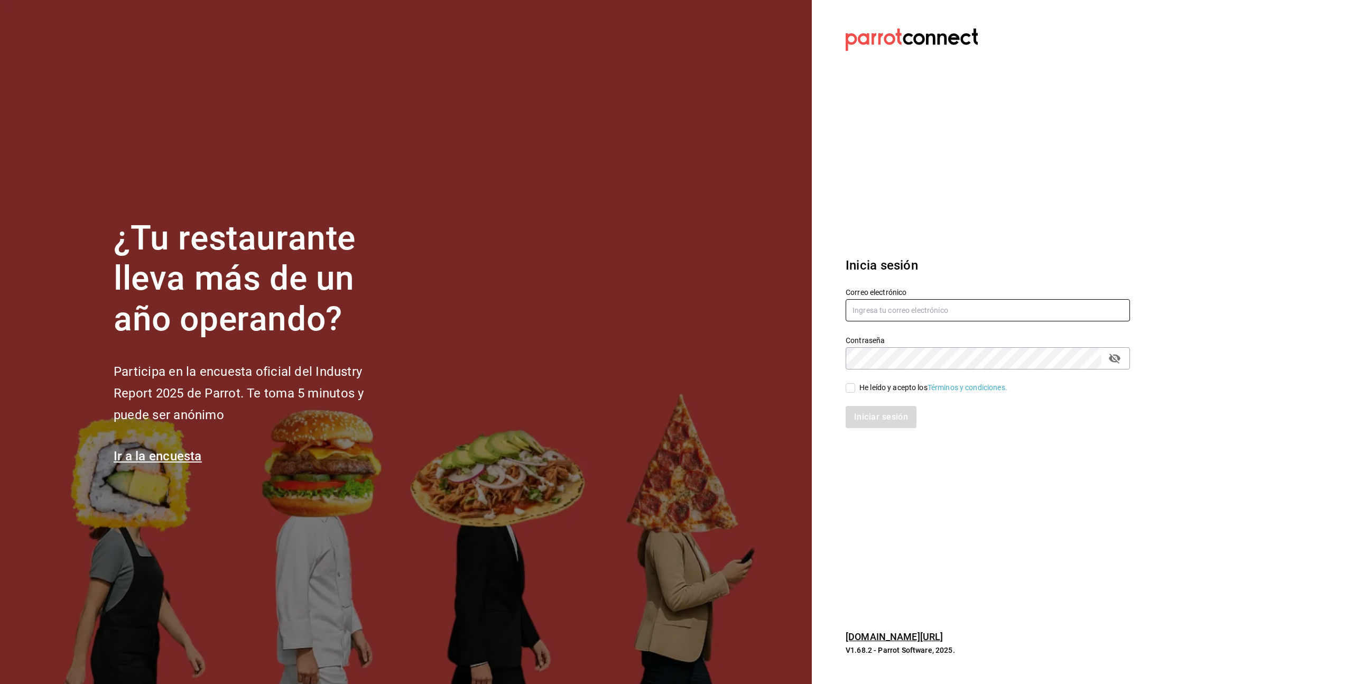
click at [903, 313] on input "text" at bounding box center [987, 310] width 284 height 22
type input "[PERSON_NAME][EMAIL_ADDRESS][PERSON_NAME][DOMAIN_NAME]"
drag, startPoint x: 854, startPoint y: 387, endPoint x: 877, endPoint y: 416, distance: 37.2
click at [854, 388] on input "He leído y acepto los Términos y condiciones." at bounding box center [850, 388] width 10 height 10
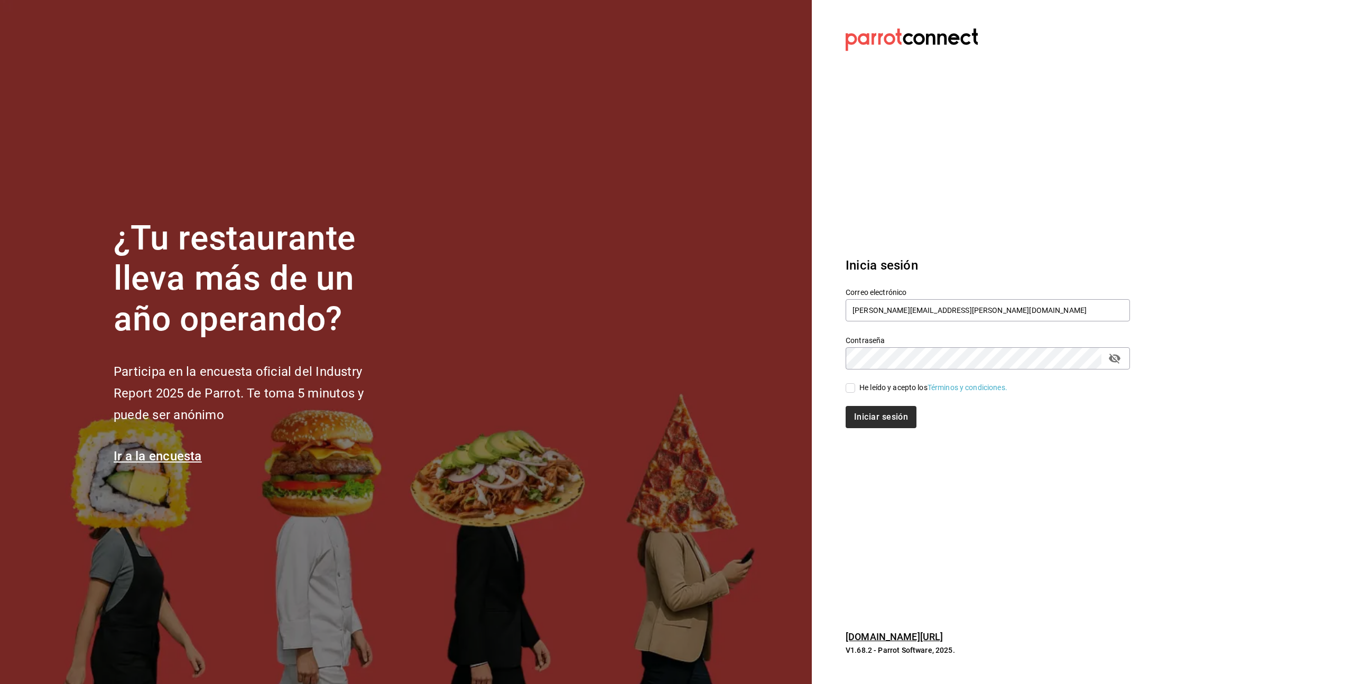
checkbox input "true"
click at [879, 419] on button "Iniciar sesión" at bounding box center [881, 417] width 72 height 22
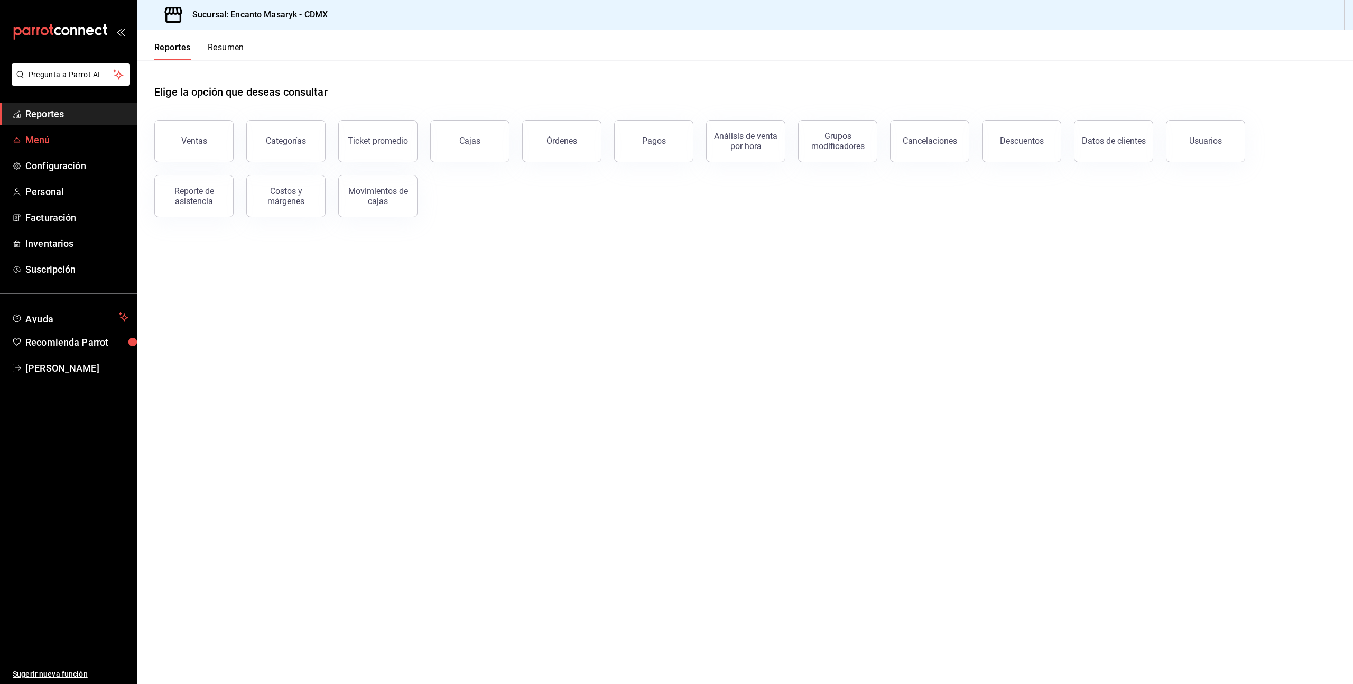
click at [31, 144] on span "Menú" at bounding box center [76, 140] width 103 height 14
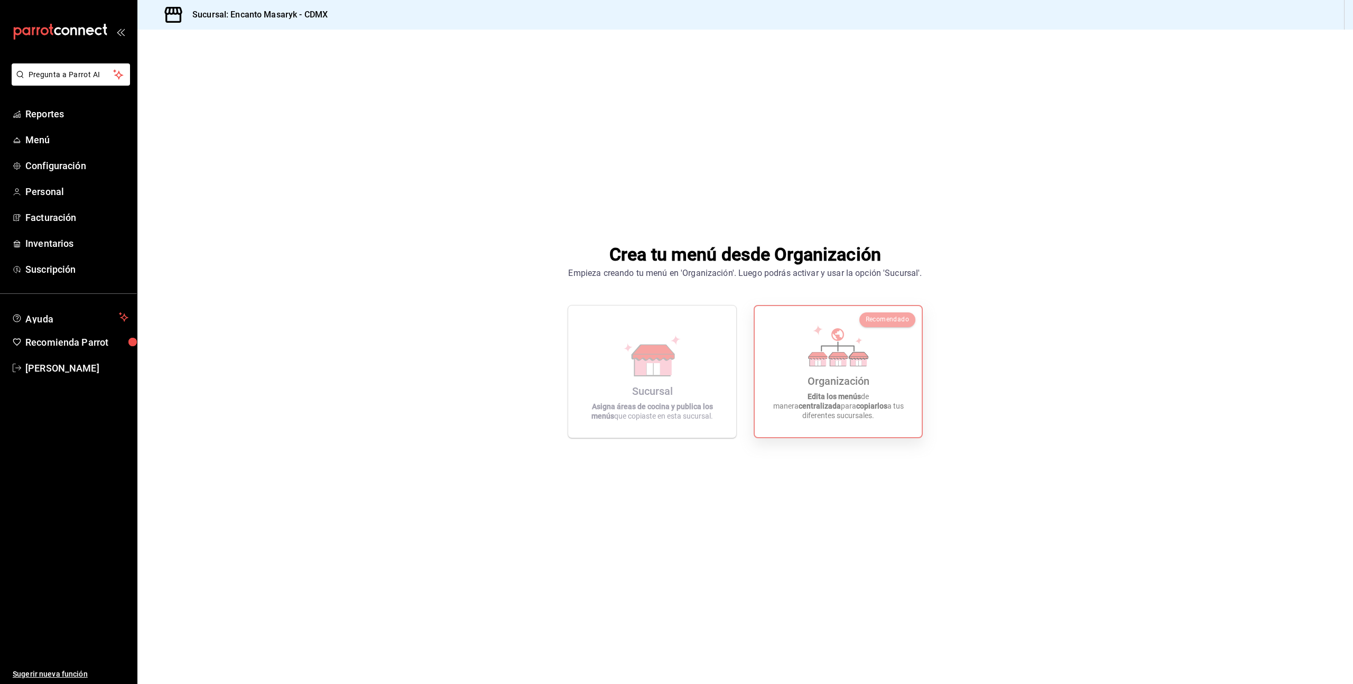
click at [868, 316] on span "Recomendado" at bounding box center [887, 318] width 43 height 7
click at [32, 164] on span "Configuración" at bounding box center [76, 166] width 103 height 14
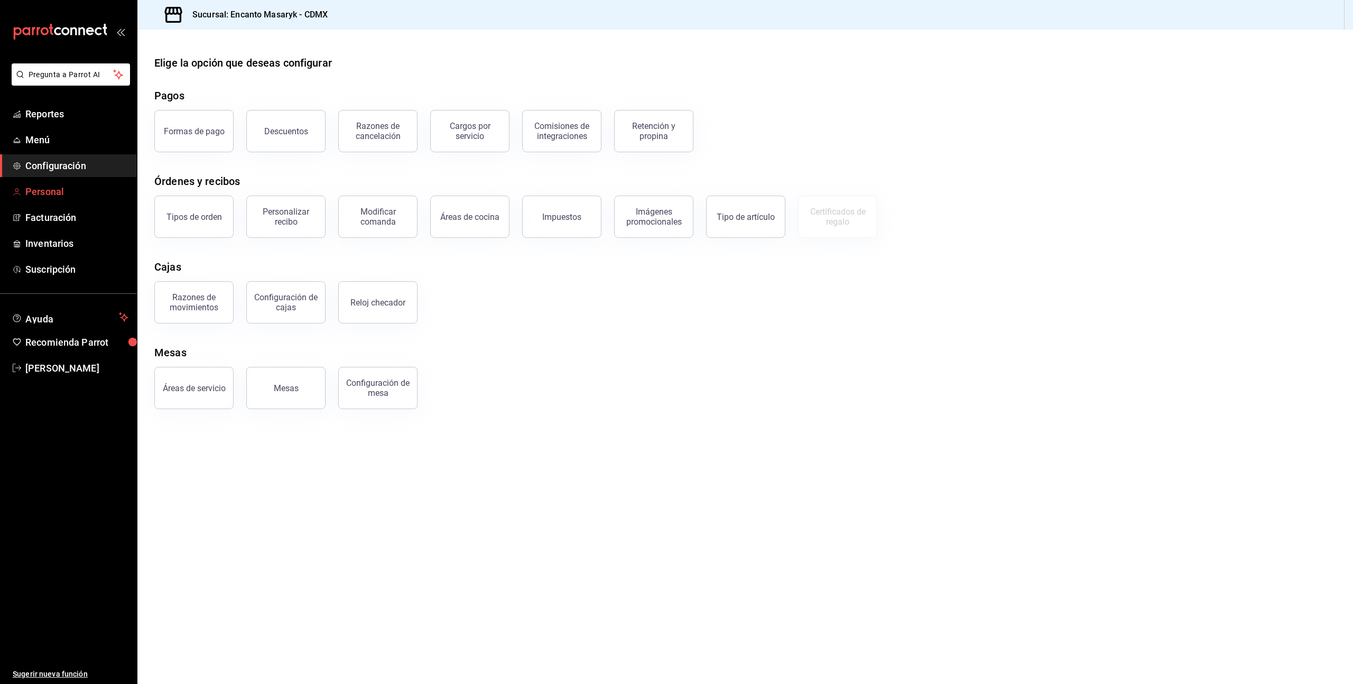
click at [38, 182] on link "Personal" at bounding box center [68, 191] width 137 height 23
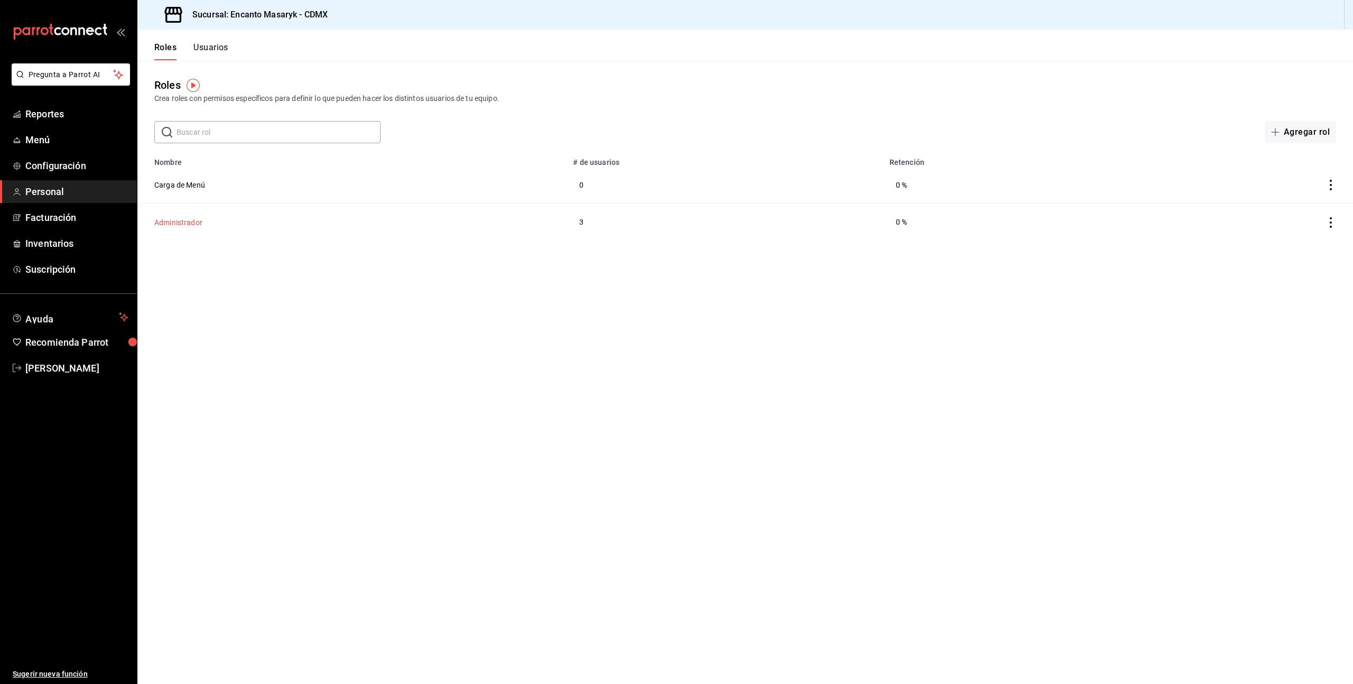
click at [191, 222] on button "Administrador" at bounding box center [178, 222] width 48 height 11
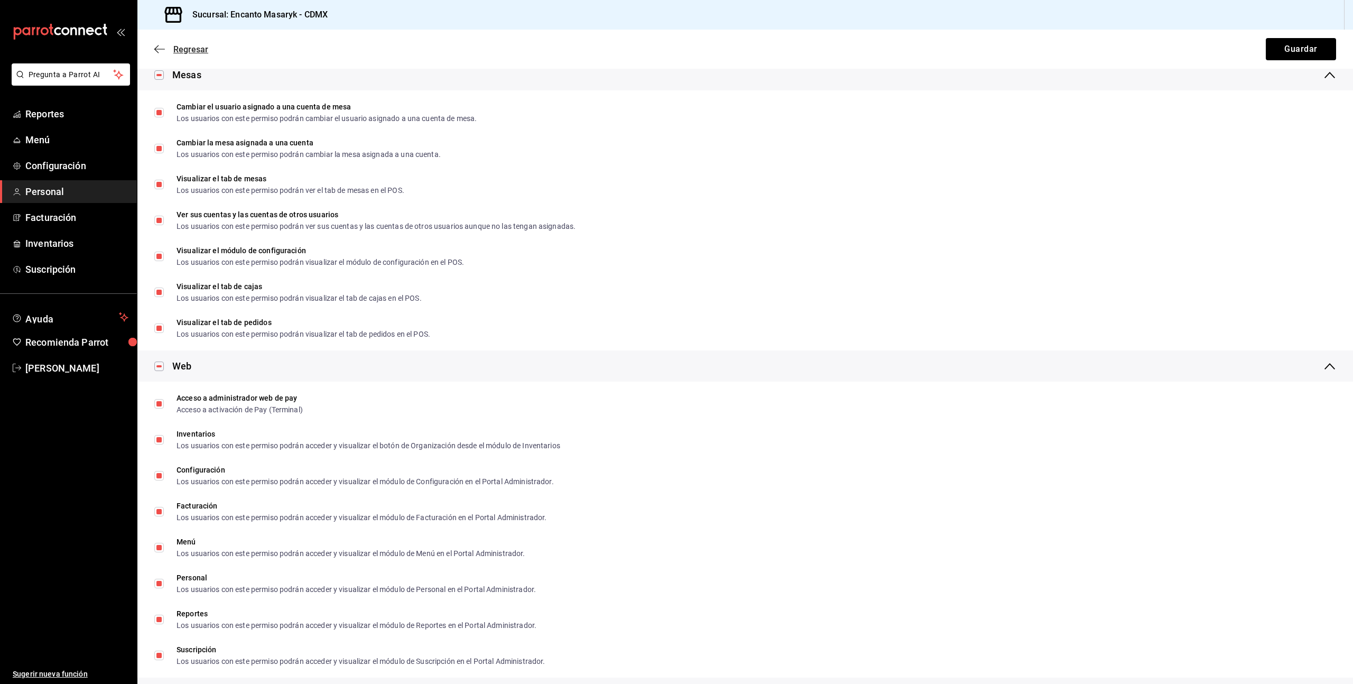
scroll to position [393, 0]
click at [159, 51] on icon "button" at bounding box center [159, 49] width 11 height 10
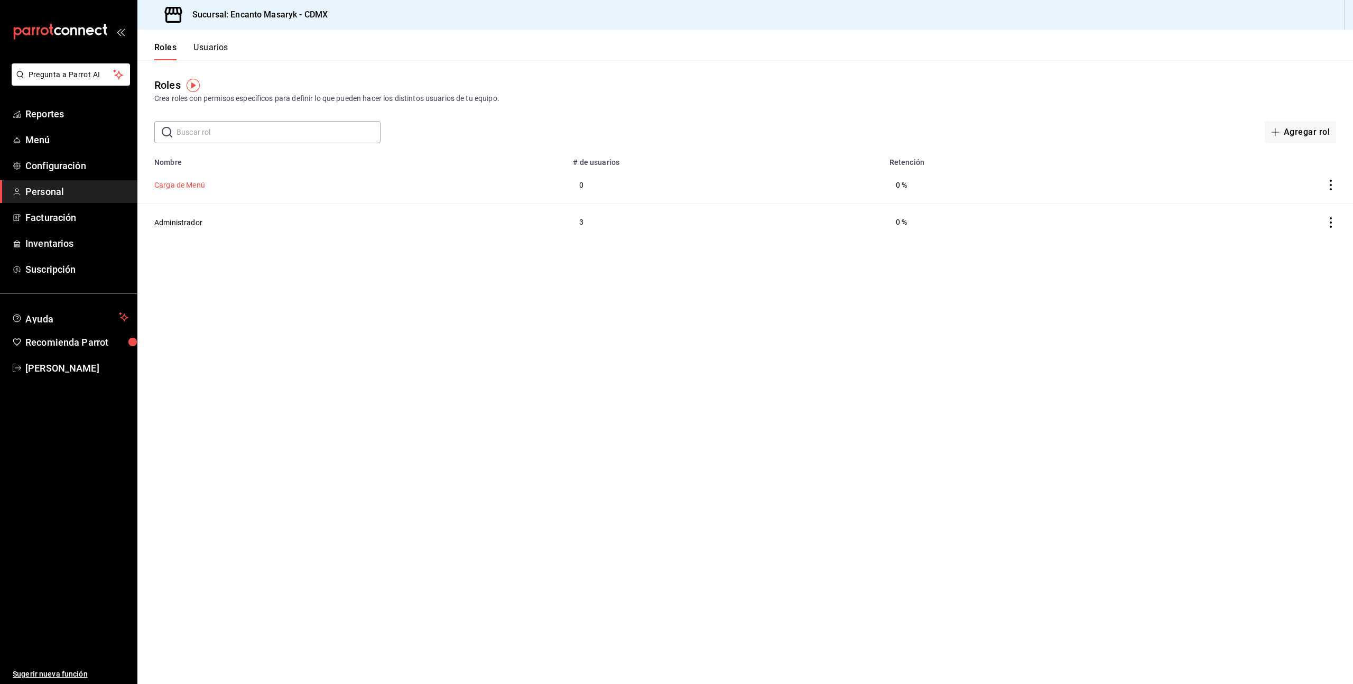
click at [183, 188] on button "Carga de Menú" at bounding box center [179, 185] width 51 height 11
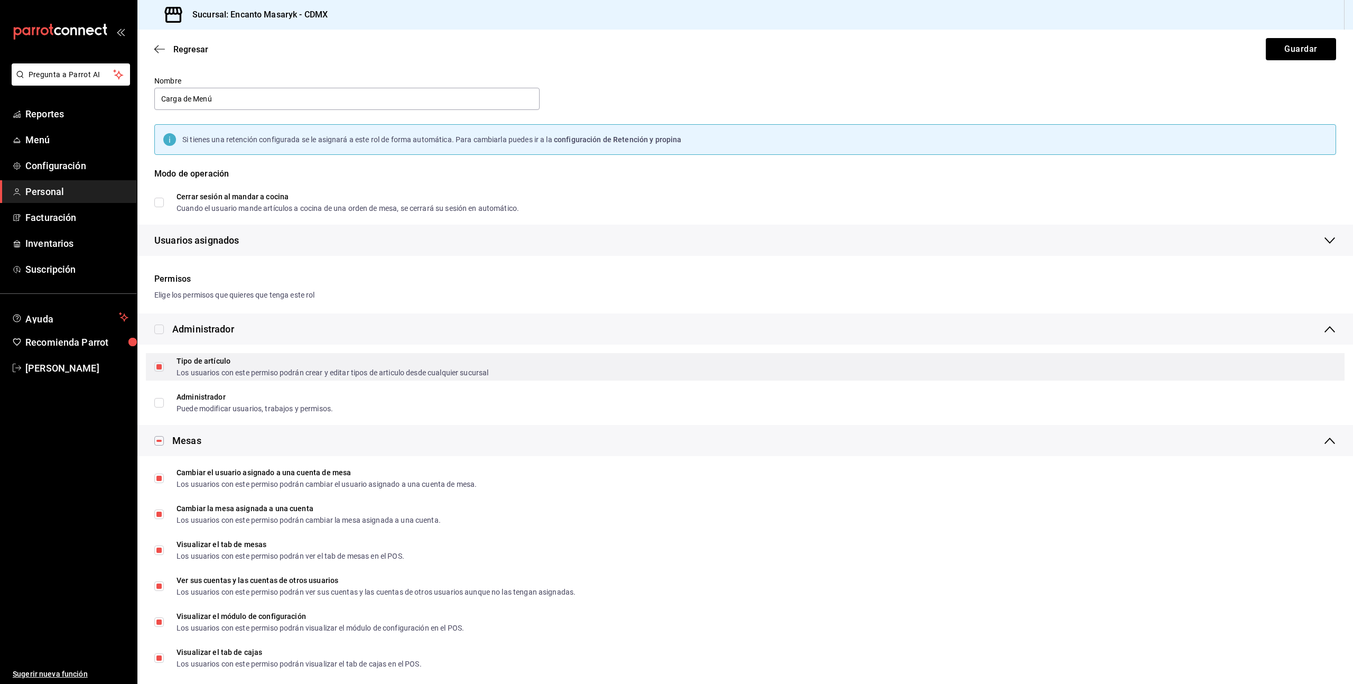
scroll to position [32, 0]
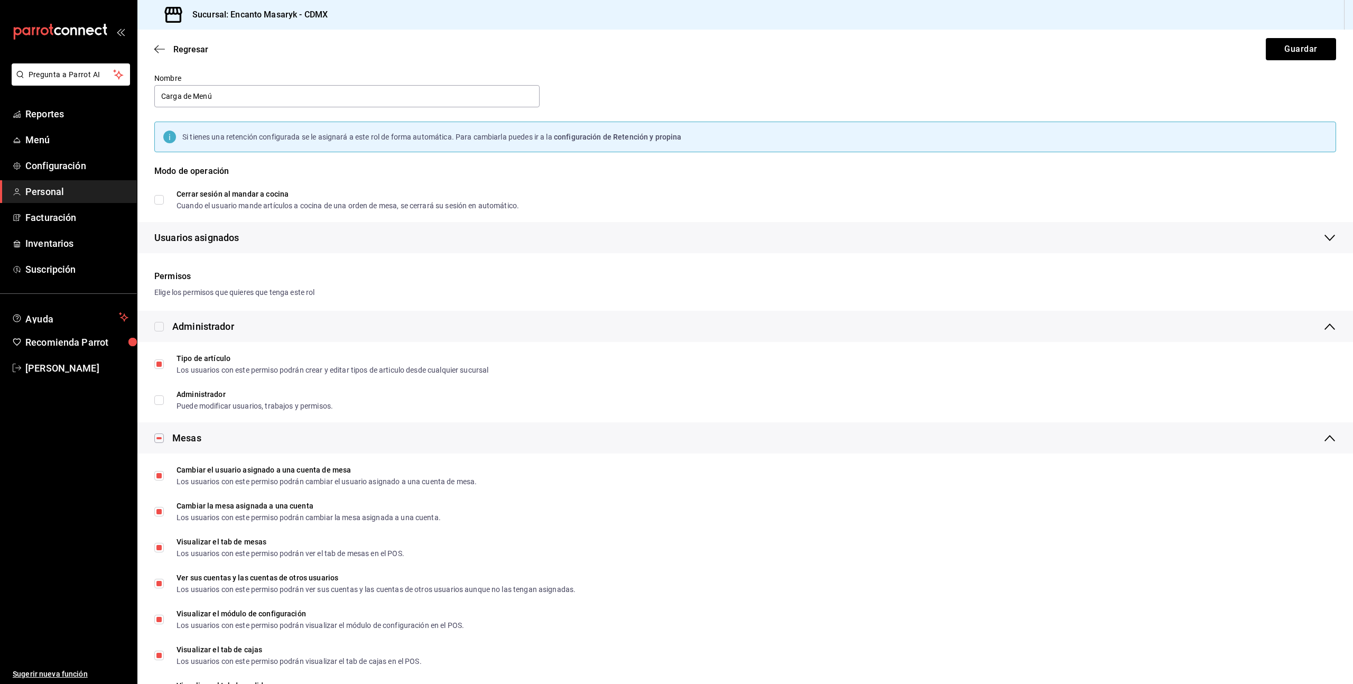
click at [161, 329] on input "checkbox" at bounding box center [159, 327] width 10 height 10
checkbox input "true"
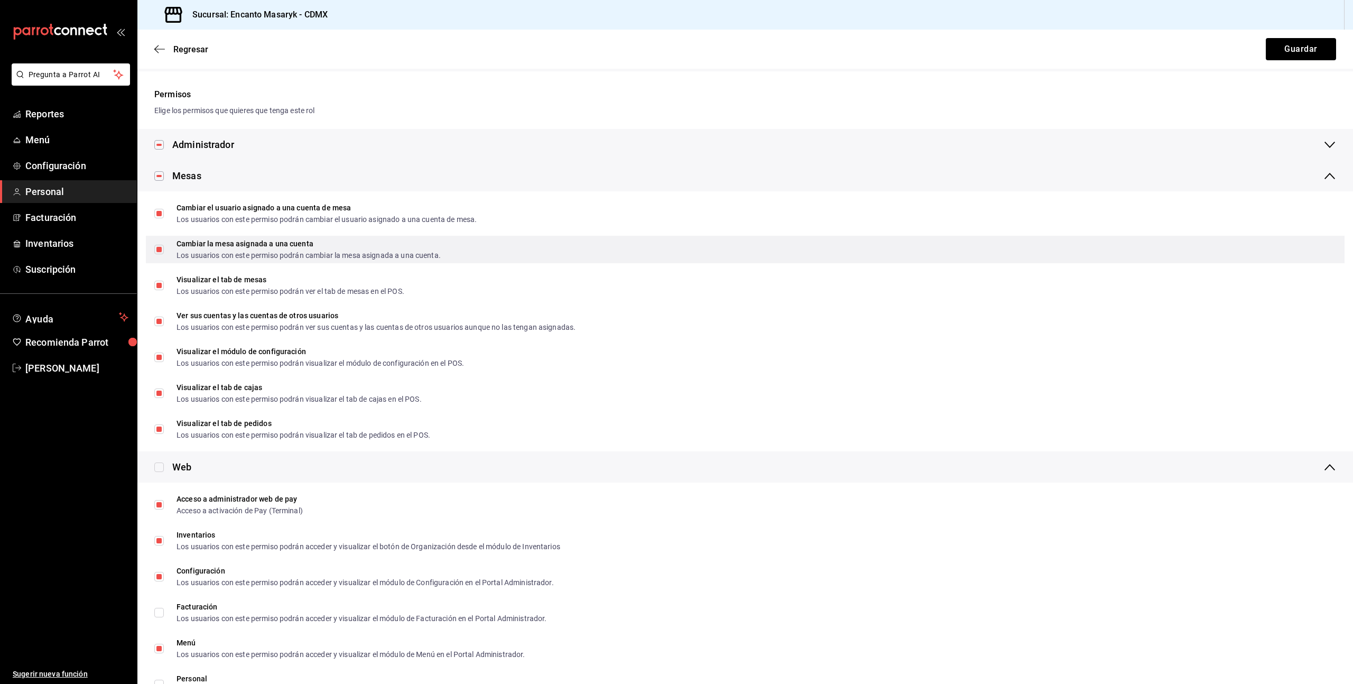
scroll to position [0, 0]
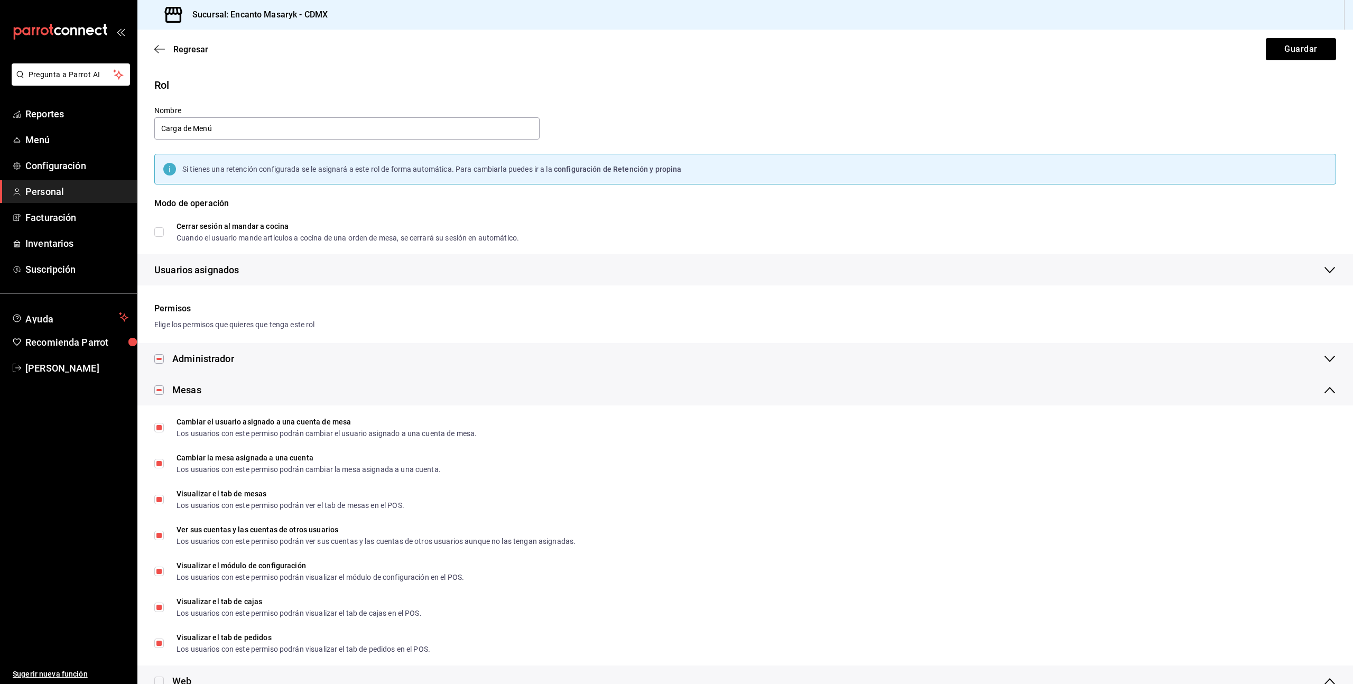
click at [193, 361] on div "Administrador" at bounding box center [203, 358] width 62 height 14
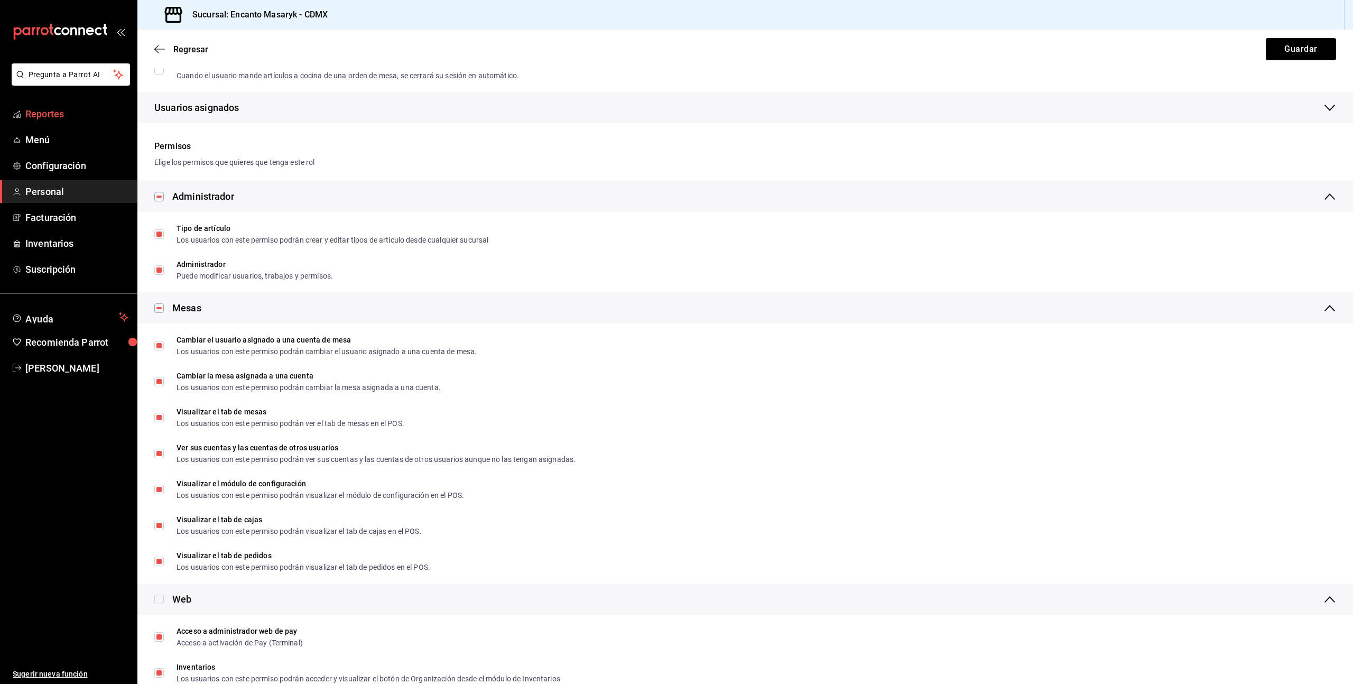
scroll to position [160, 0]
click at [156, 48] on icon "button" at bounding box center [159, 49] width 11 height 10
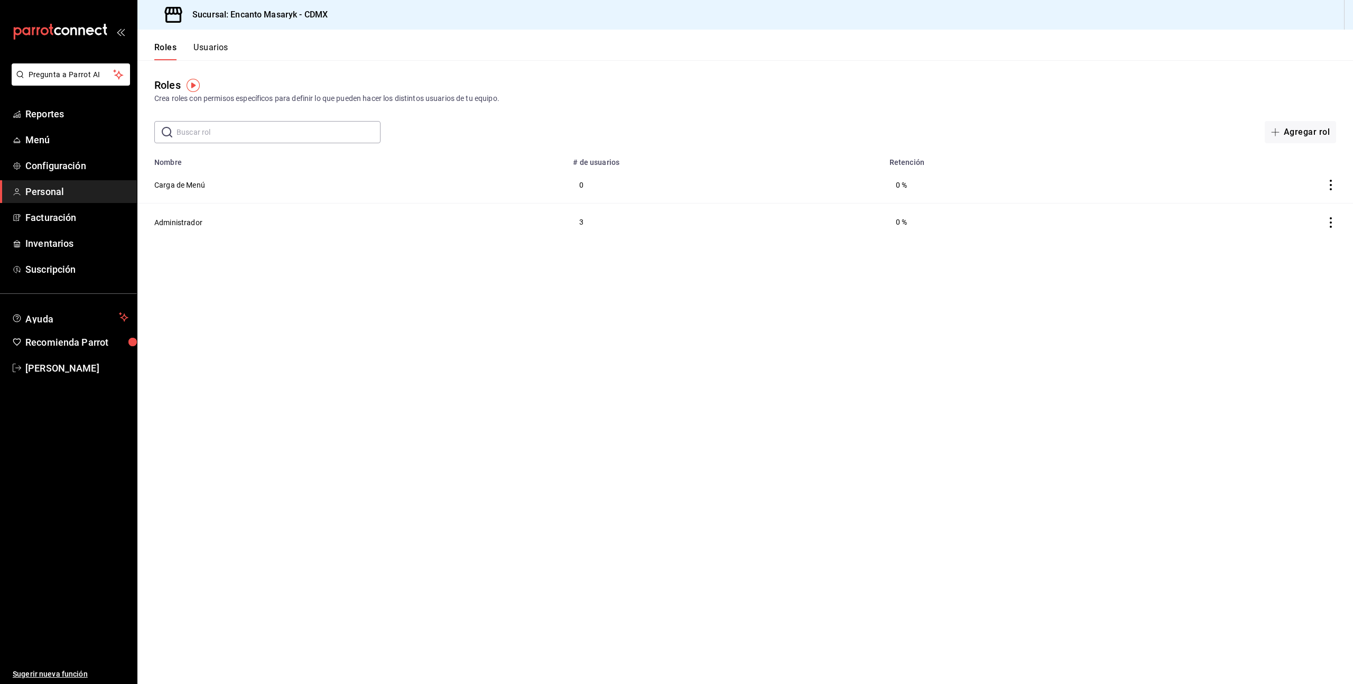
click at [207, 48] on button "Usuarios" at bounding box center [210, 51] width 35 height 18
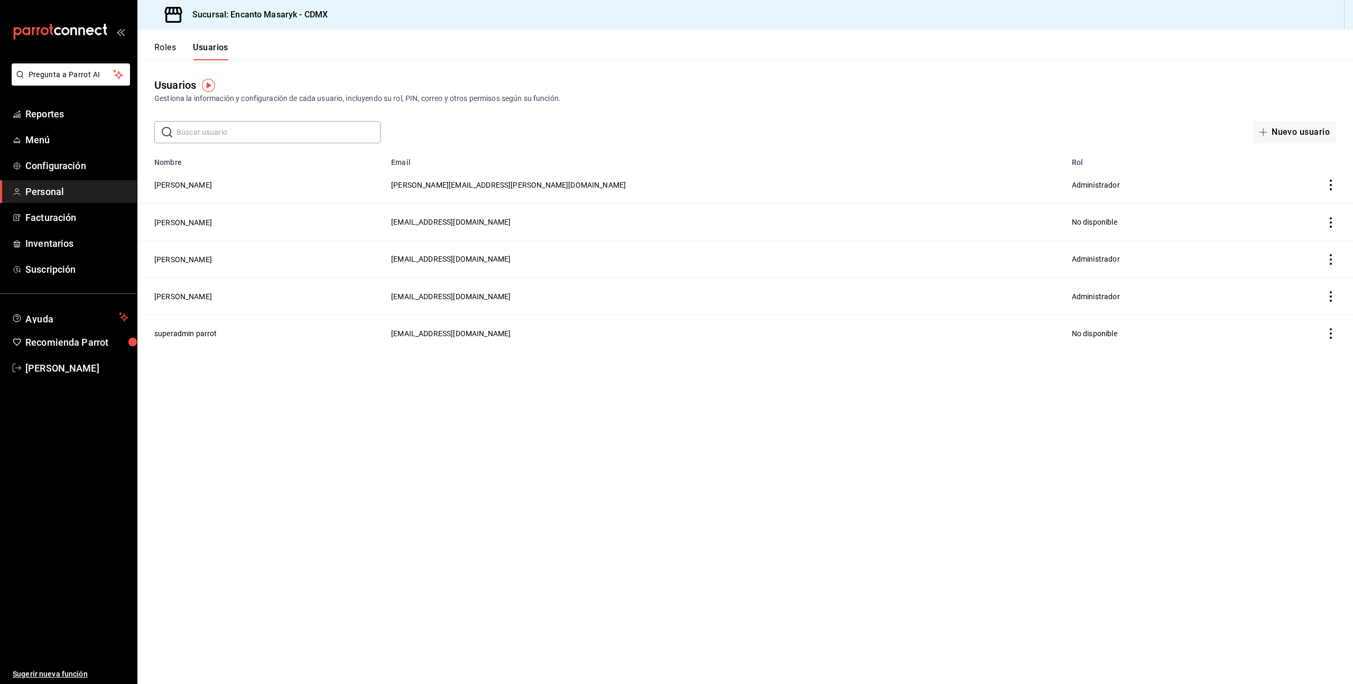
click at [1328, 187] on icon "actions" at bounding box center [1330, 185] width 11 height 11
click at [187, 293] on div at bounding box center [676, 342] width 1353 height 684
click at [179, 294] on button "Luis Martinez" at bounding box center [183, 296] width 58 height 11
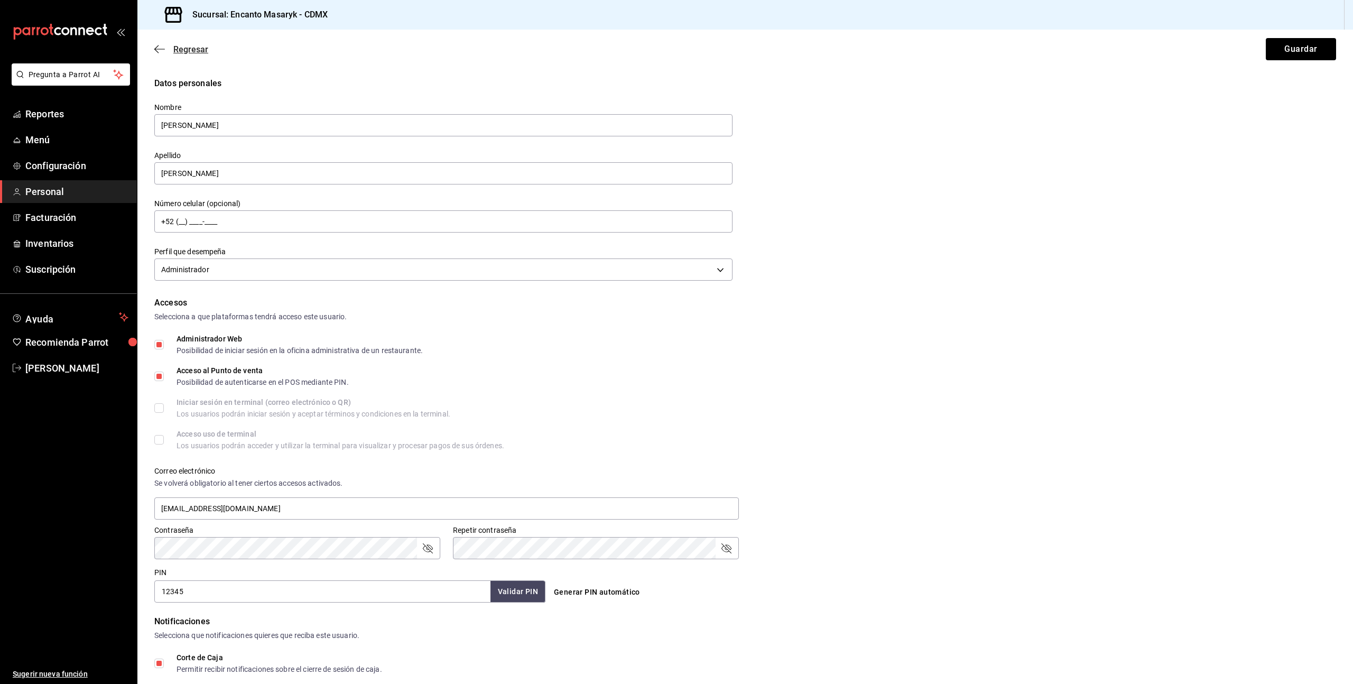
click at [162, 51] on icon "button" at bounding box center [159, 49] width 11 height 10
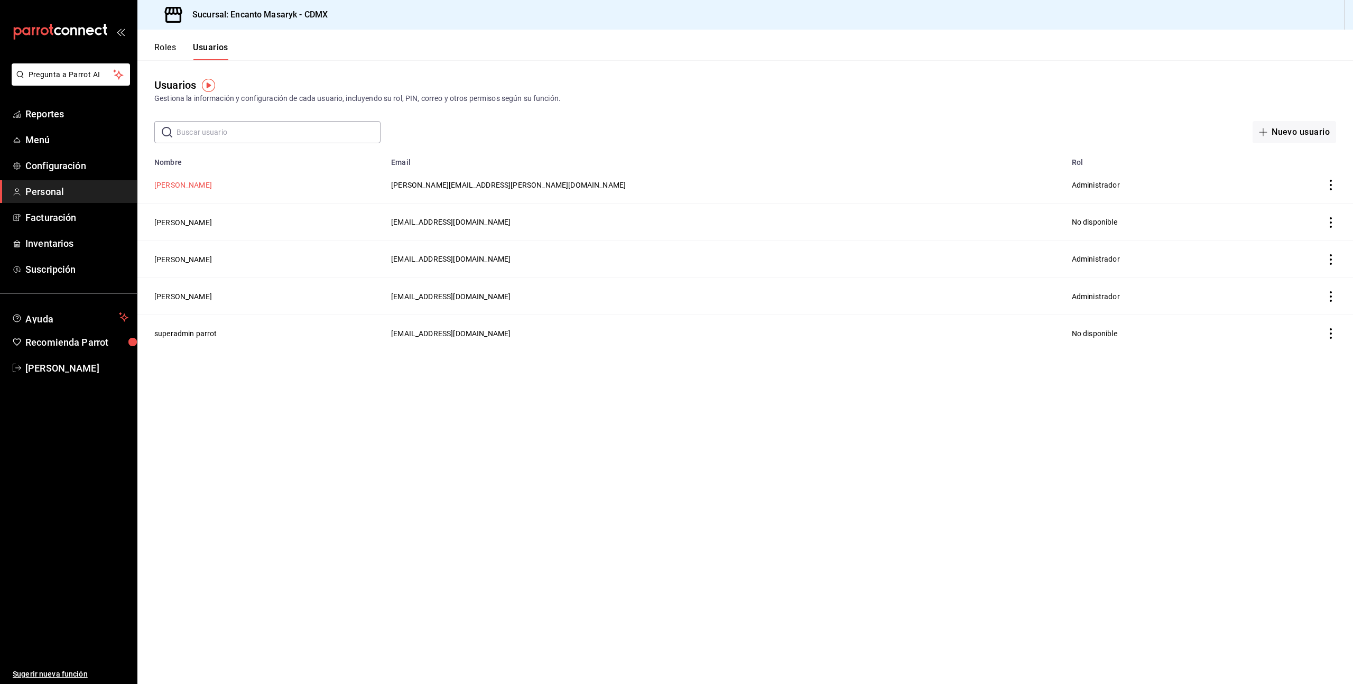
click at [169, 184] on button "[PERSON_NAME]" at bounding box center [183, 185] width 58 height 11
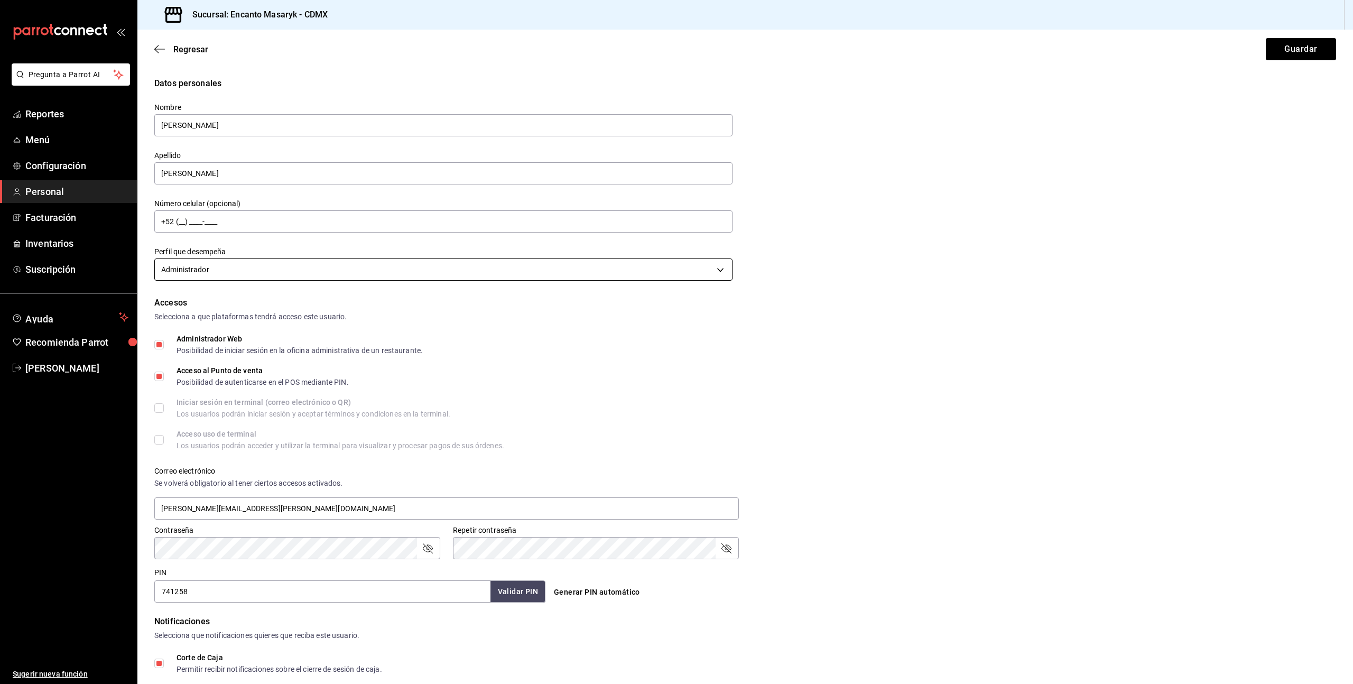
click at [291, 270] on body "Pregunta a Parrot AI Reportes Menú Configuración Personal Facturación Inventari…" at bounding box center [676, 342] width 1353 height 684
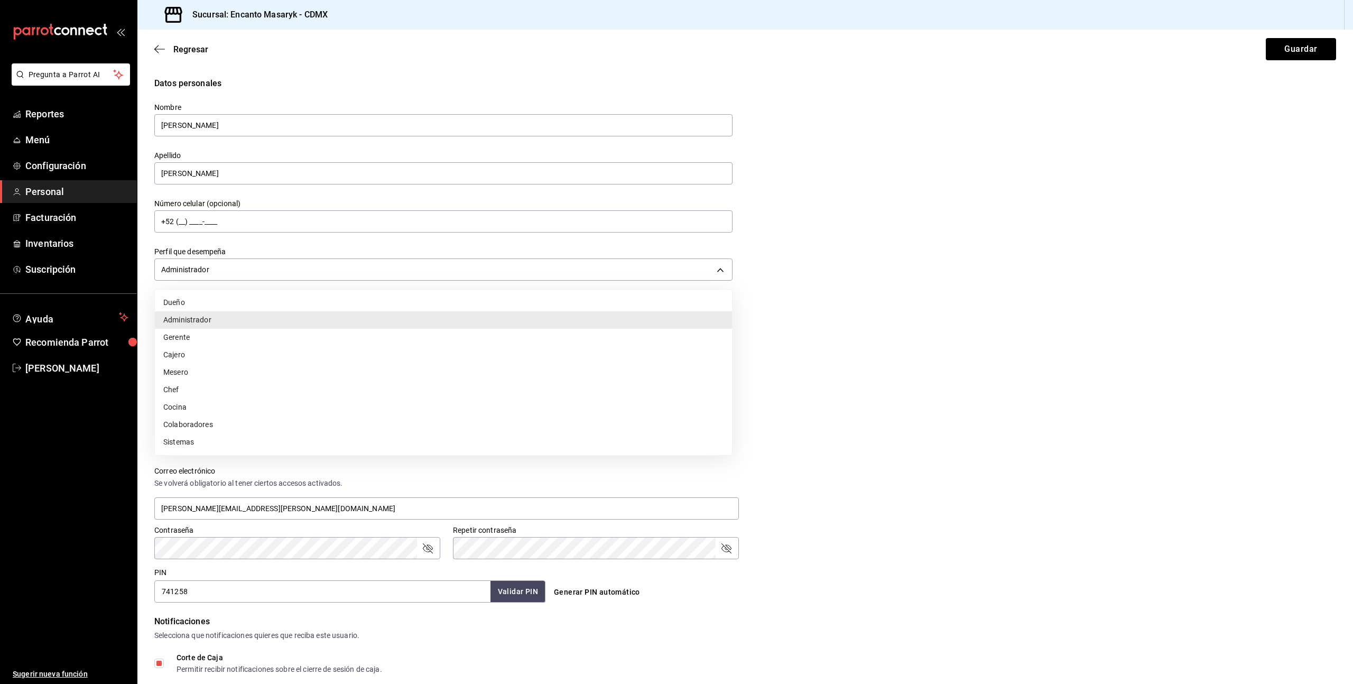
click at [469, 441] on li "Sistemas" at bounding box center [443, 441] width 577 height 17
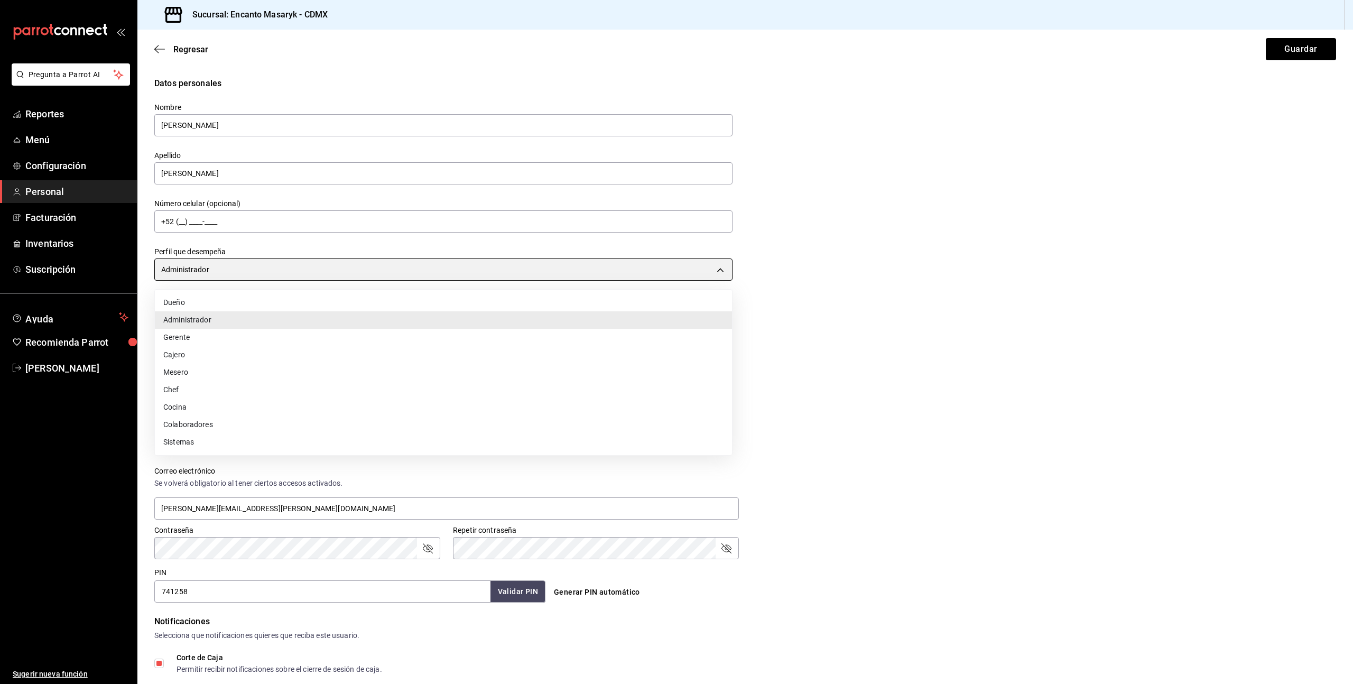
type input "IT"
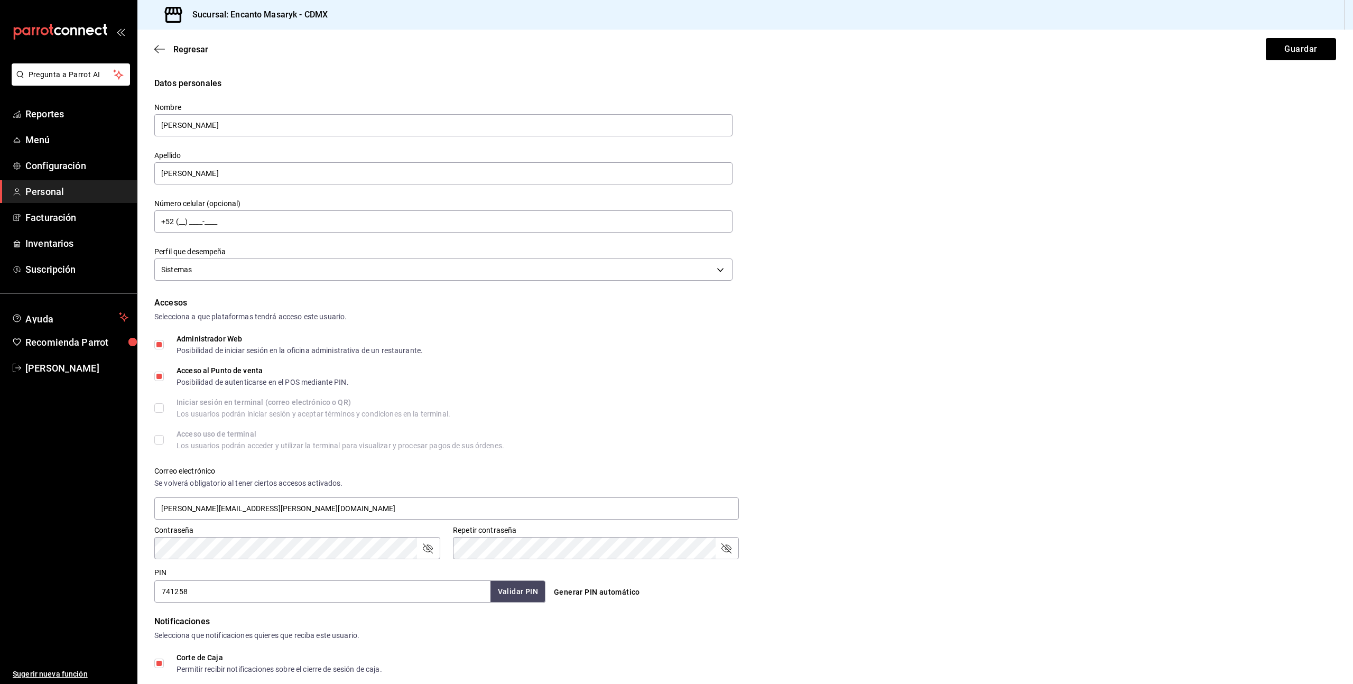
drag, startPoint x: 906, startPoint y: 429, endPoint x: 918, endPoint y: 441, distance: 16.8
click at [906, 429] on div "Accesos Selecciona a que plataformas tendrá acceso este usuario. Administrador …" at bounding box center [745, 449] width 1182 height 306
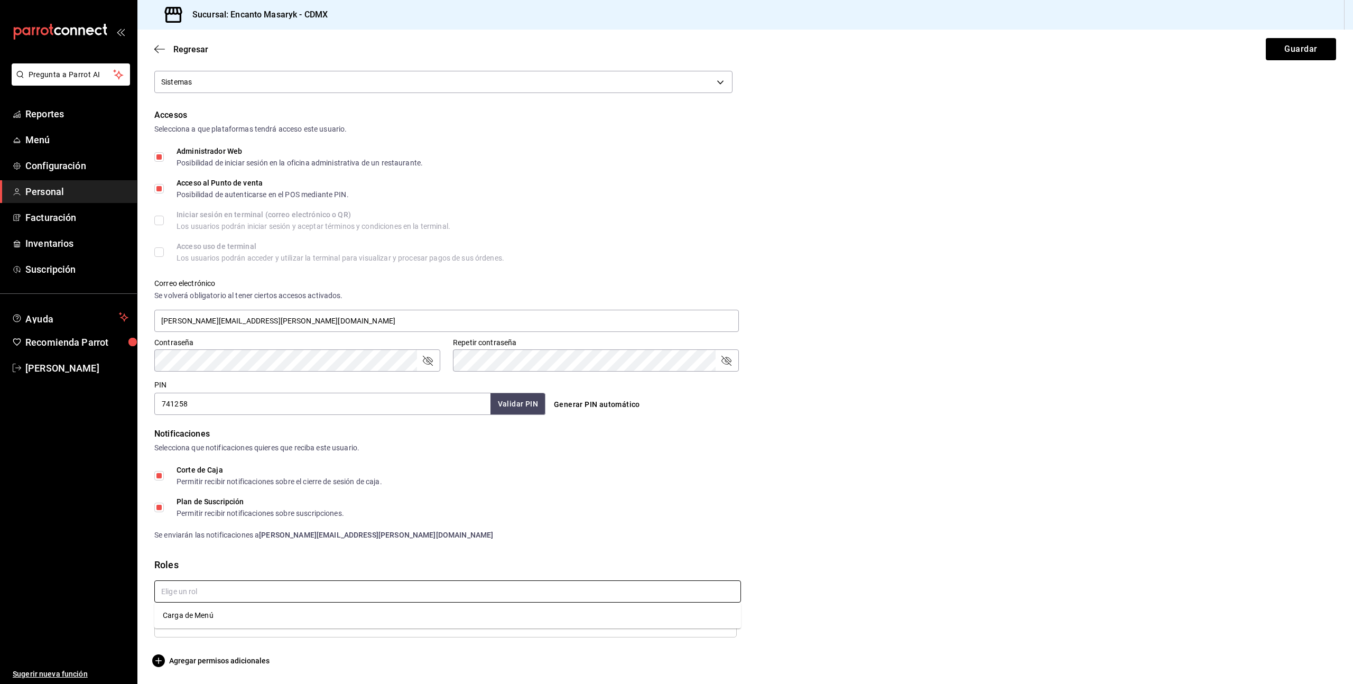
click at [703, 588] on input "text" at bounding box center [447, 591] width 587 height 22
click at [337, 608] on li "Carga de Menú" at bounding box center [447, 615] width 587 height 17
click at [727, 626] on icon "delete" at bounding box center [726, 624] width 6 height 6
click at [1294, 51] on button "Guardar" at bounding box center [1301, 49] width 70 height 22
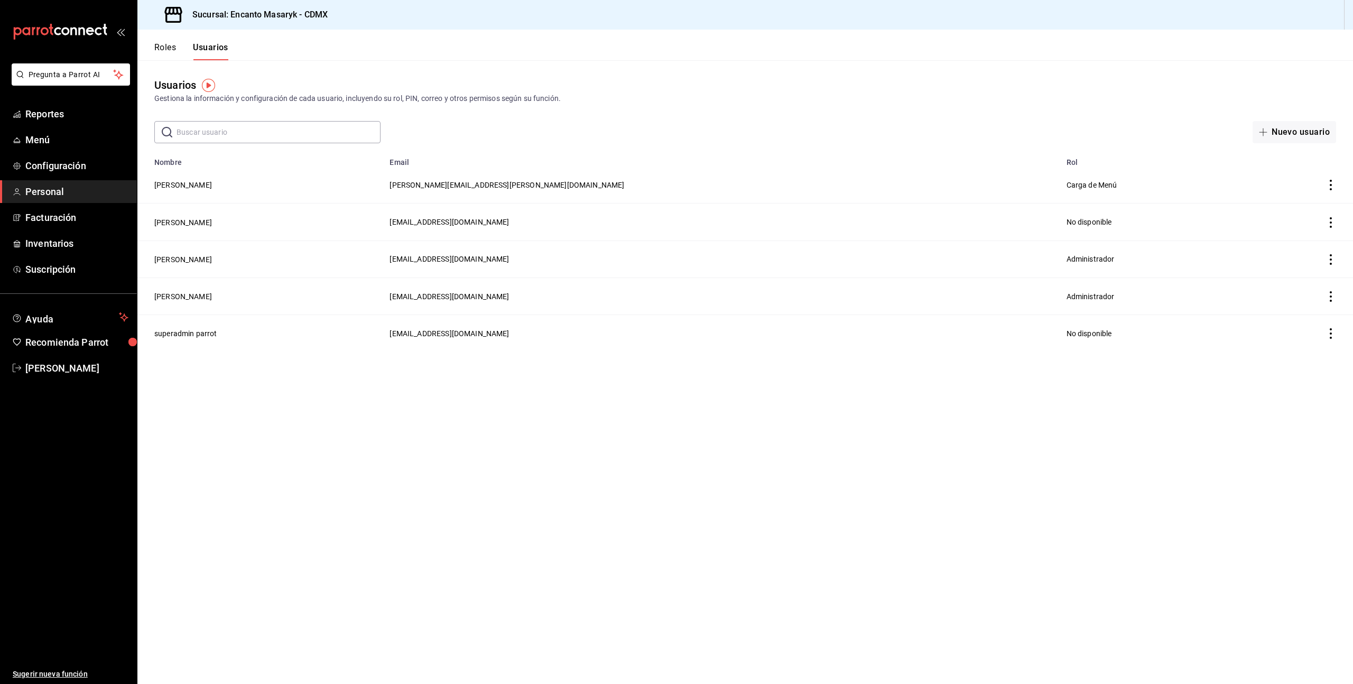
click at [1331, 186] on icon "actions" at bounding box center [1330, 185] width 11 height 11
click at [1031, 87] on div at bounding box center [676, 342] width 1353 height 684
click at [207, 86] on img "button" at bounding box center [208, 85] width 13 height 13
click at [167, 49] on button "Roles" at bounding box center [165, 51] width 22 height 18
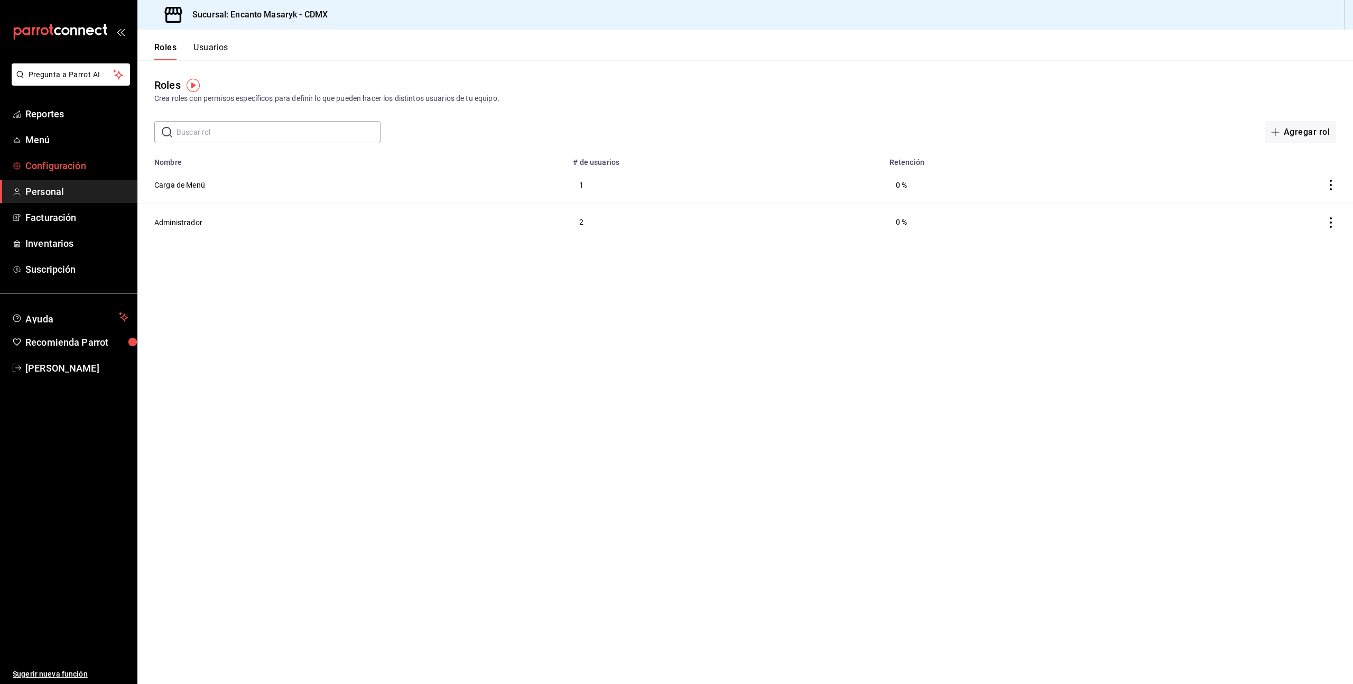
click at [47, 167] on span "Configuración" at bounding box center [76, 166] width 103 height 14
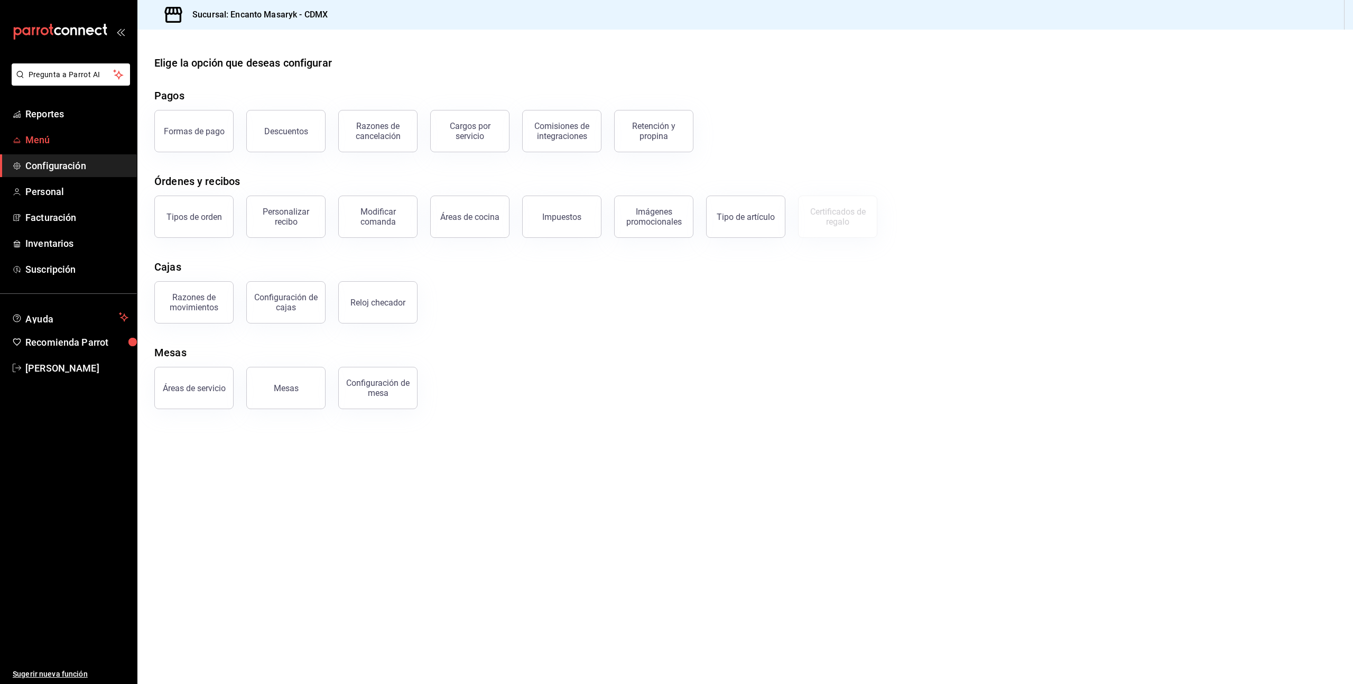
click at [40, 147] on link "Menú" at bounding box center [68, 139] width 137 height 23
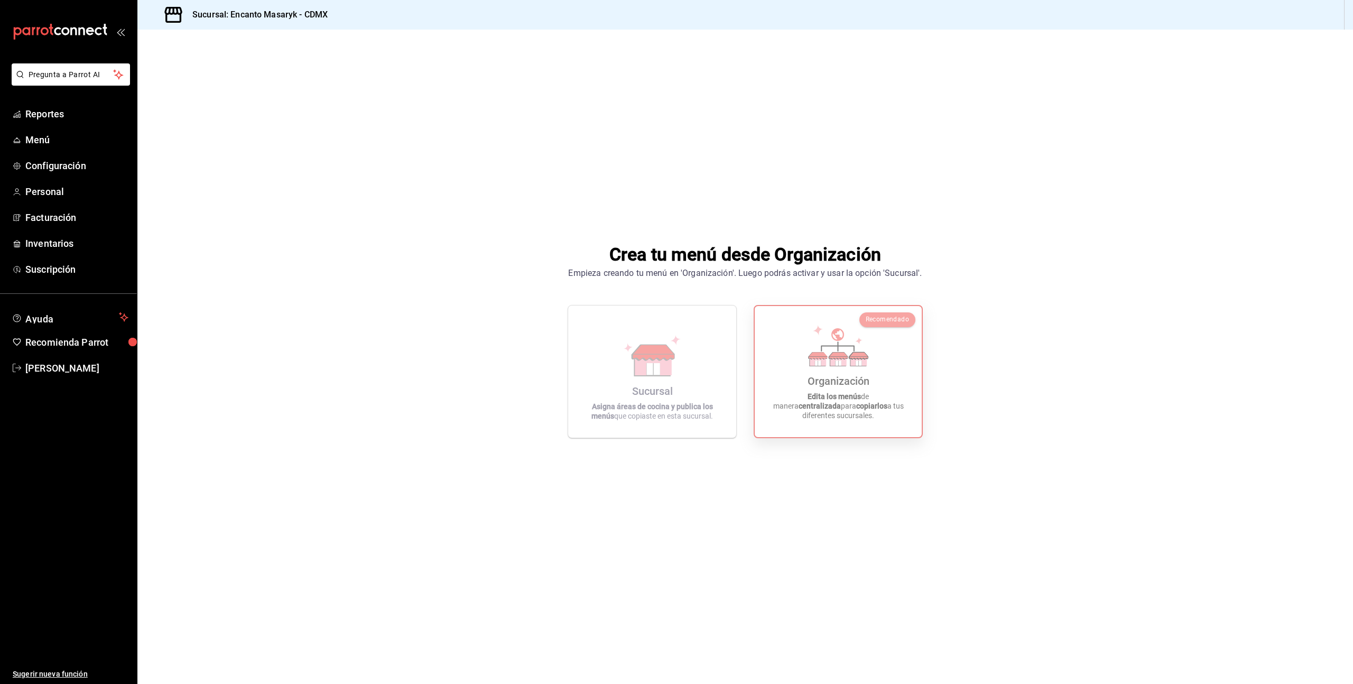
click at [885, 433] on div "Recomendado Organización Edita los menús de manera centralizada para copiarlos …" at bounding box center [838, 371] width 169 height 133
click at [174, 17] on icon at bounding box center [173, 14] width 21 height 21
click at [240, 18] on h3 "Sucursal: Encanto Masaryk - CDMX" at bounding box center [256, 14] width 144 height 13
click at [62, 241] on span "Inventarios" at bounding box center [76, 243] width 103 height 14
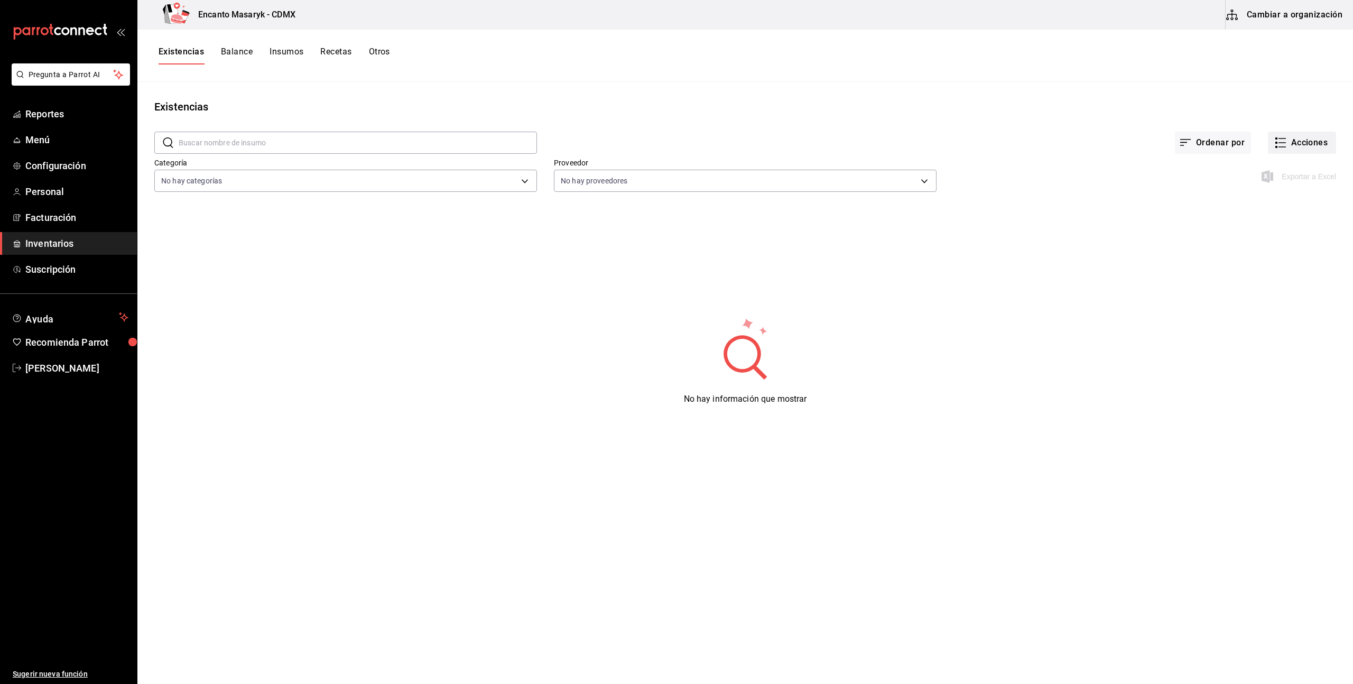
click at [1321, 142] on button "Acciones" at bounding box center [1302, 143] width 68 height 22
click at [963, 89] on div at bounding box center [676, 342] width 1353 height 684
click at [287, 55] on button "Insumos" at bounding box center [286, 56] width 34 height 18
click at [1308, 146] on button "Acciones" at bounding box center [1302, 143] width 68 height 22
click at [1160, 87] on div at bounding box center [676, 342] width 1353 height 684
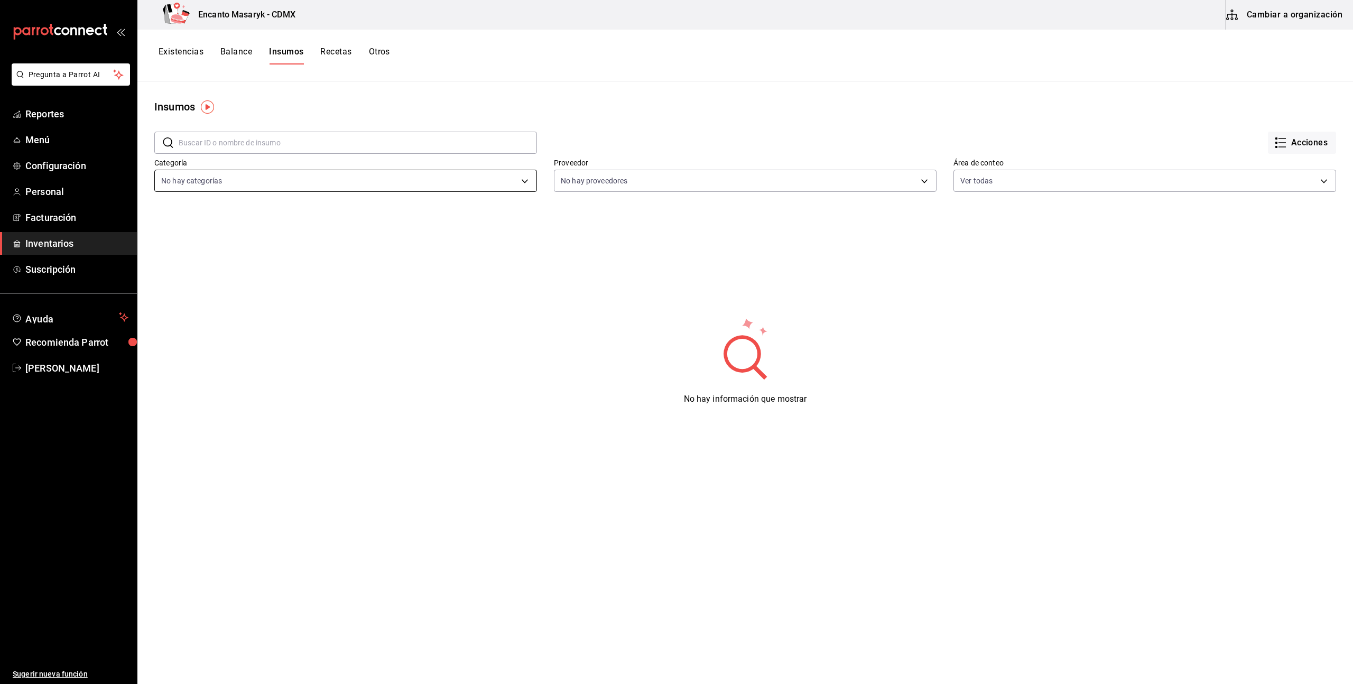
click at [497, 176] on body "Pregunta a Parrot AI Reportes Menú Configuración Personal Facturación Inventari…" at bounding box center [676, 338] width 1353 height 676
click at [497, 176] on div at bounding box center [676, 342] width 1353 height 684
click at [40, 134] on span "Menú" at bounding box center [76, 140] width 103 height 14
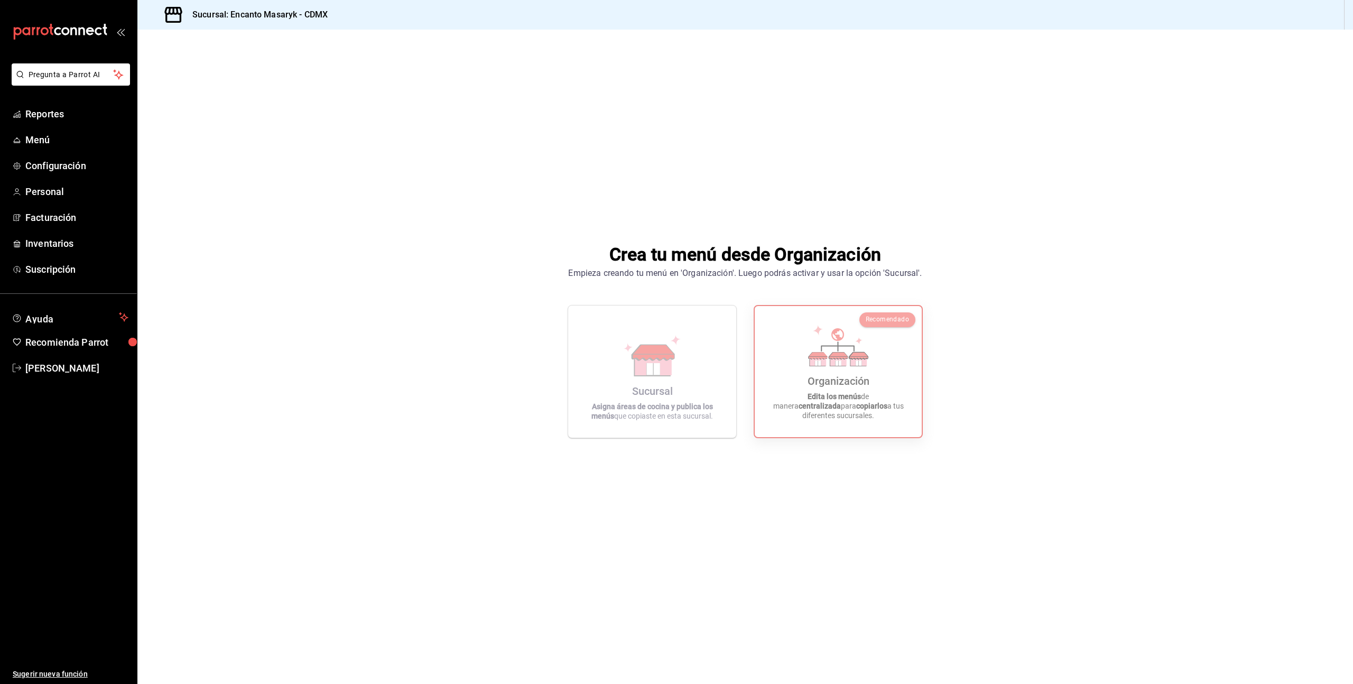
click at [872, 194] on div "Crea tu menú desde Organización Empieza creando tu menú en 'Organización'. Lueg…" at bounding box center [744, 340] width 1215 height 620
